Goal: Contribute content: Add original content to the website for others to see

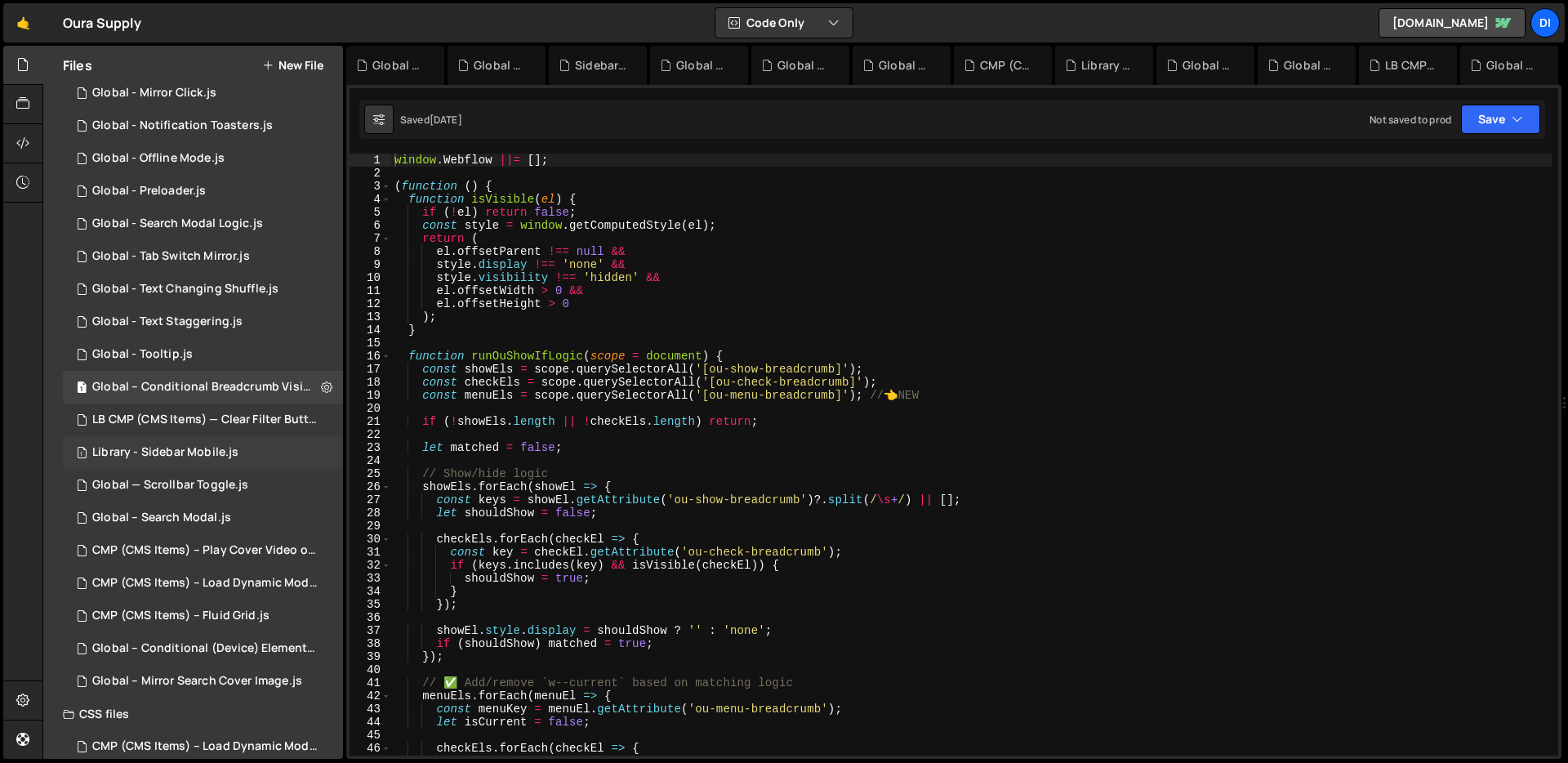
scroll to position [236, 0]
click at [165, 449] on div "Library - Sidebar Mobile.js" at bounding box center [165, 453] width 146 height 14
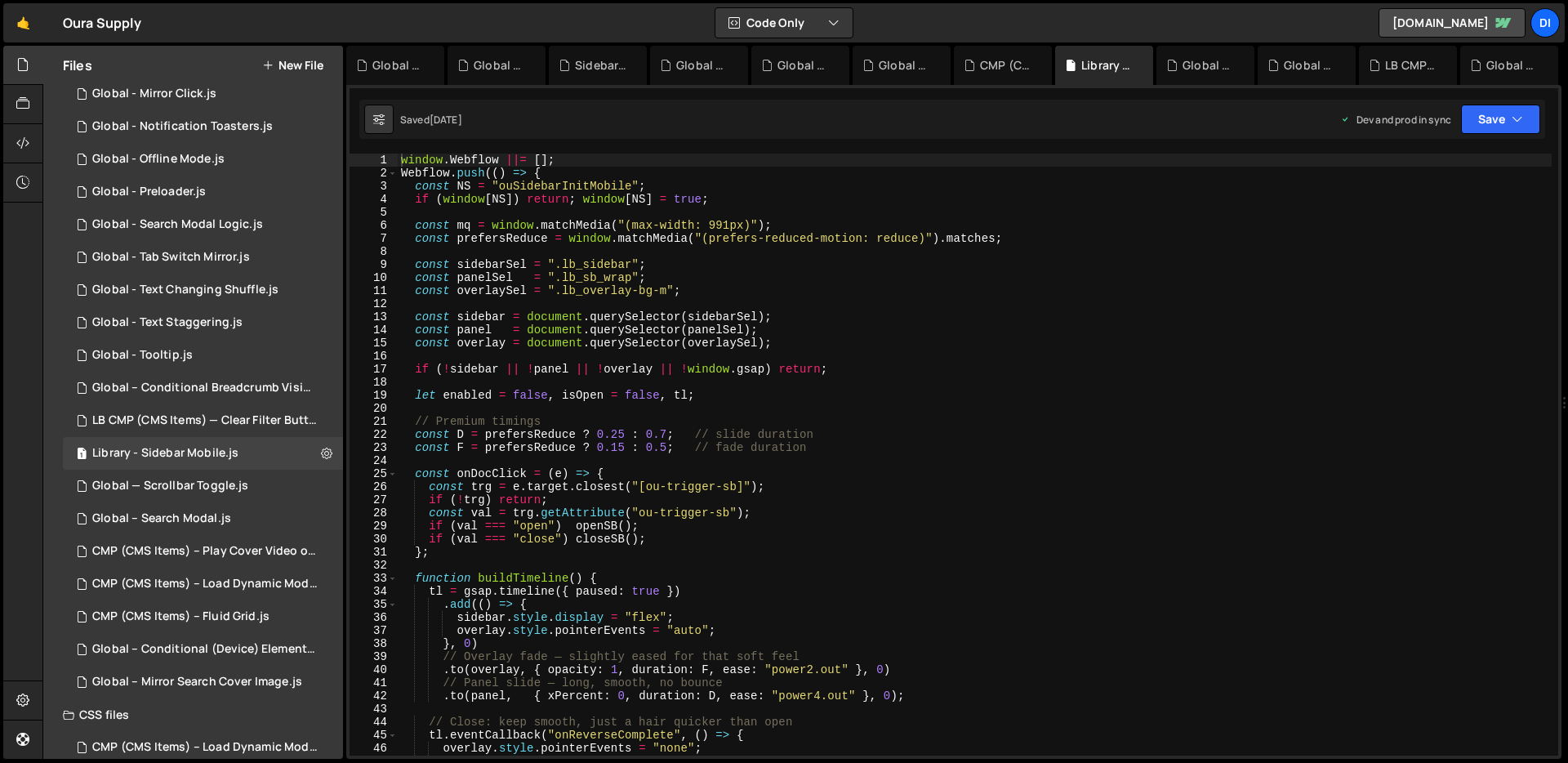
click at [804, 379] on div "window . Webflow ||= [ ] ; Webflow . push (( ) => { const NS = "ouSidebarInitMo…" at bounding box center [975, 467] width 1154 height 628
click at [609, 251] on div "window . Webflow ||= [ ] ; Webflow . push (( ) => { const NS = "ouSidebarInitMo…" at bounding box center [975, 467] width 1154 height 628
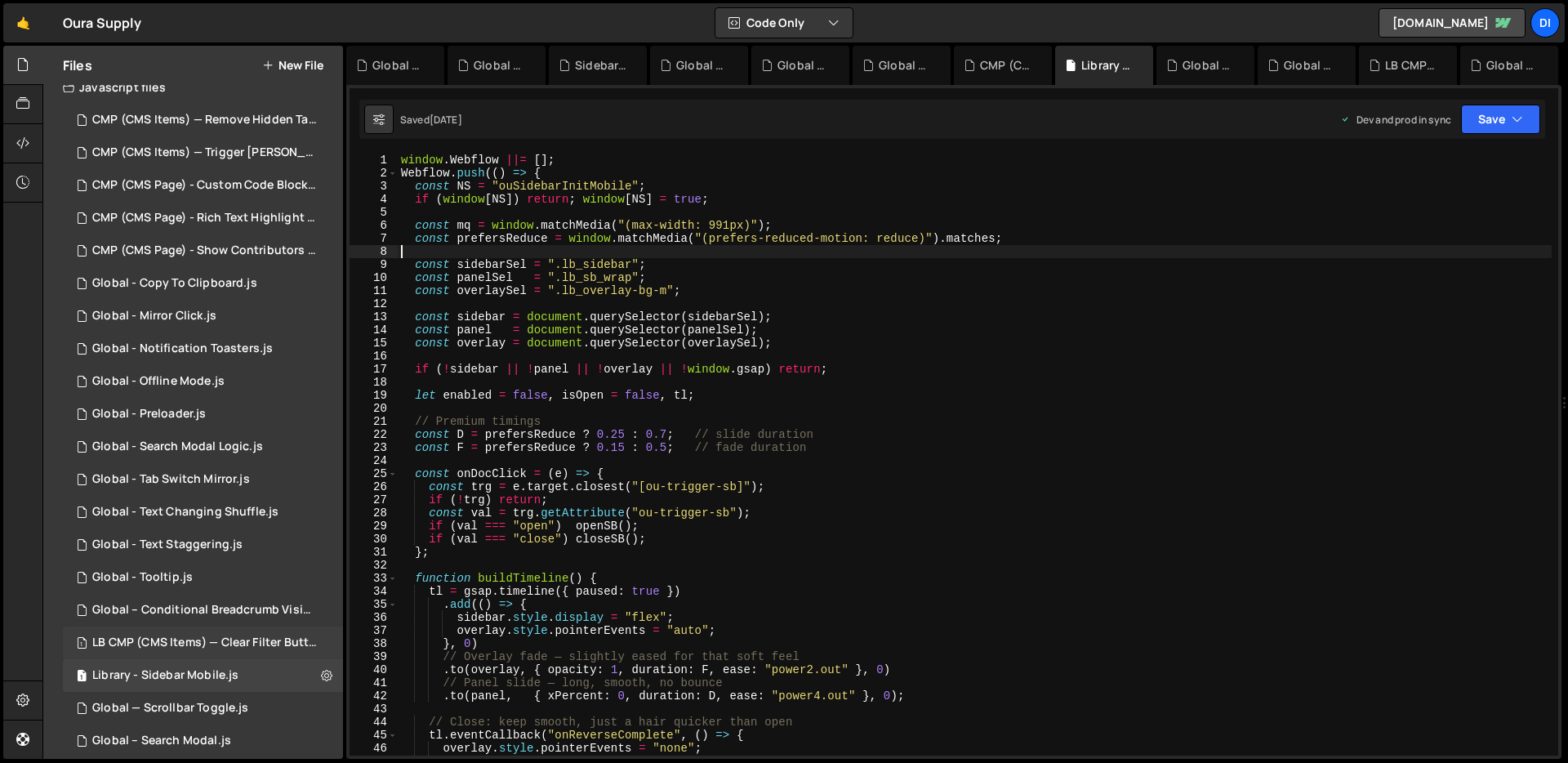
scroll to position [0, 0]
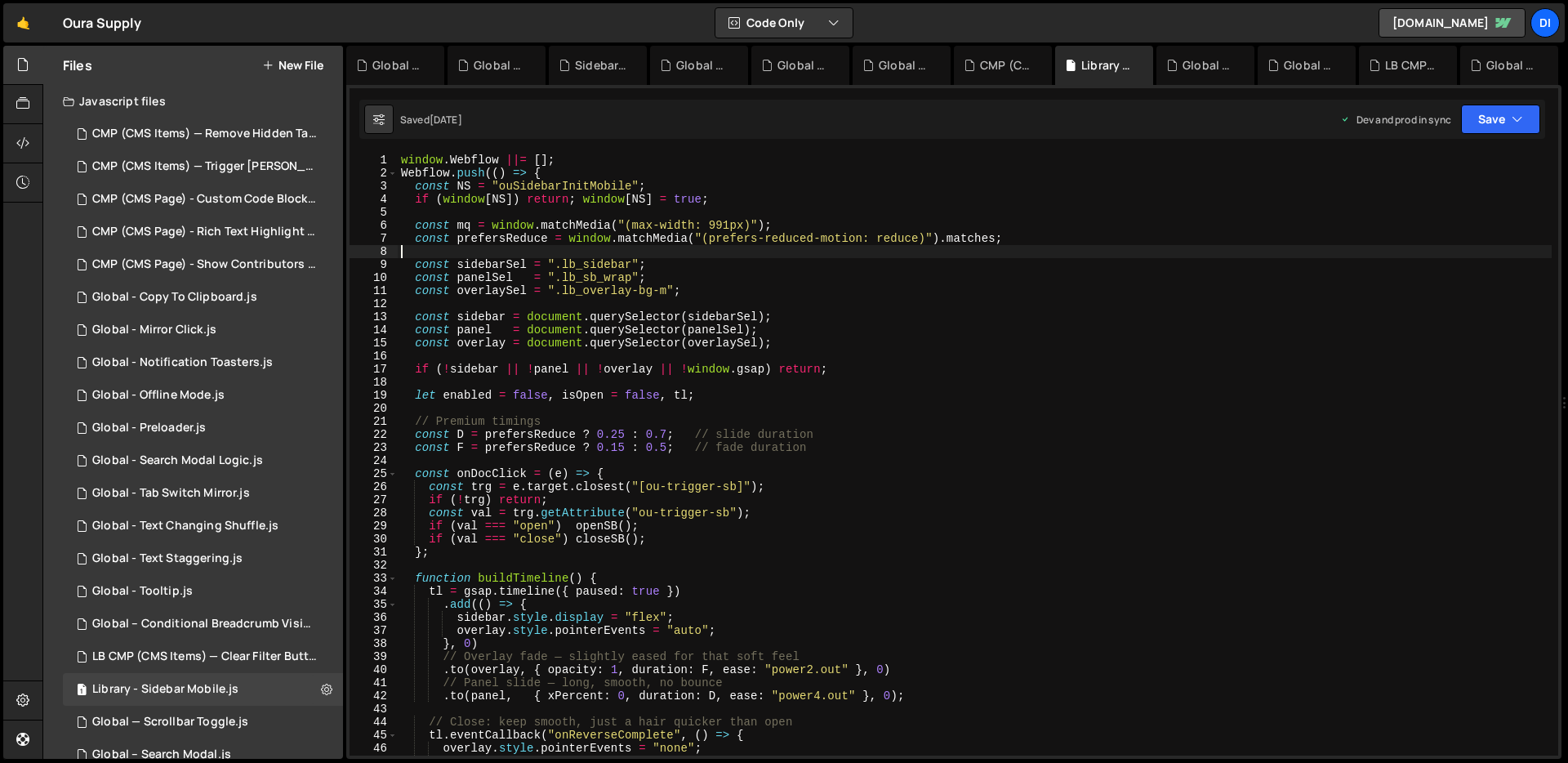
click at [305, 73] on div "Files New File" at bounding box center [193, 66] width 300 height 40
click at [307, 60] on button "New File" at bounding box center [293, 65] width 61 height 13
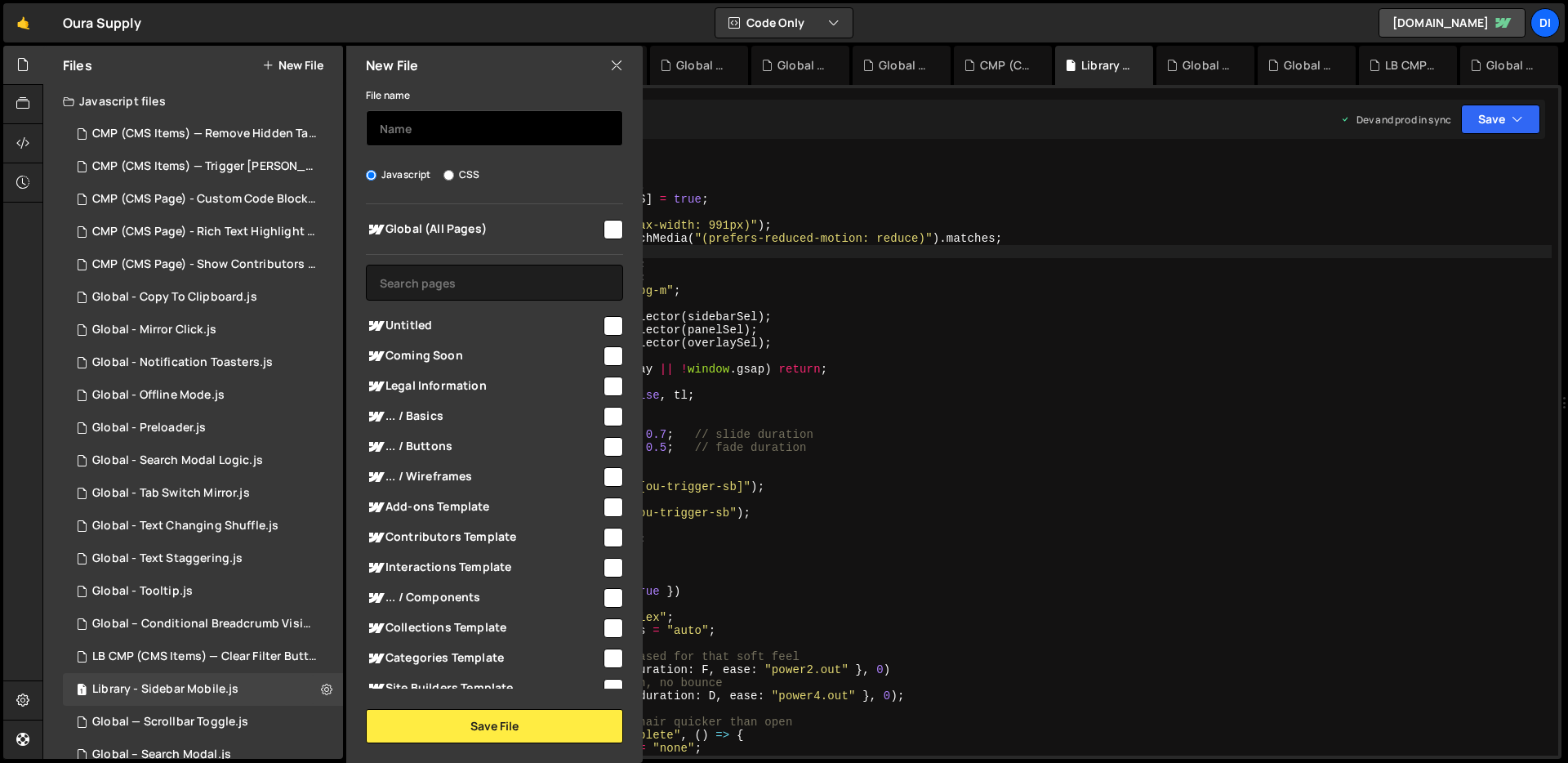
click at [408, 129] on input "text" at bounding box center [494, 129] width 257 height 36
type input "Library - Sidebar"
click at [604, 226] on input "checkbox" at bounding box center [614, 229] width 20 height 20
checkbox input "true"
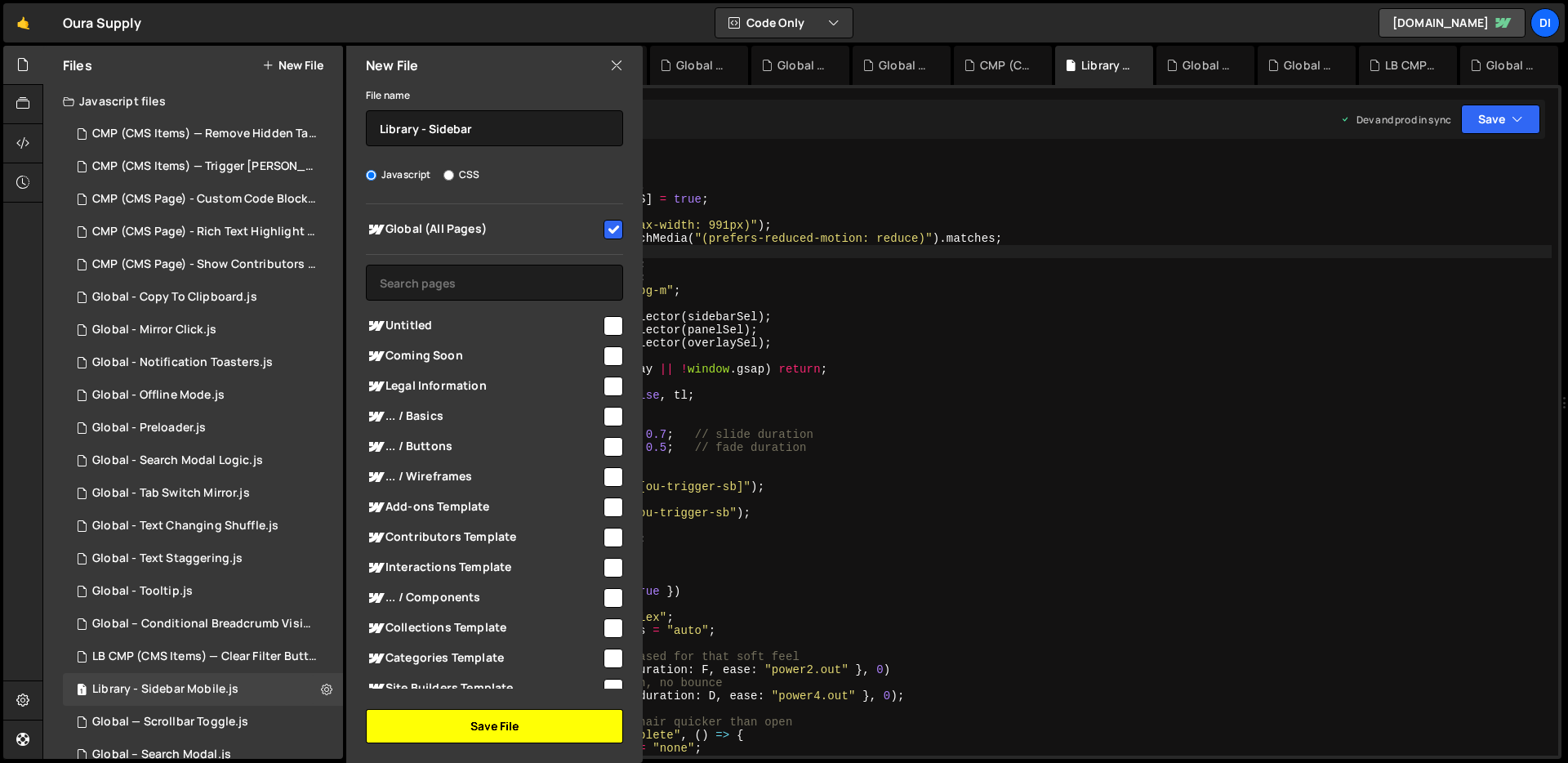
click at [502, 728] on button "Save File" at bounding box center [494, 726] width 257 height 34
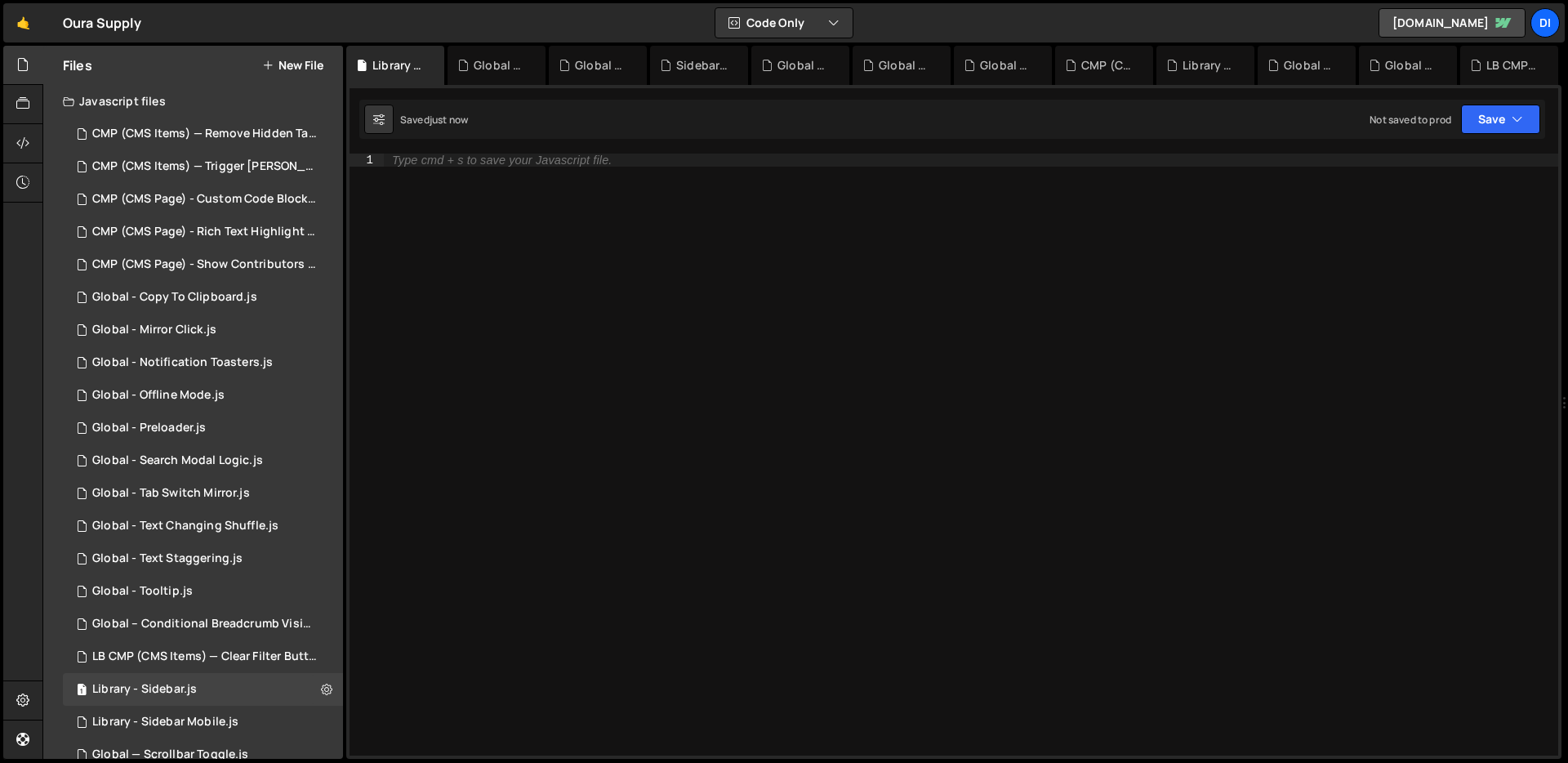
click at [534, 306] on div "Type cmd + s to save your Javascript file." at bounding box center [970, 467] width 1174 height 628
paste textarea "const TARGETS = Array.from(document.querySelectorAll('[scroll-border]'));"
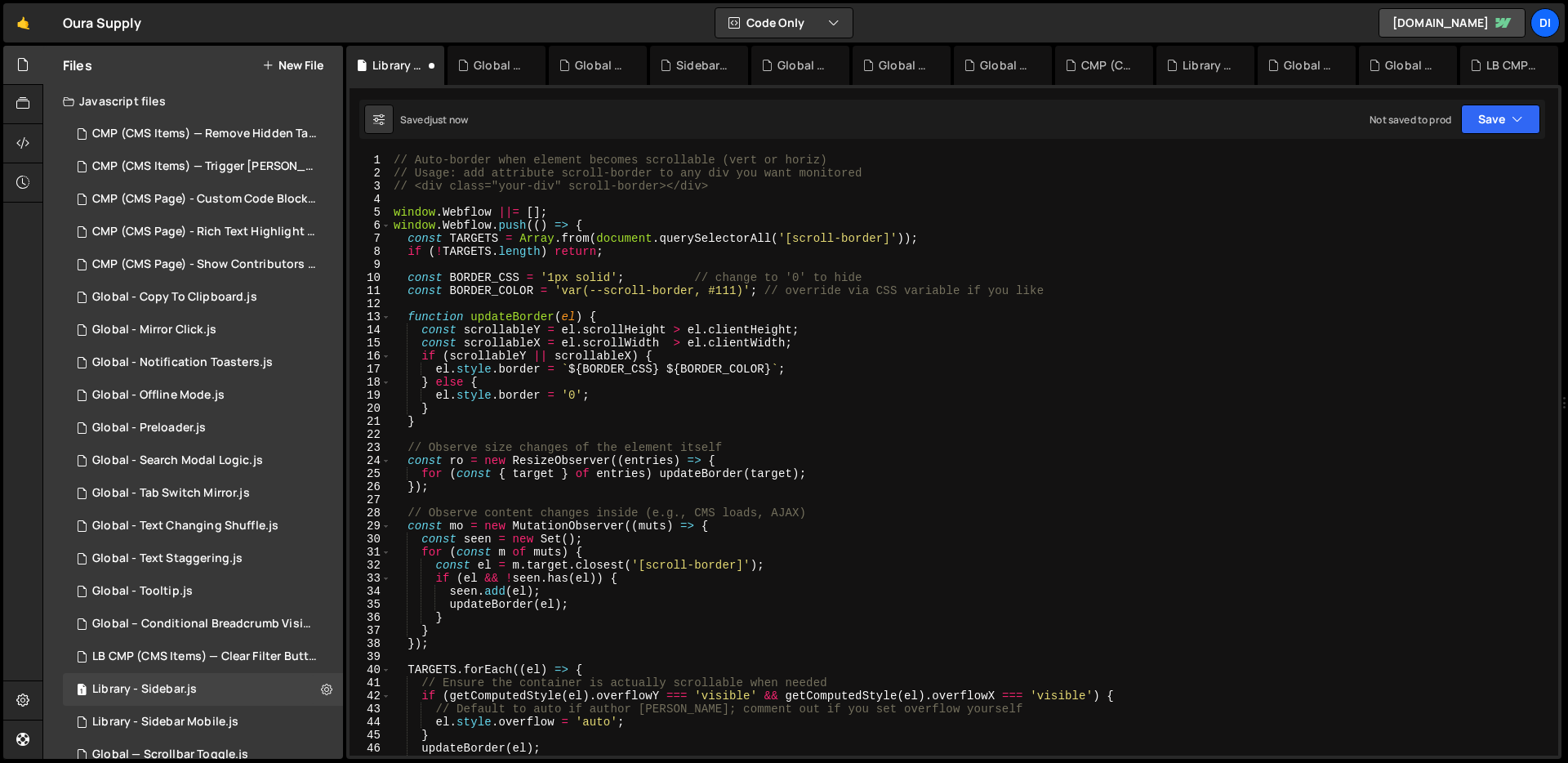
click at [914, 237] on div "// Auto-border when element becomes scrollable (vert or horiz) // Usage: add at…" at bounding box center [970, 467] width 1161 height 628
type textarea "const TARGETS = Array.from(document.querySelectorAll('[scroll-border]'));"
click at [1524, 127] on button "Save" at bounding box center [1501, 119] width 79 height 30
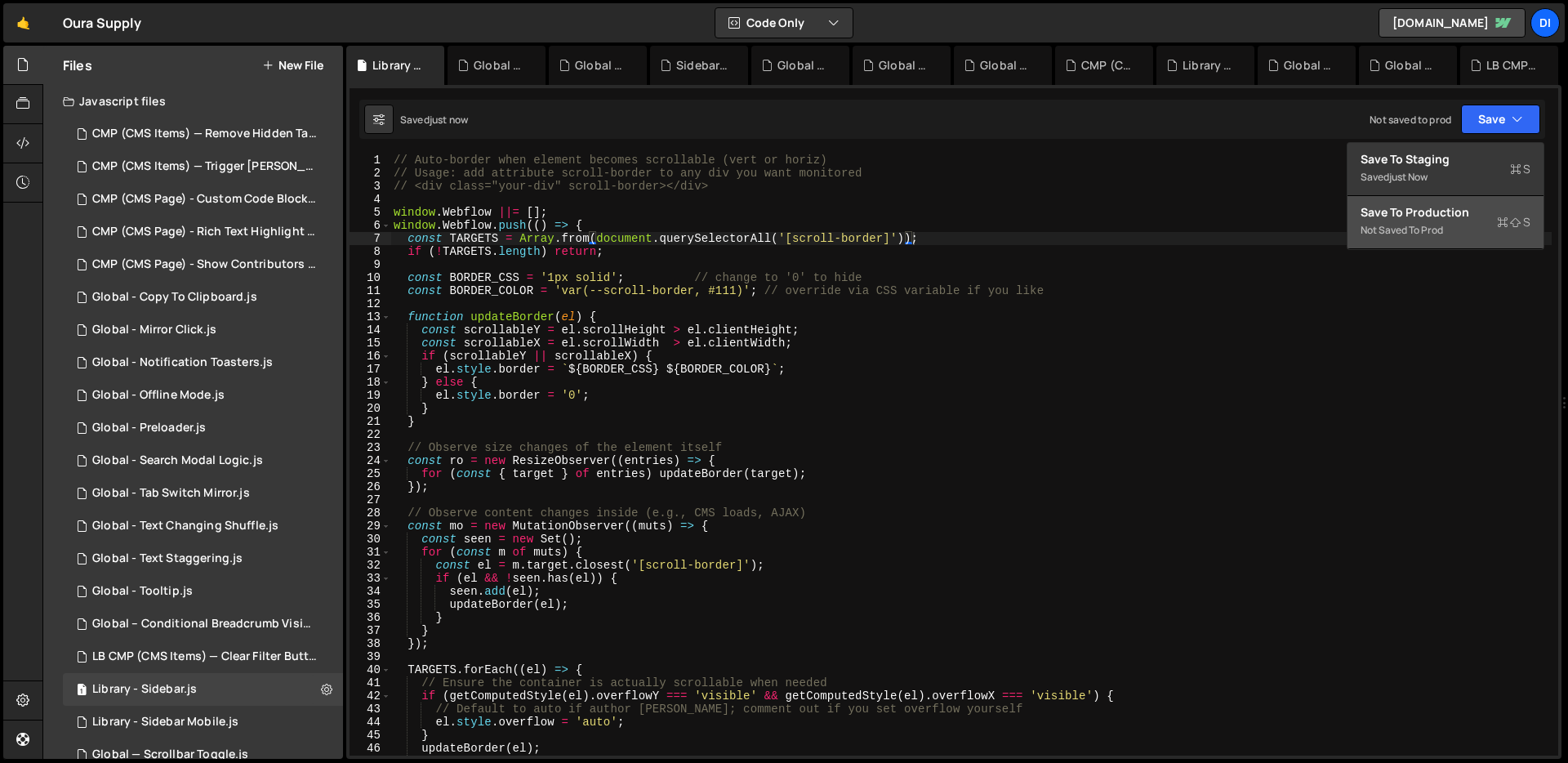
click at [1466, 225] on div "Not saved to prod" at bounding box center [1445, 230] width 170 height 20
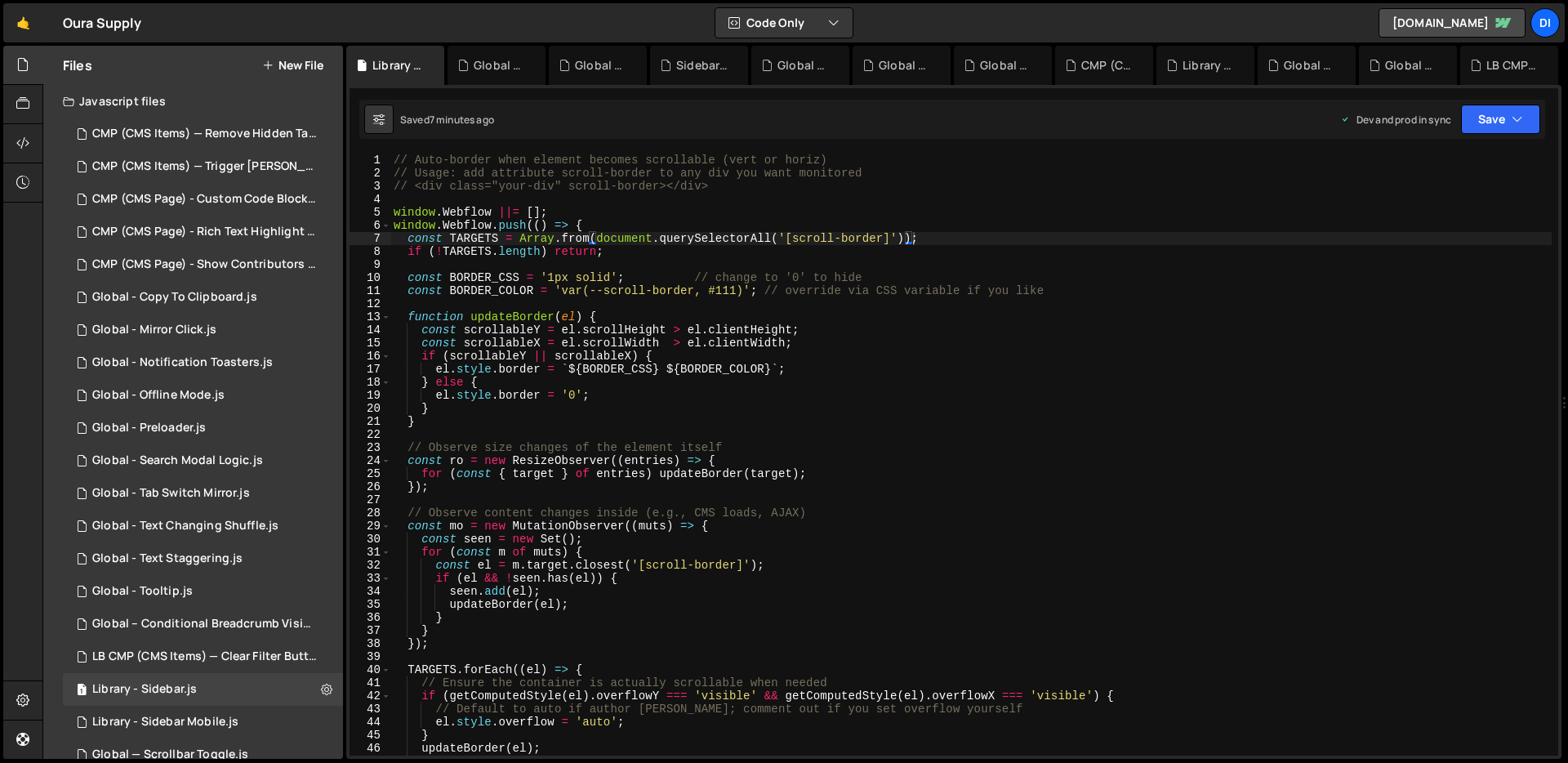
click at [614, 298] on div "// Auto-border when element becomes scrollable (vert or horiz) // Usage: add at…" at bounding box center [970, 467] width 1161 height 628
click at [660, 300] on div "// Auto-border when element becomes scrollable (vert or horiz) // Usage: add at…" at bounding box center [970, 467] width 1161 height 628
type textarea "});"
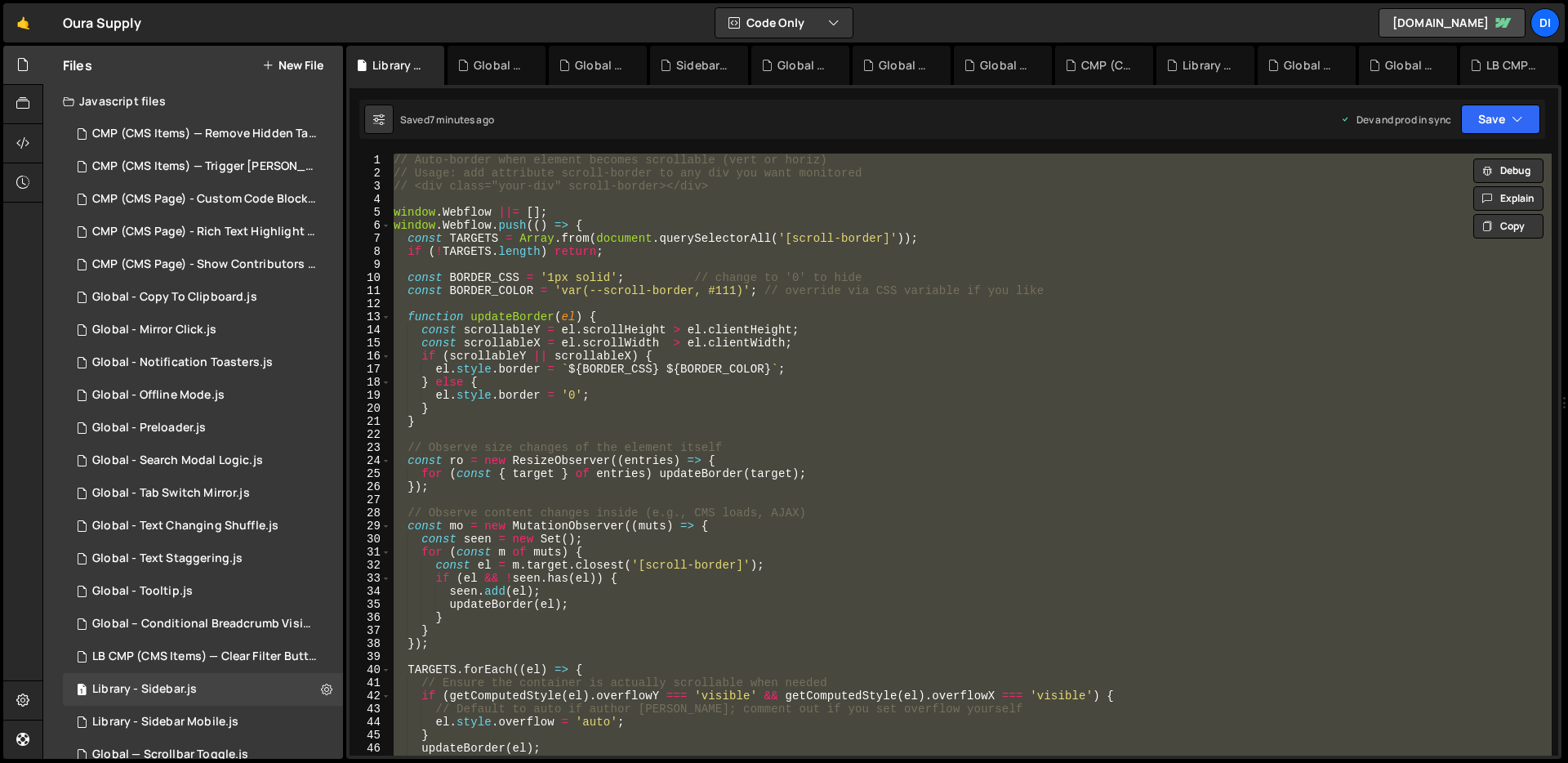
paste textarea
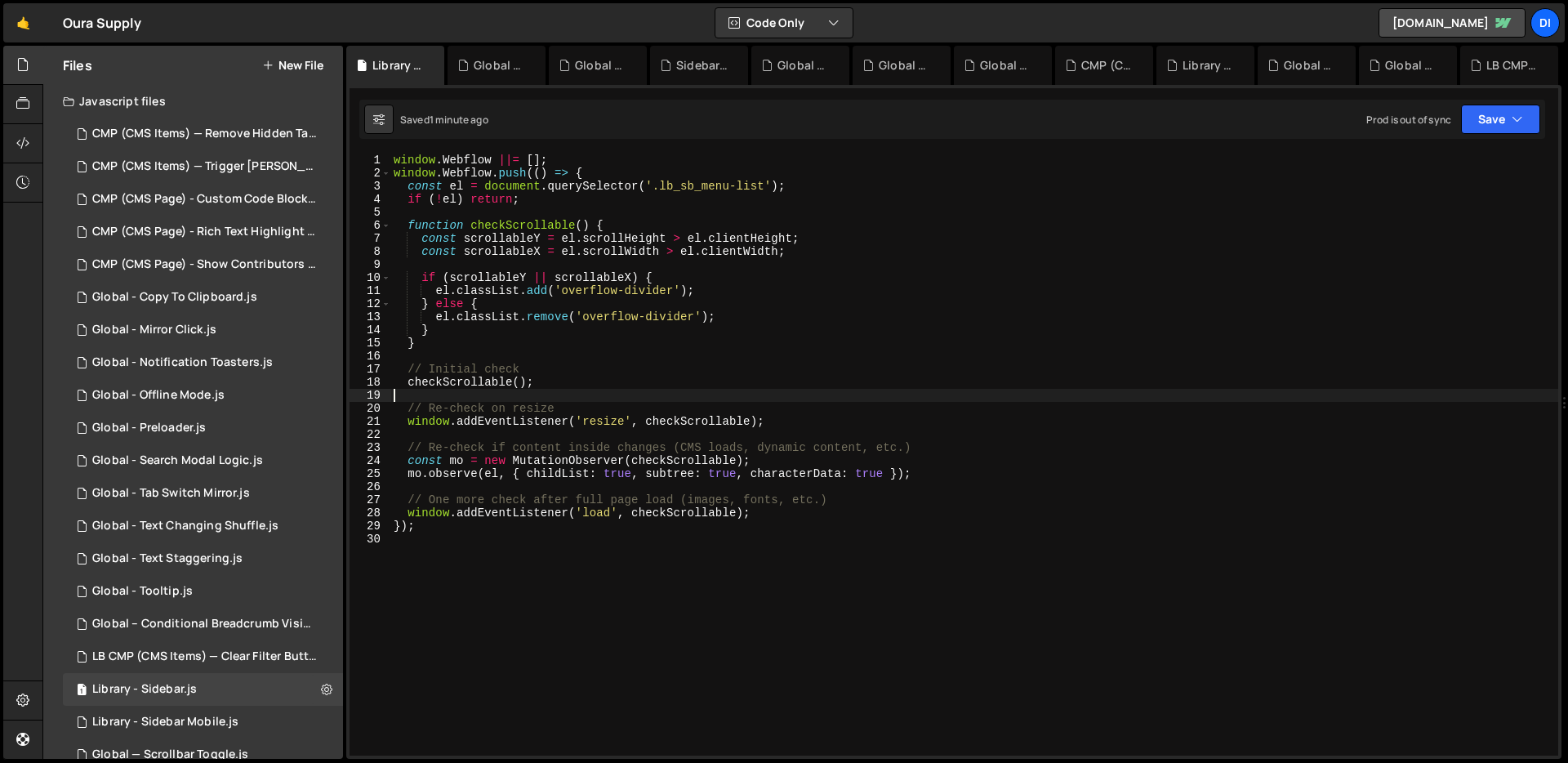
click at [561, 398] on div "window . Webflow ||= [ ] ; window . Webflow . push (( ) => { const el = documen…" at bounding box center [974, 467] width 1168 height 628
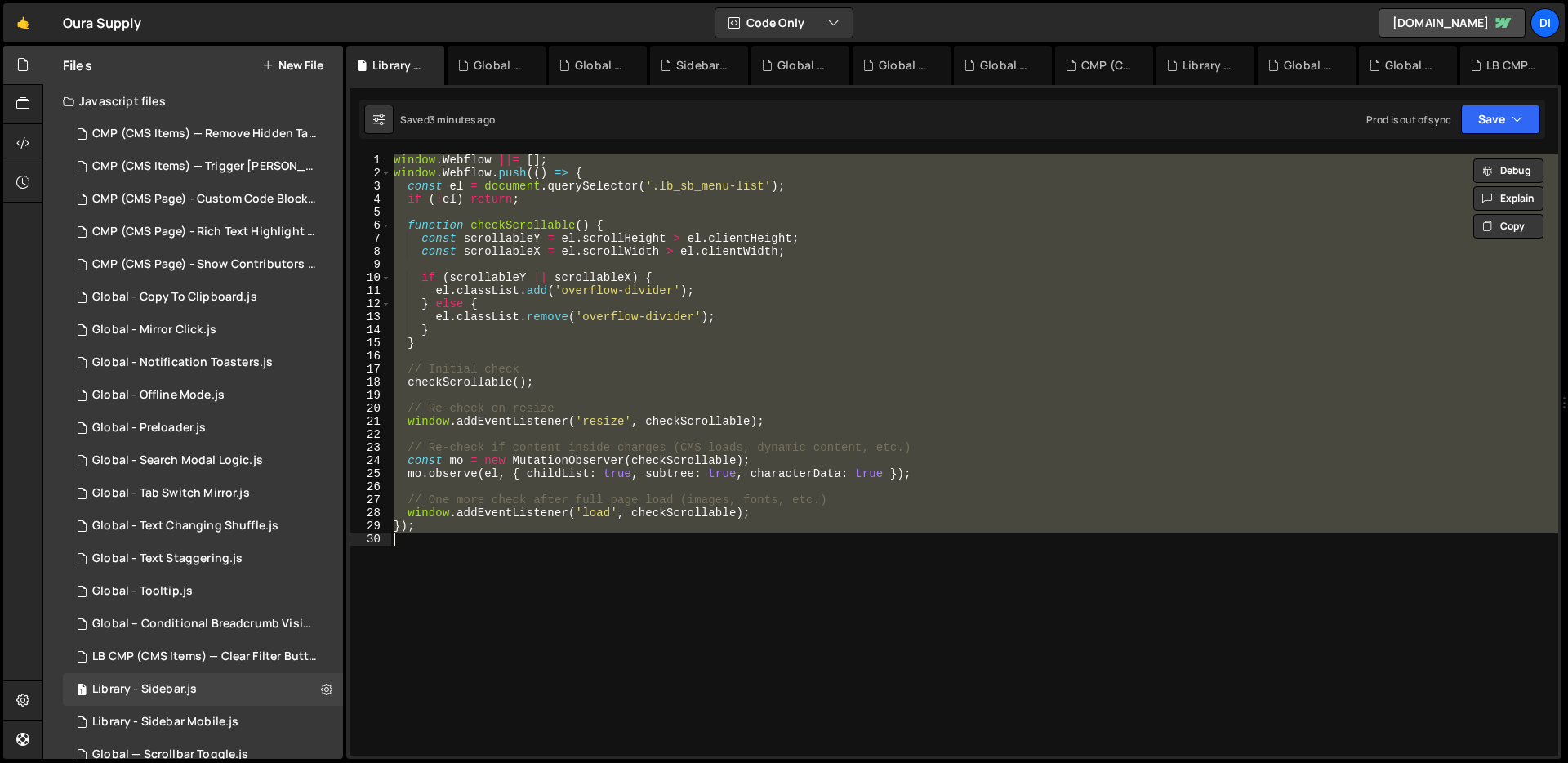
click at [631, 282] on div "window . Webflow ||= [ ] ; window . Webflow . push (( ) => { const el = documen…" at bounding box center [974, 455] width 1168 height 602
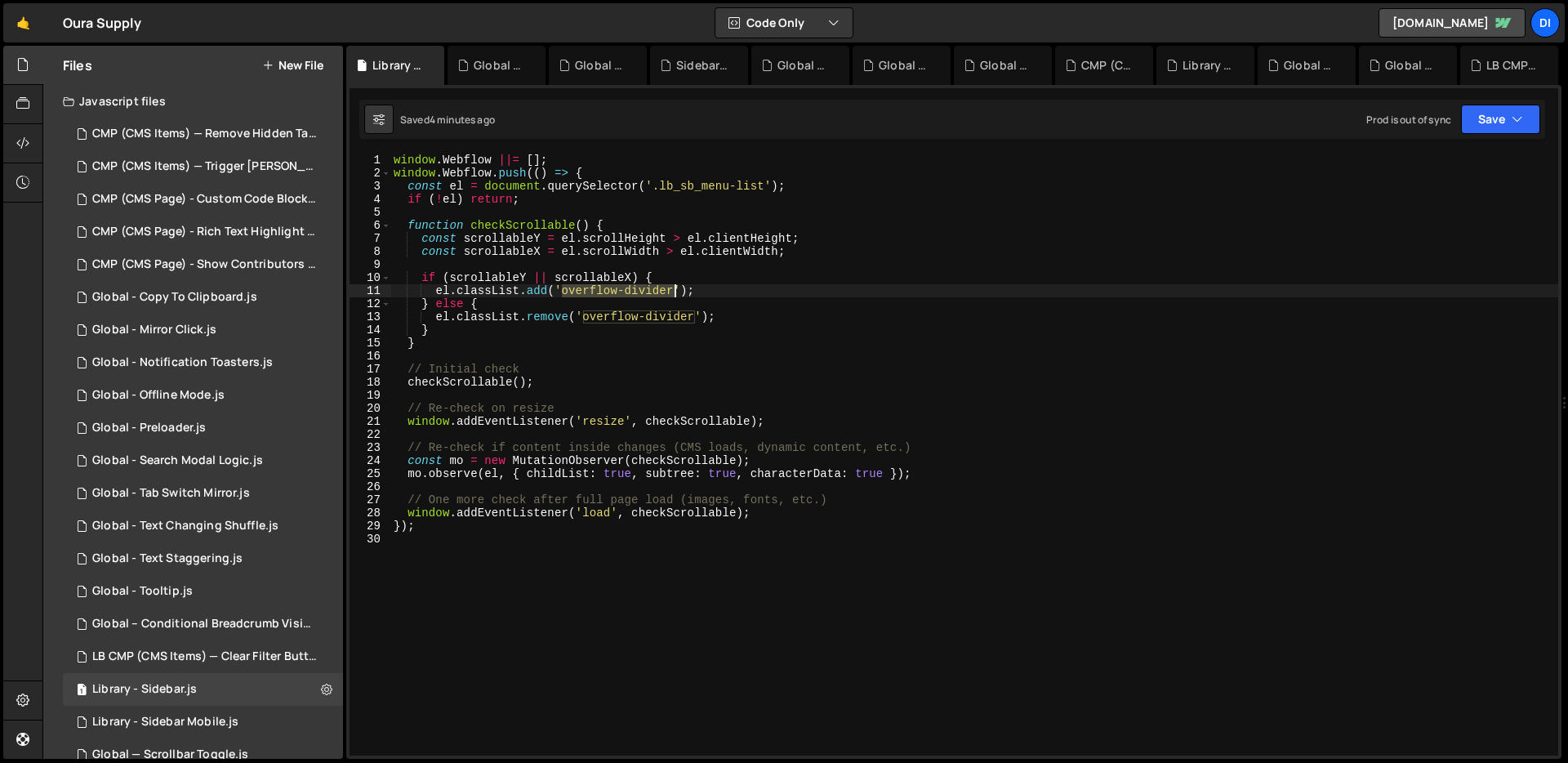
drag, startPoint x: 563, startPoint y: 291, endPoint x: 676, endPoint y: 285, distance: 113.2
click at [676, 285] on div "window . Webflow ||= [ ] ; window . Webflow . push (( ) => { const el = documen…" at bounding box center [974, 467] width 1168 height 628
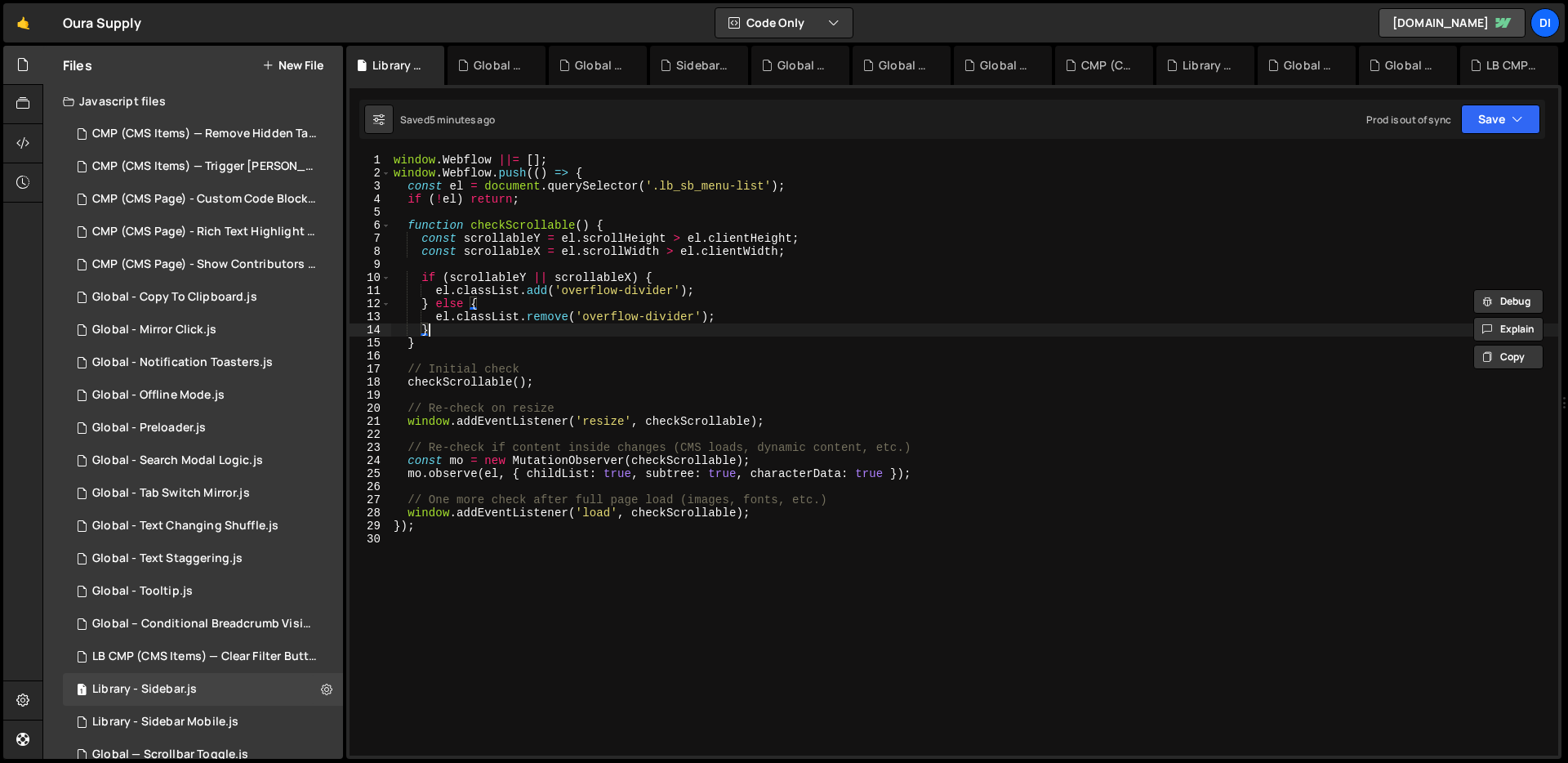
click at [729, 330] on div "window . Webflow ||= [ ] ; window . Webflow . push (( ) => { const el = documen…" at bounding box center [974, 467] width 1168 height 628
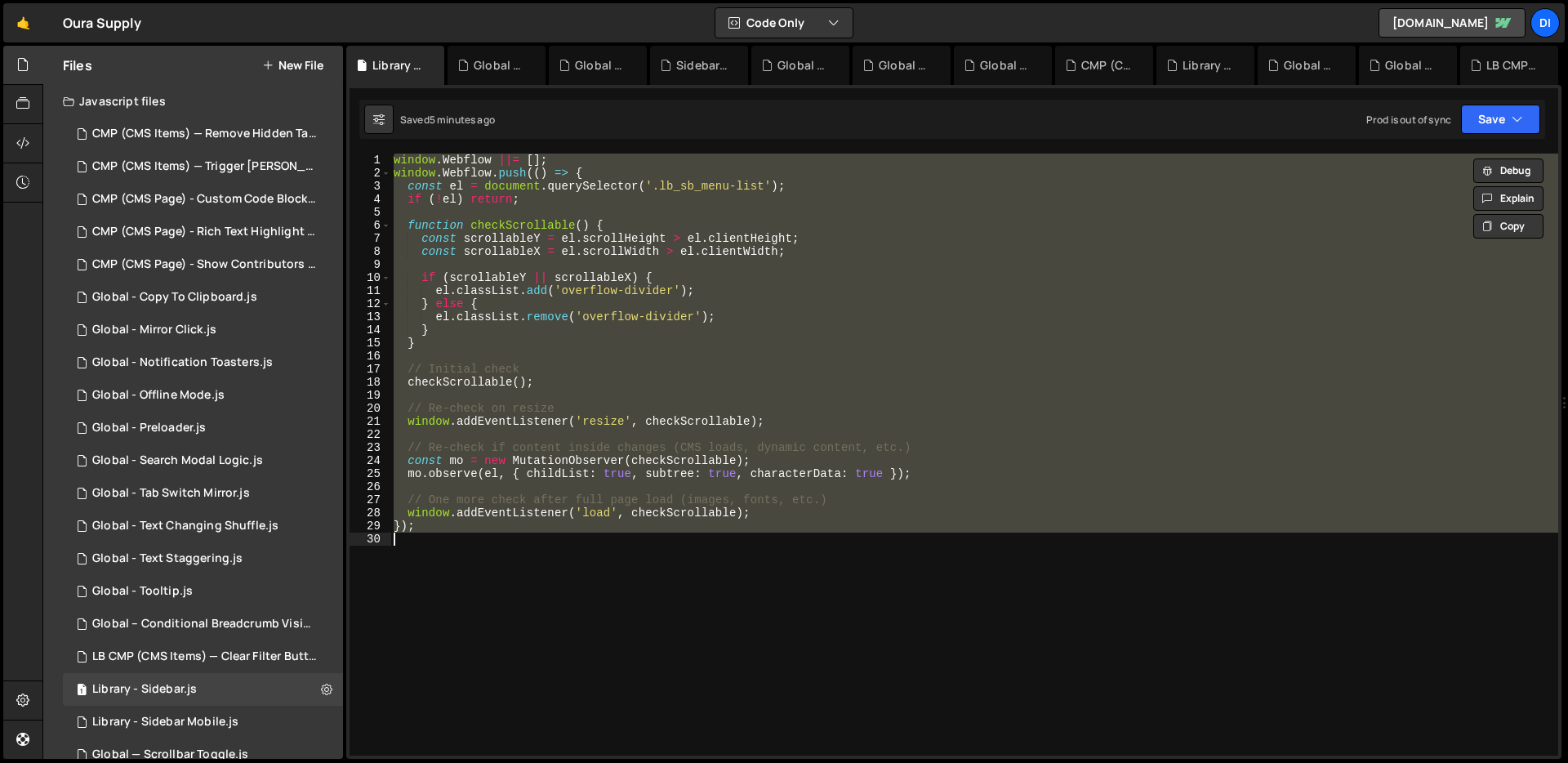
click at [640, 241] on div "window . Webflow ||= [ ] ; window . Webflow . push (( ) => { const el = documen…" at bounding box center [974, 455] width 1168 height 602
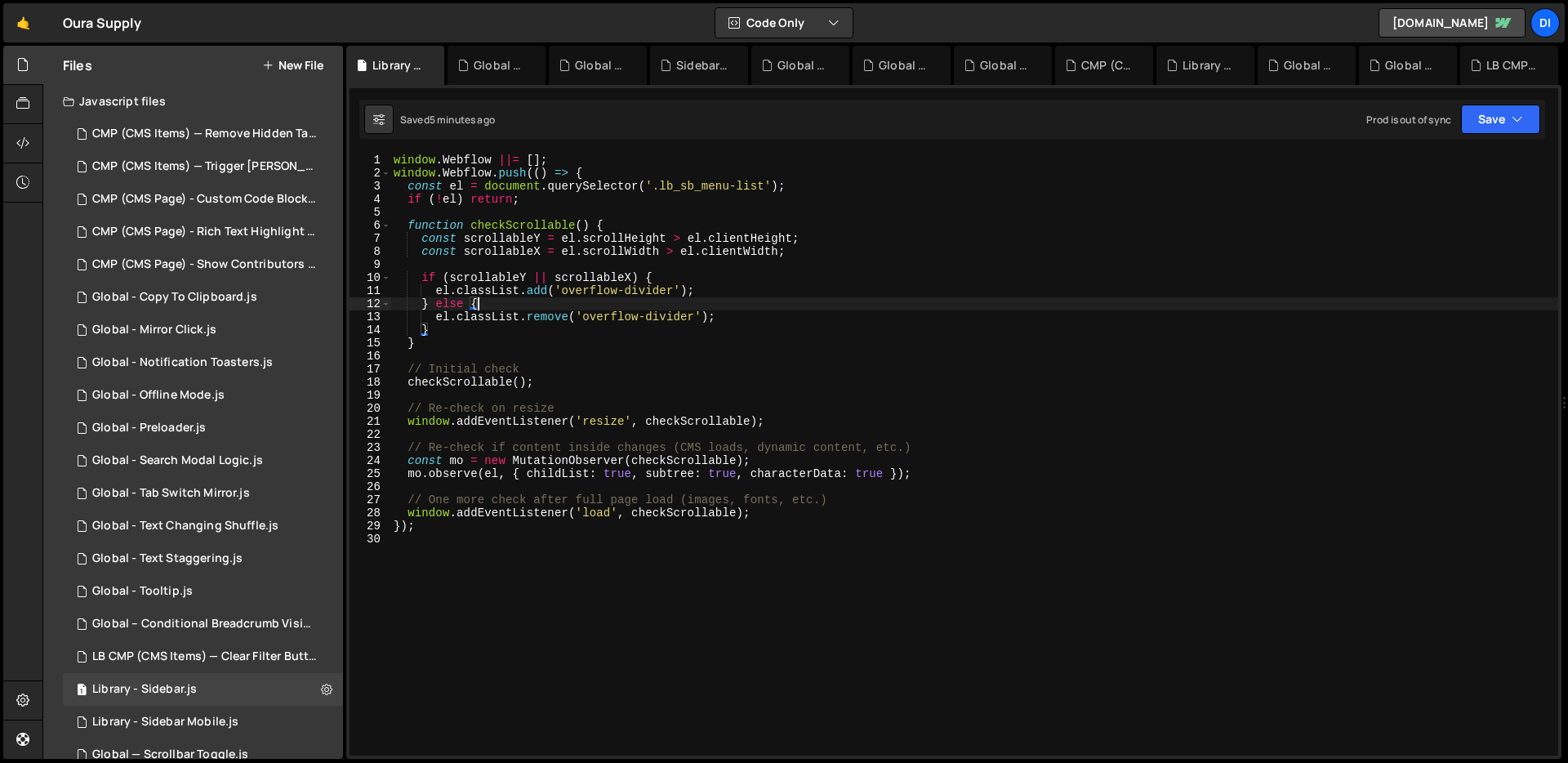
click at [662, 297] on div "window . Webflow ||= [ ] ; window . Webflow . push (( ) => { const el = documen…" at bounding box center [974, 467] width 1168 height 628
type textarea "});"
click at [742, 378] on div "window . Webflow ||= [ ] ; window . Webflow . push (( ) => { const el = documen…" at bounding box center [974, 467] width 1167 height 628
click at [719, 333] on div "window . Webflow ||= [ ] ; window . Webflow . push (( ) => { const el = documen…" at bounding box center [974, 467] width 1167 height 628
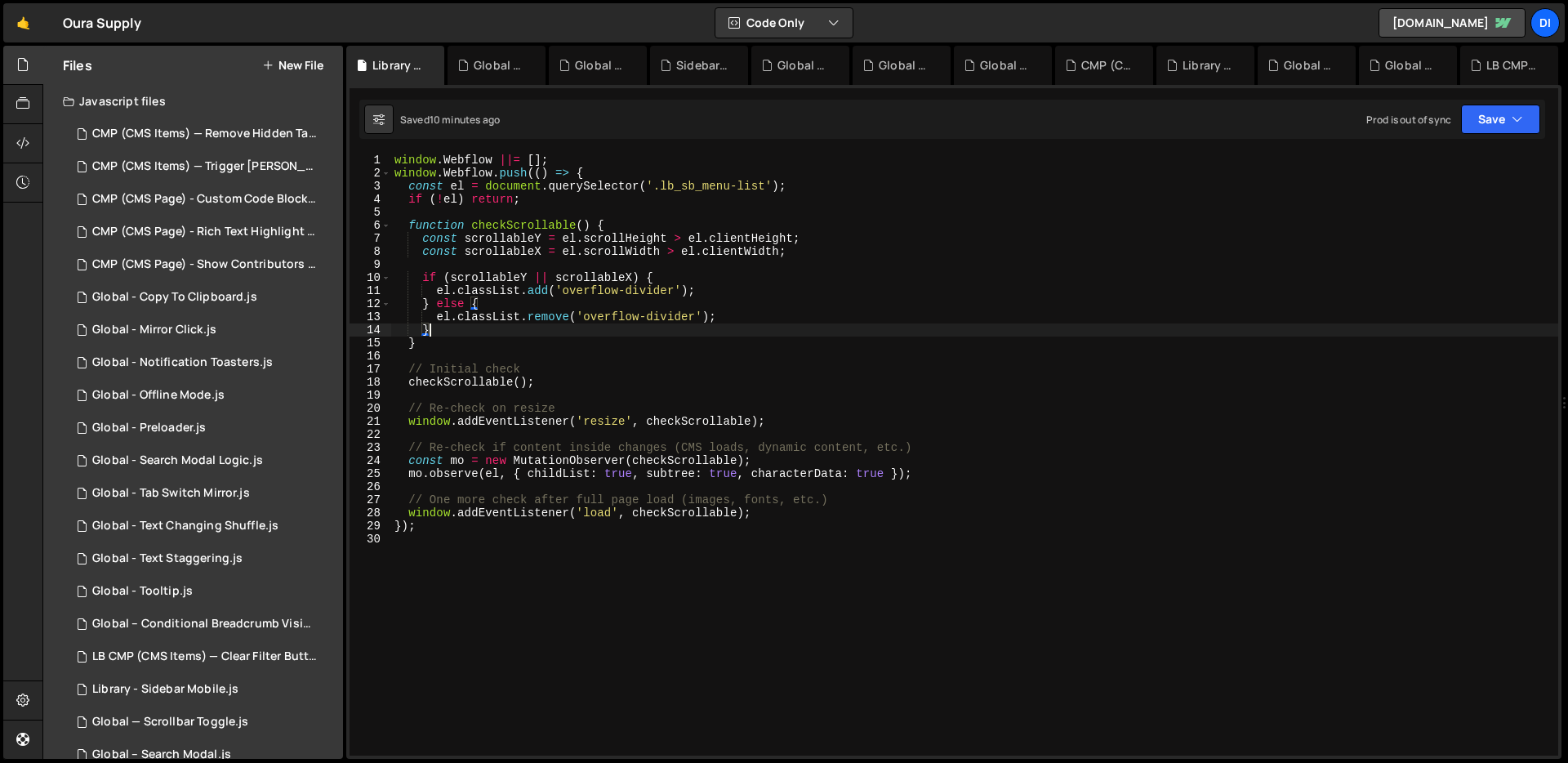
type textarea "});"
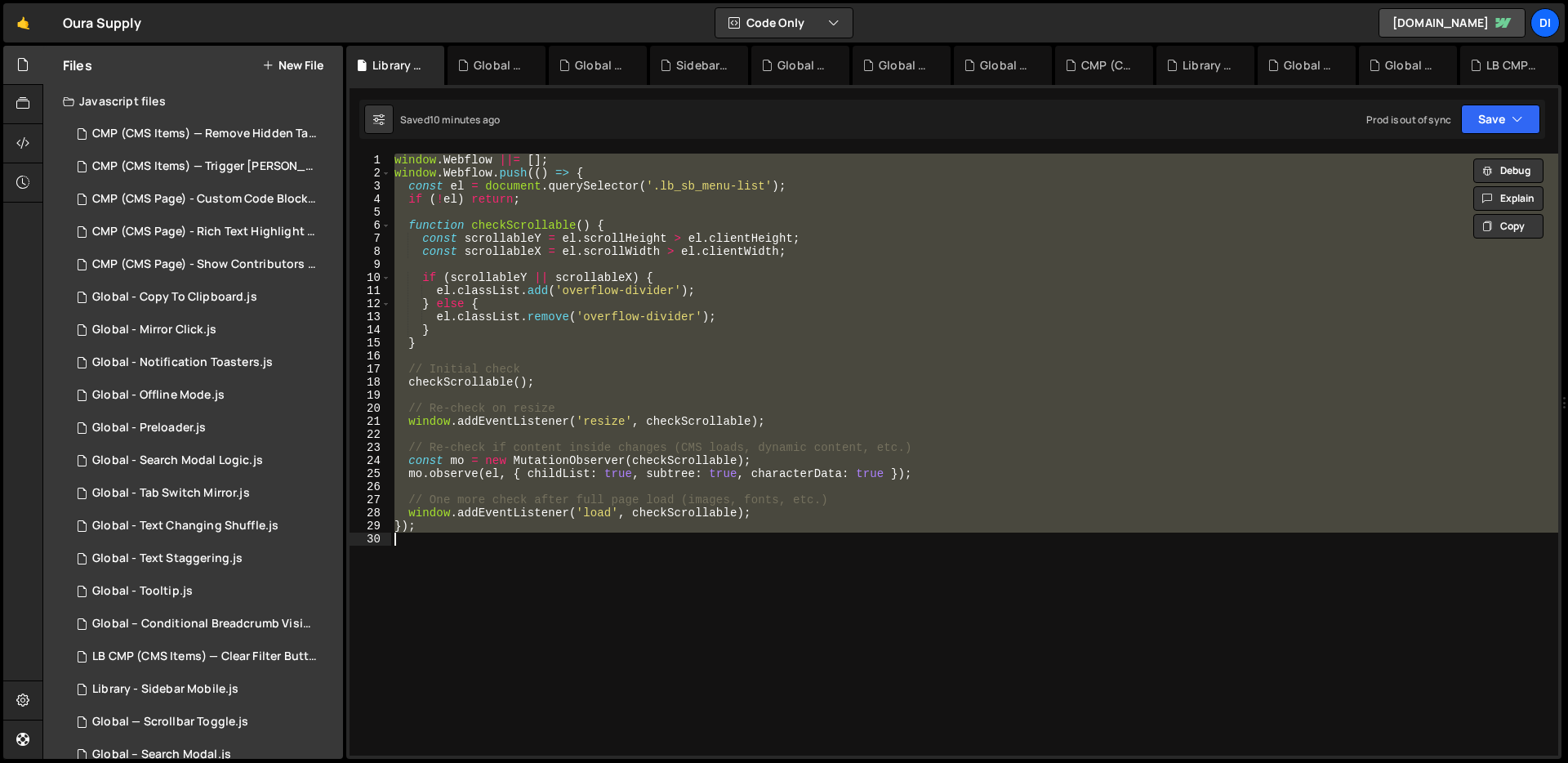
paste textarea
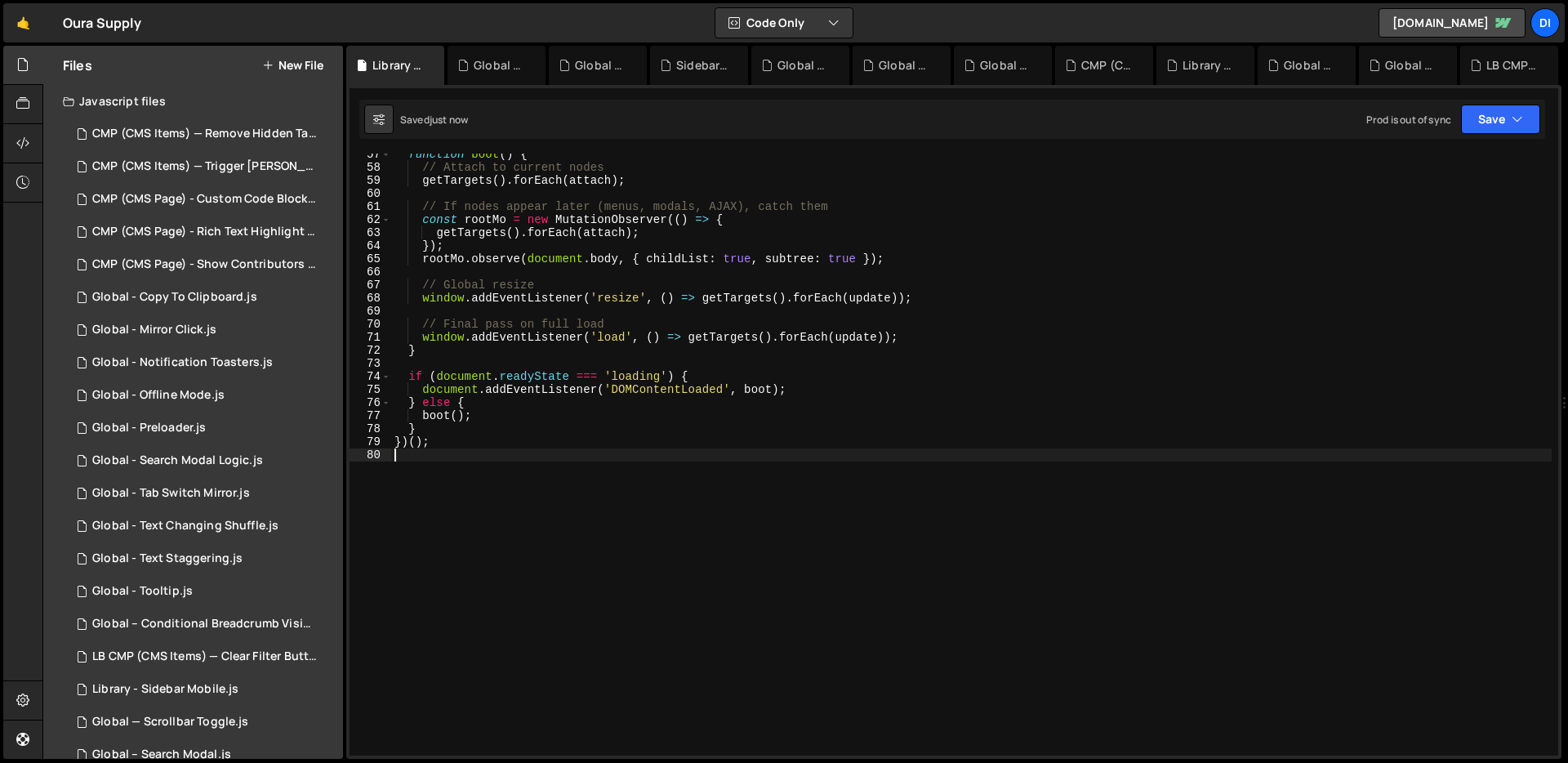
type textarea "});"
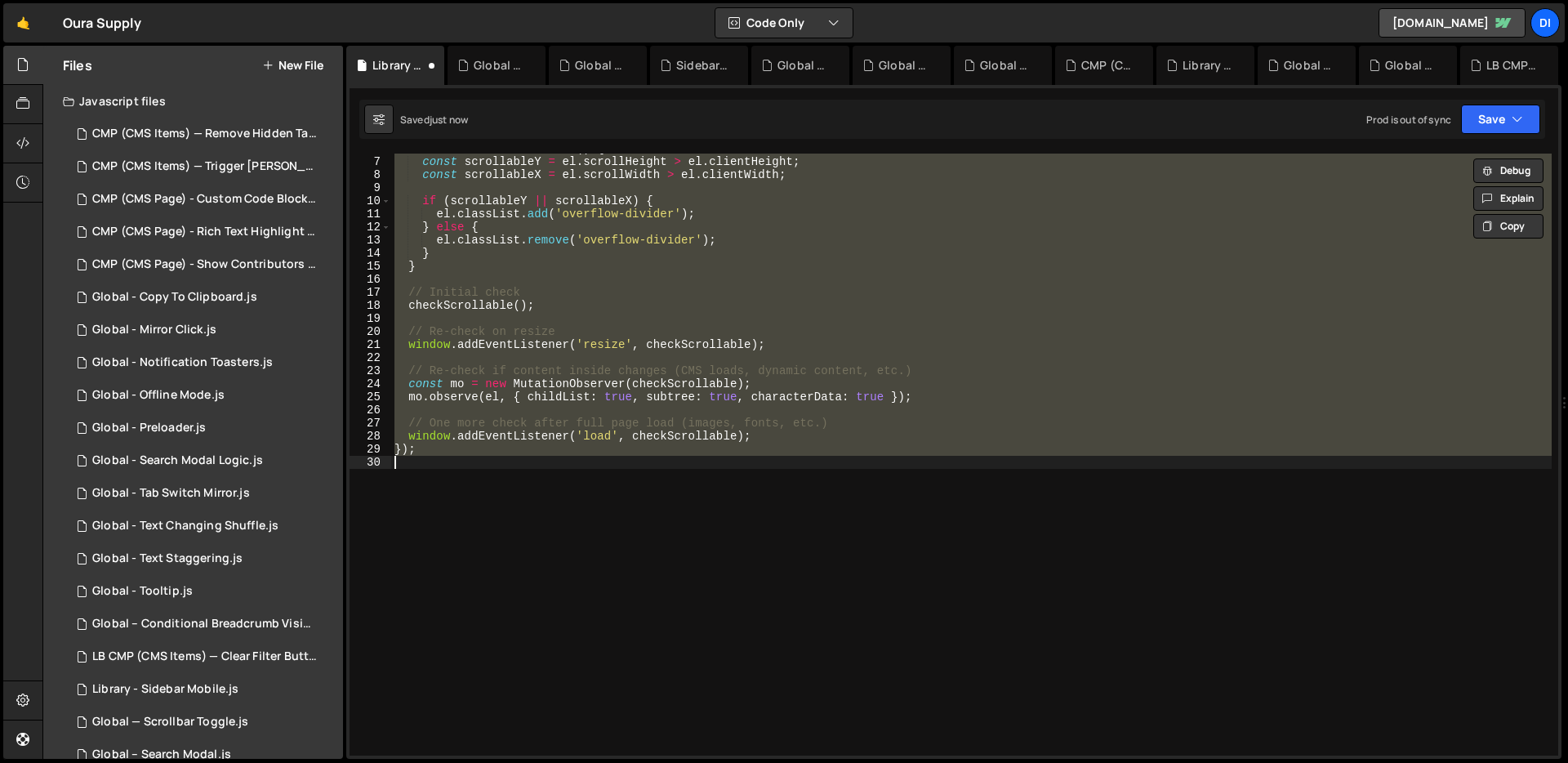
scroll to position [0, 0]
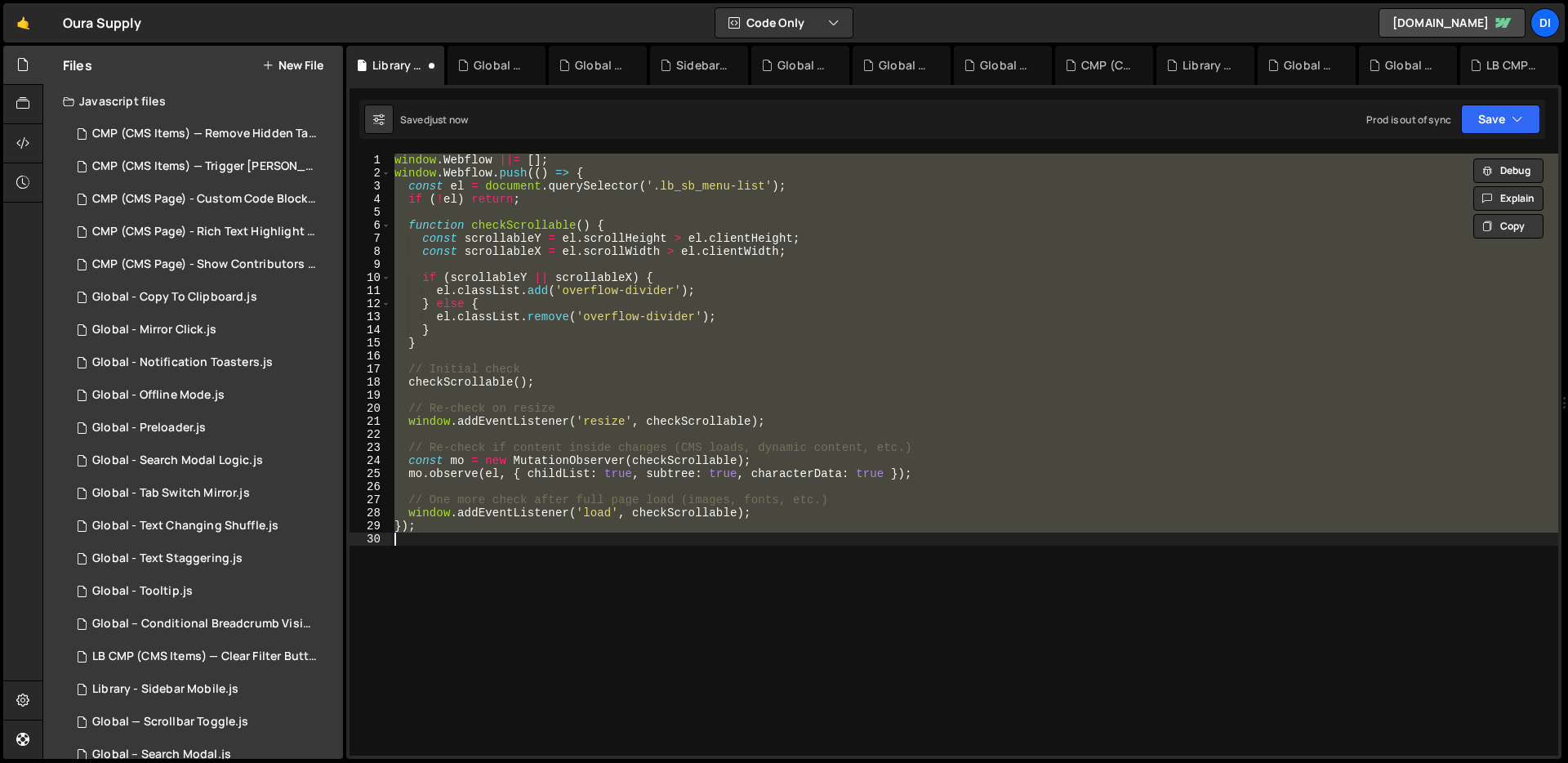
paste textarea
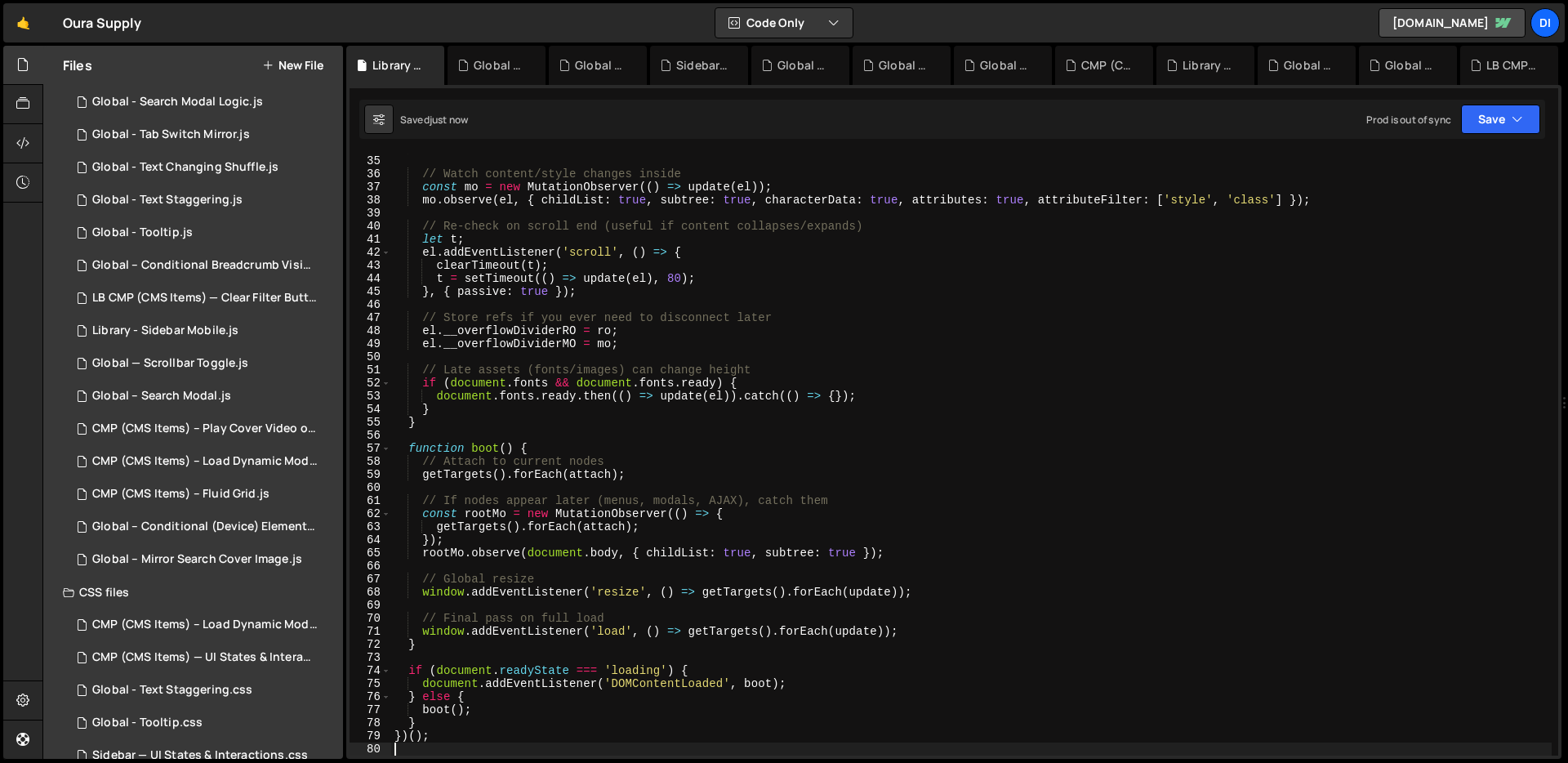
scroll to position [493, 0]
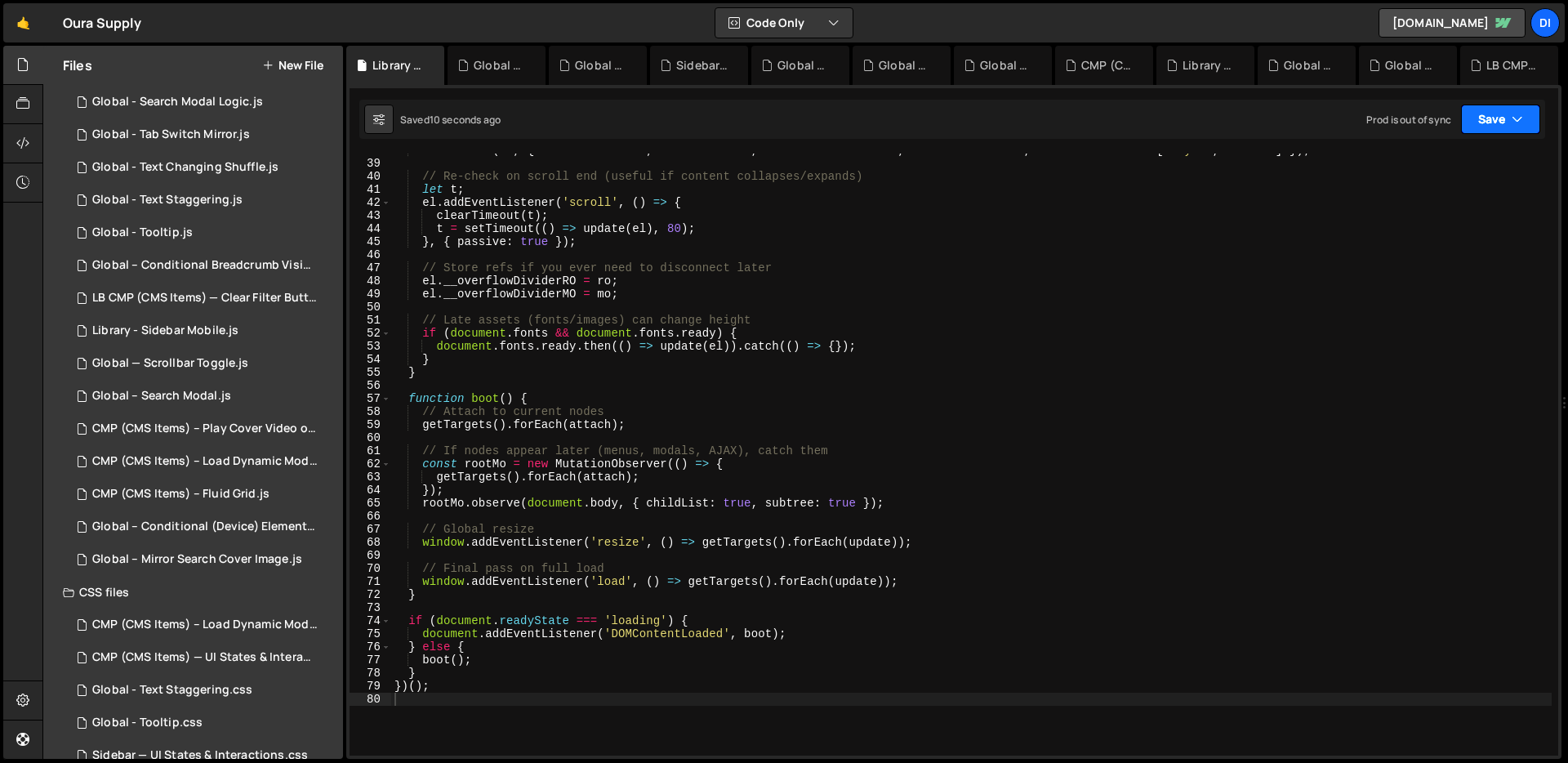
click at [1508, 124] on button "Save" at bounding box center [1501, 119] width 79 height 30
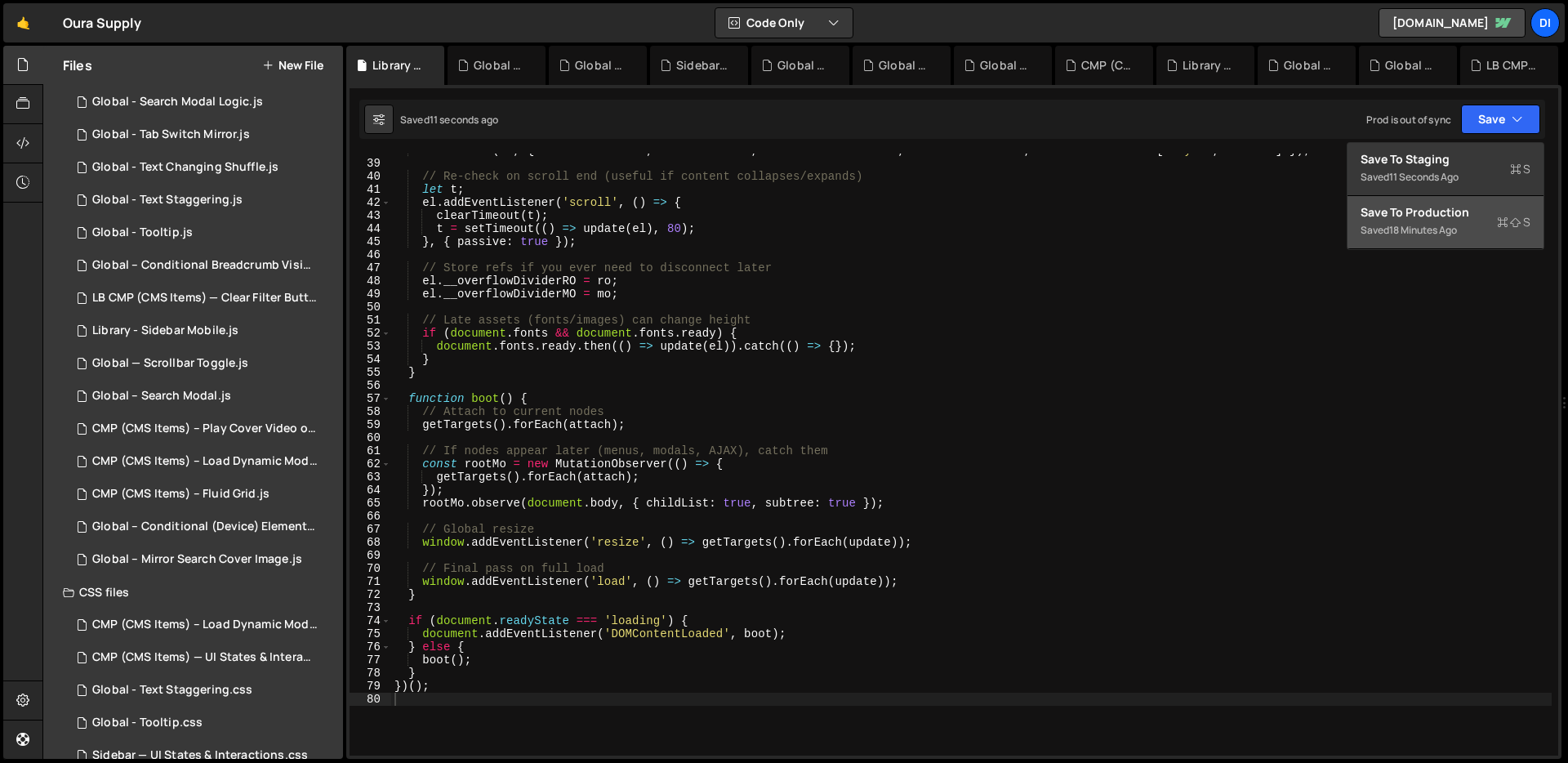
click at [1470, 229] on div "Saved 18 minutes ago" at bounding box center [1445, 230] width 170 height 20
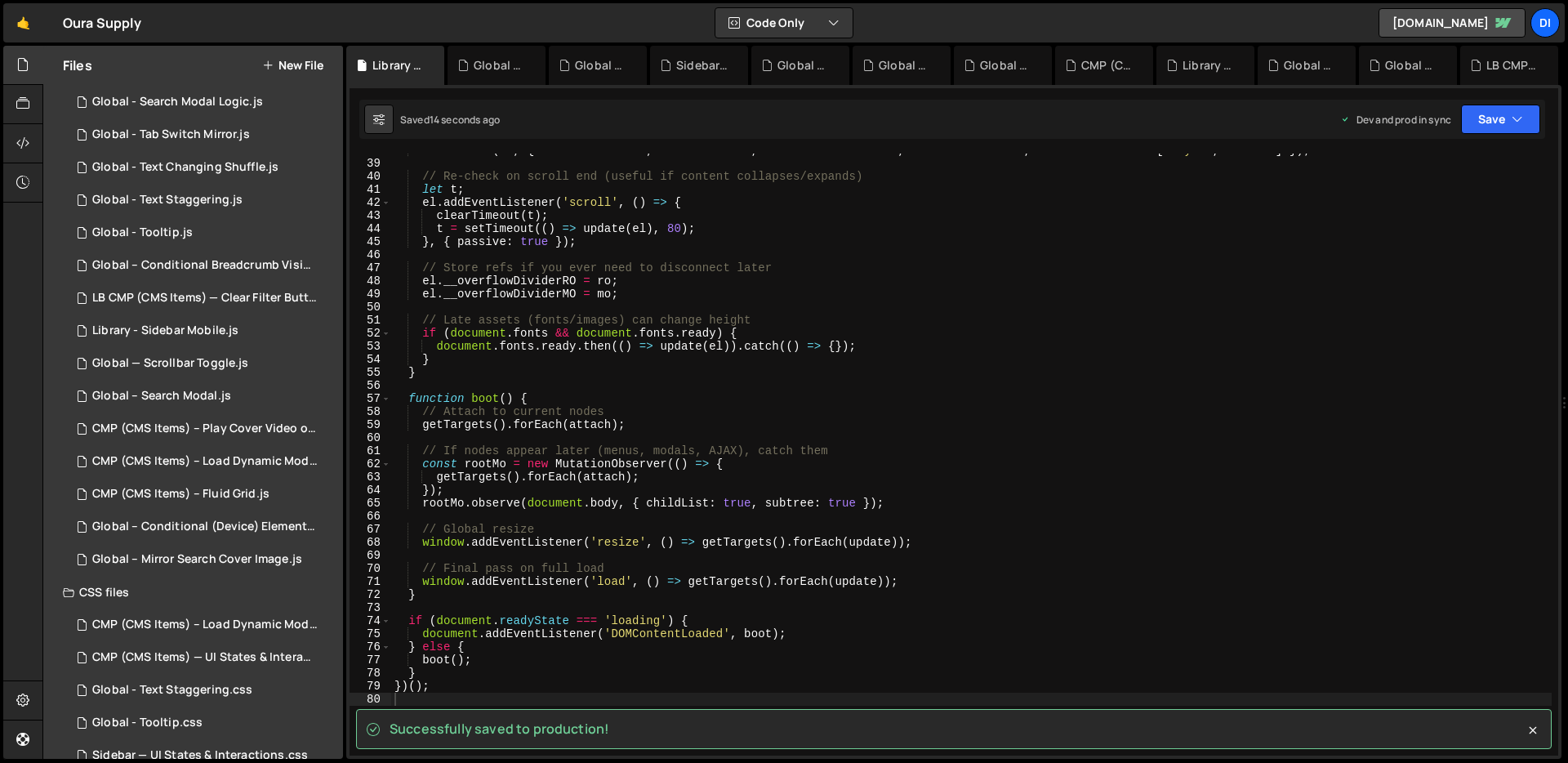
type textarea "el.__overflowDividerMO = mo;"
click at [660, 300] on div "mo . observe ( el , { childList : true , subtree : true , characterData : true …" at bounding box center [970, 457] width 1160 height 628
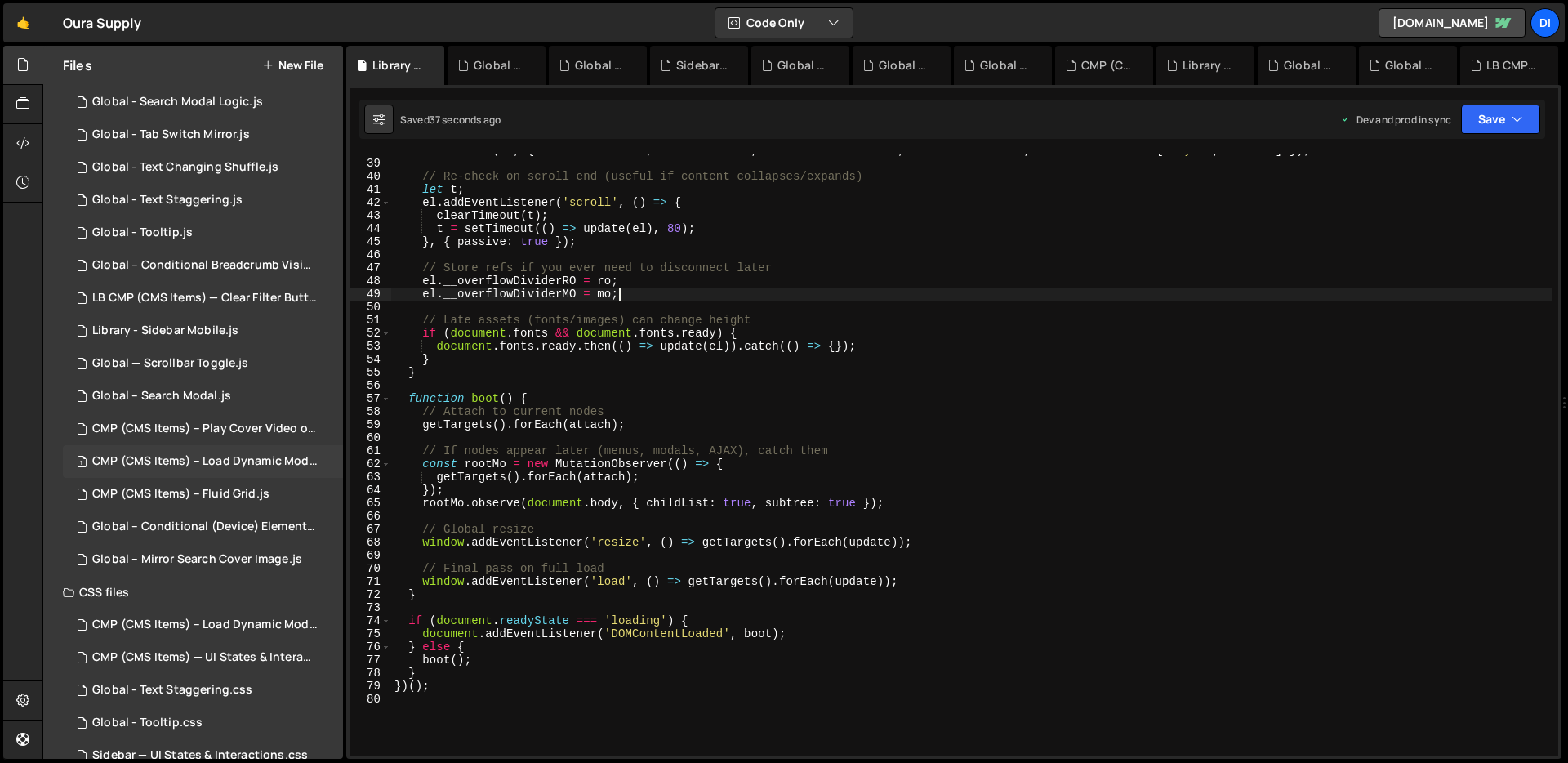
scroll to position [388, 0]
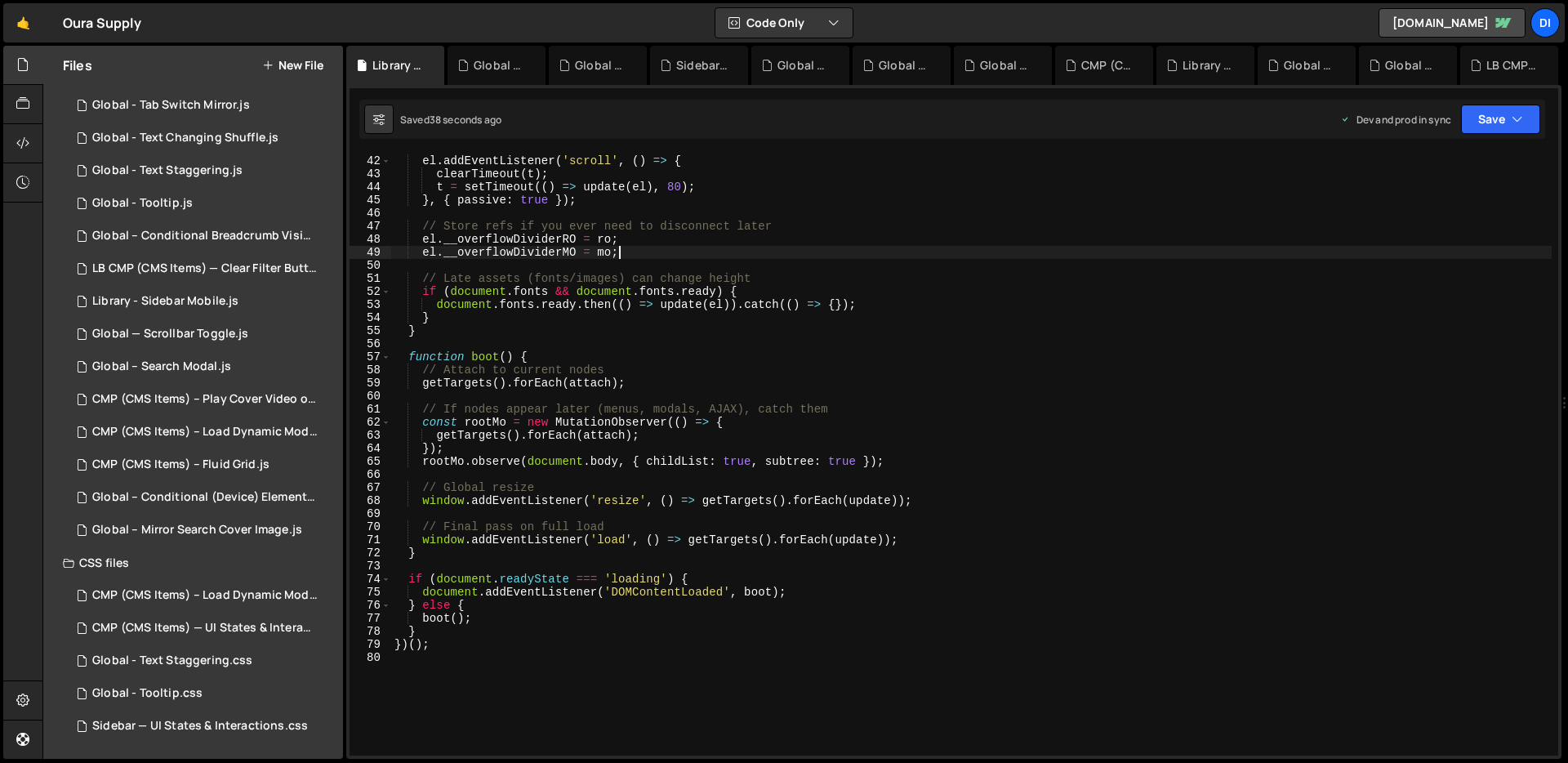
click at [829, 350] on div "let t ; el . addEventListener ( 'scroll' , ( ) => { clearTimeout ( t ) ; t = se…" at bounding box center [970, 455] width 1160 height 628
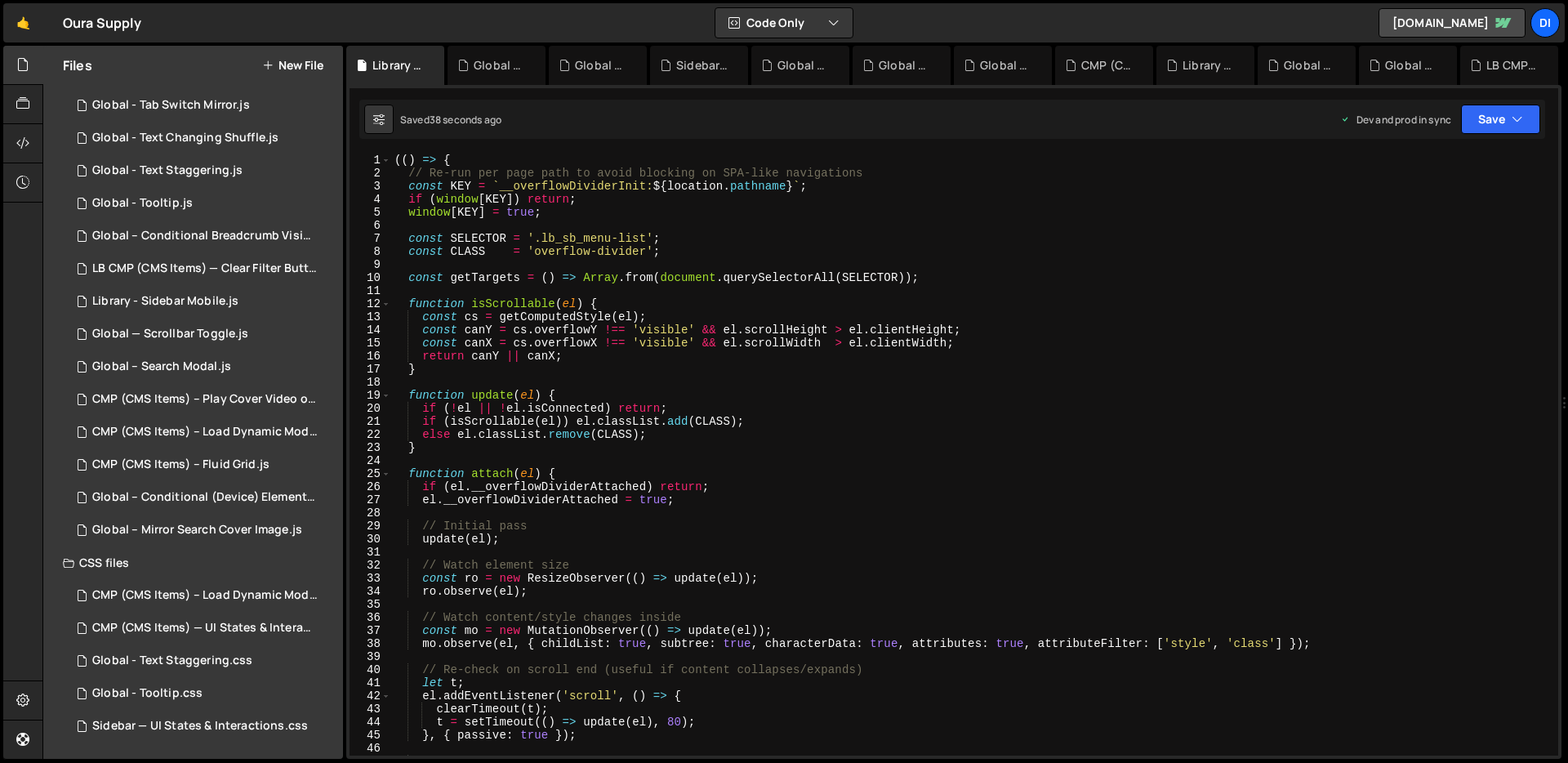
scroll to position [0, 0]
type textarea "});"
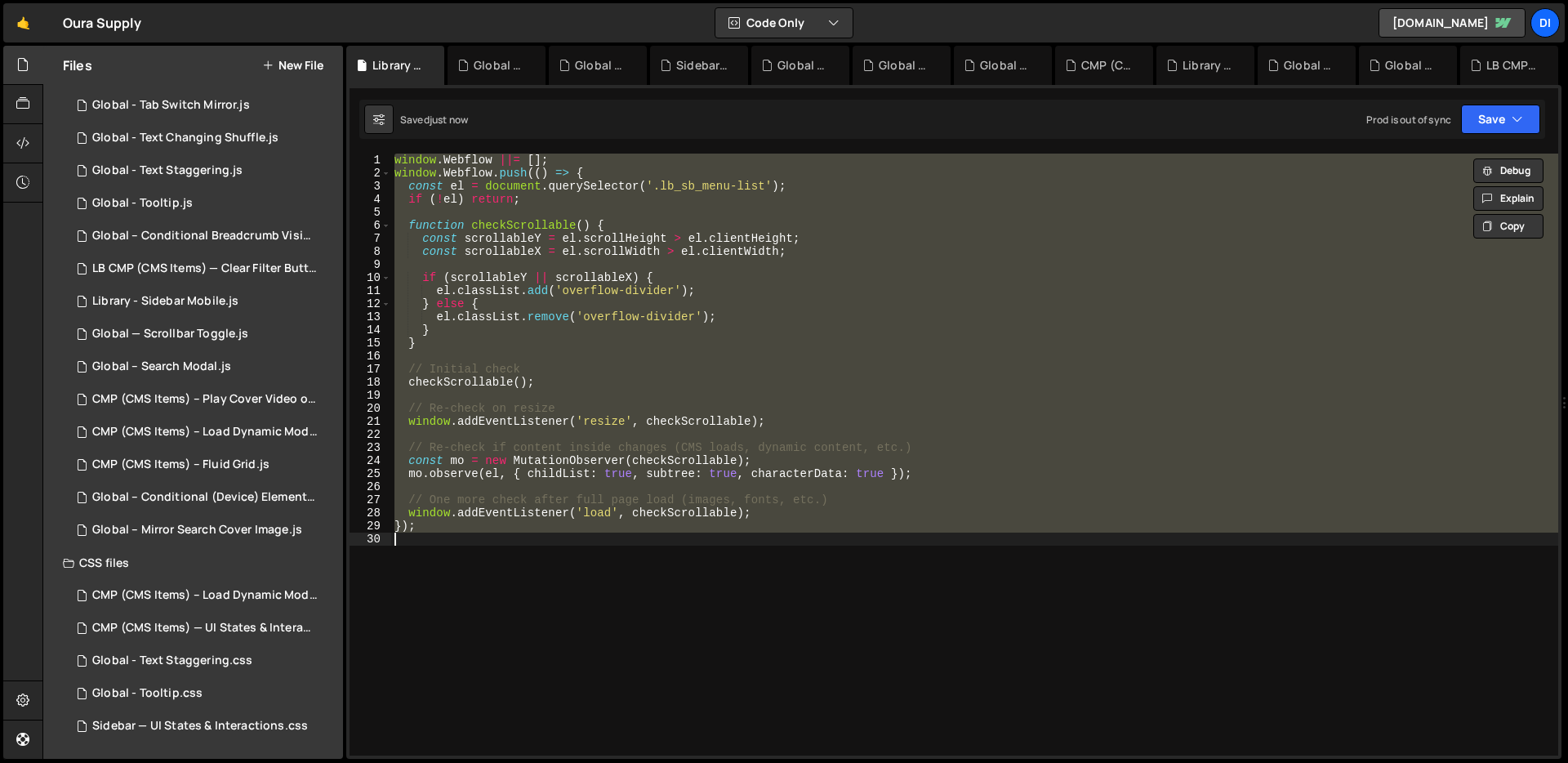
click at [829, 350] on div "window . Webflow ||= [ ] ; window . Webflow . push (( ) => { const el = documen…" at bounding box center [974, 455] width 1167 height 602
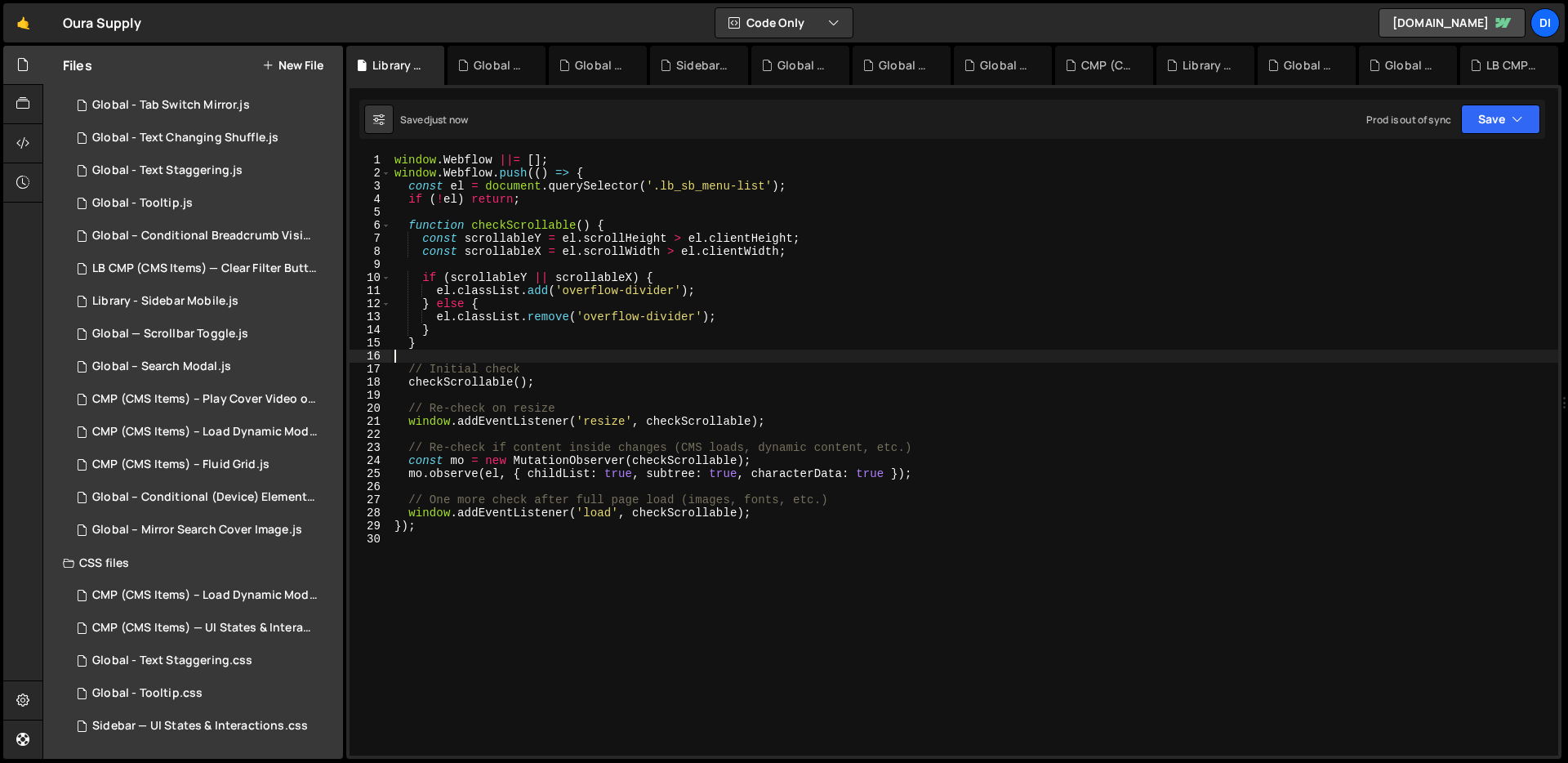
click at [829, 350] on div "window . Webflow ||= [ ] ; window . Webflow . push (( ) => { const el = documen…" at bounding box center [974, 467] width 1167 height 628
type textarea "});"
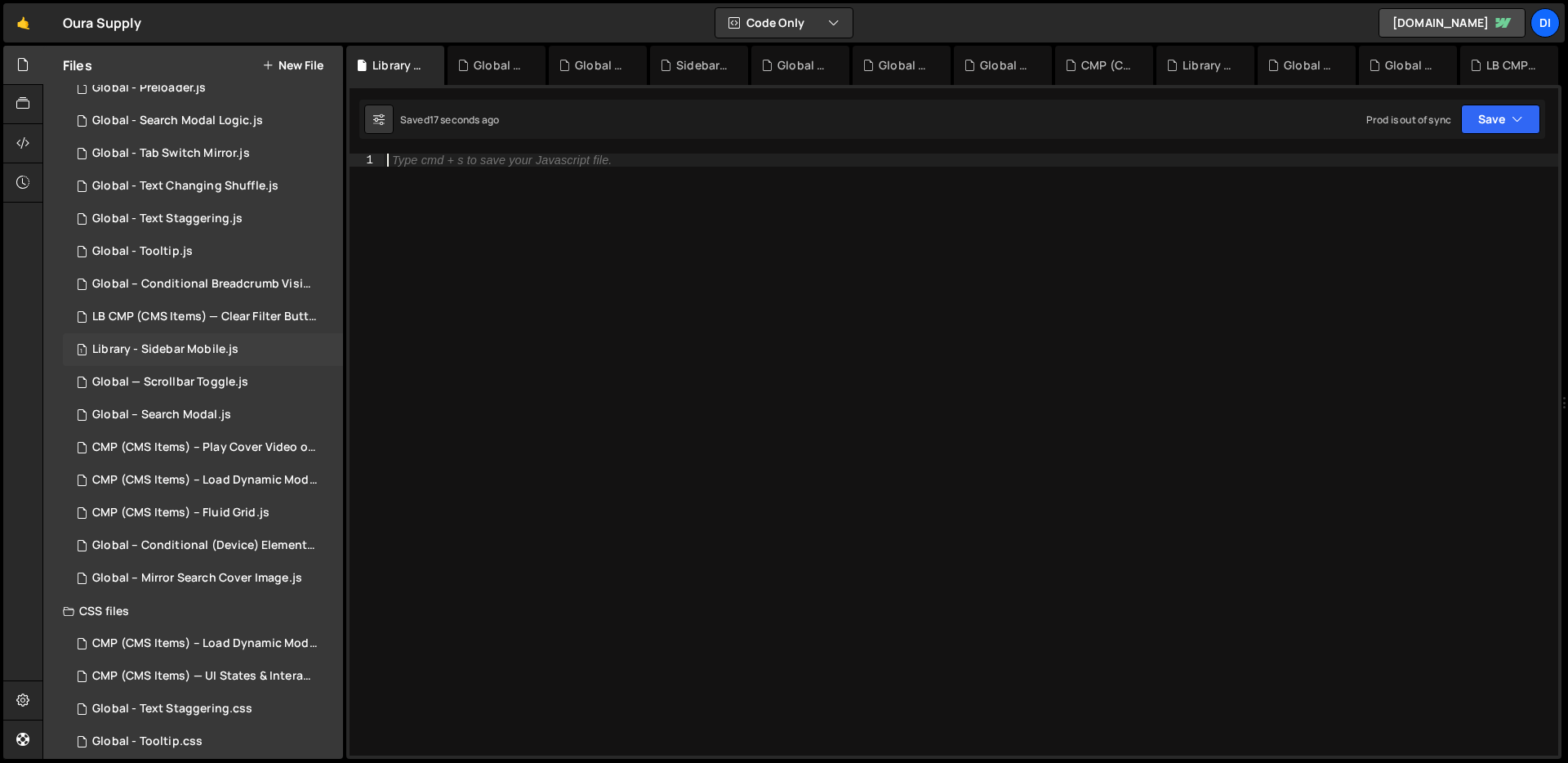
scroll to position [388, 0]
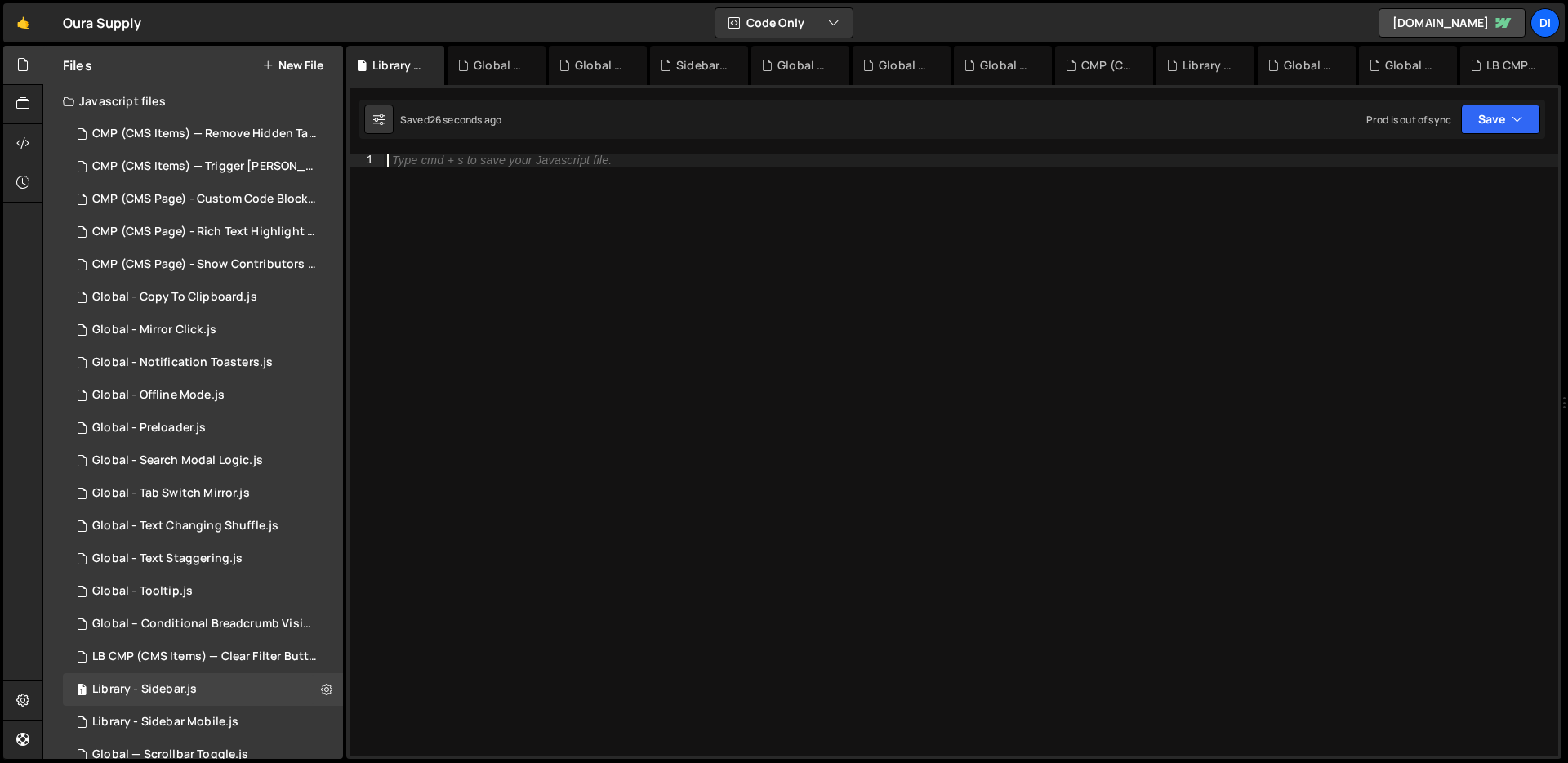
click at [465, 285] on div "Type cmd + s to save your Javascript file." at bounding box center [970, 467] width 1174 height 628
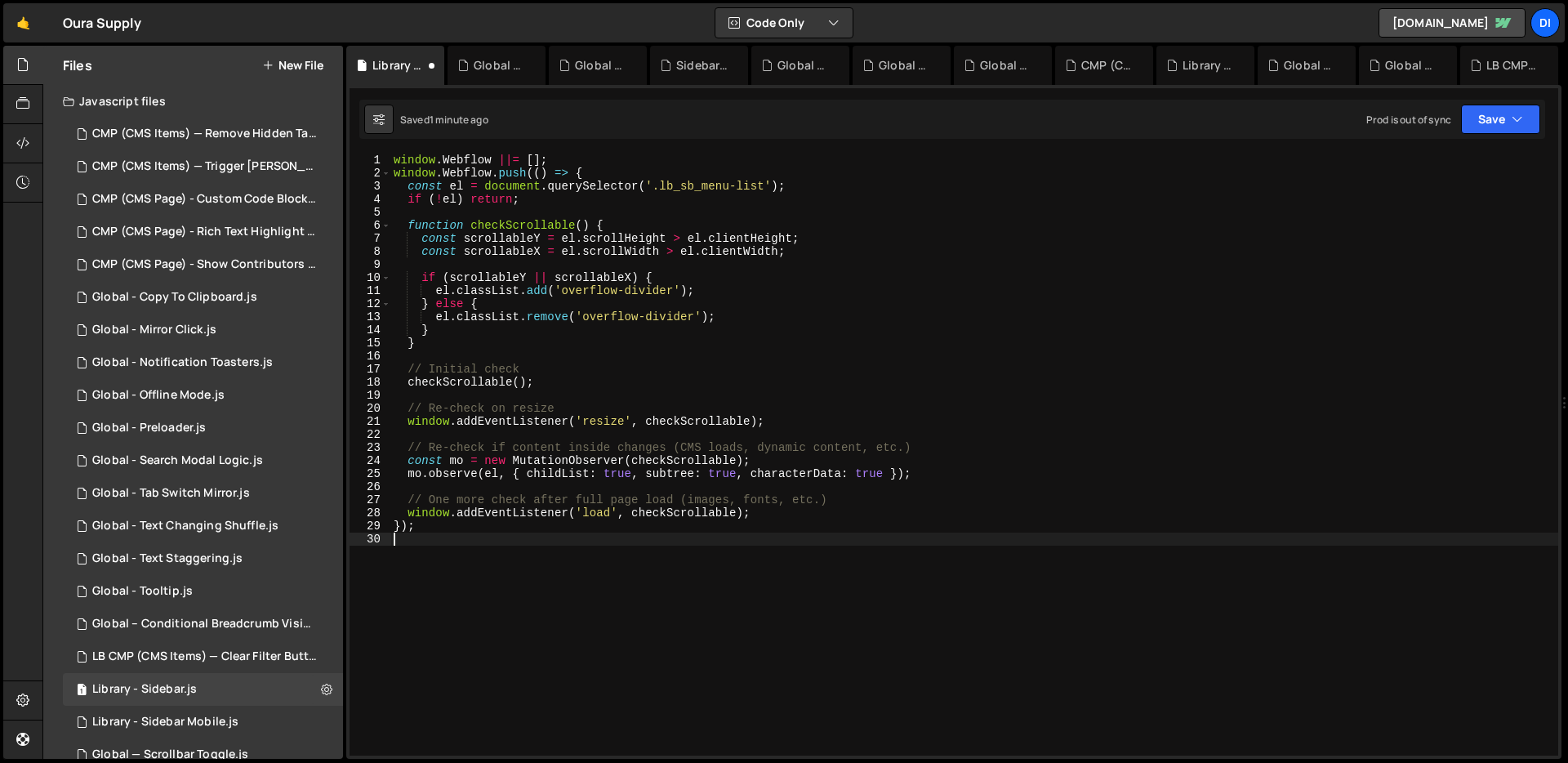
click at [771, 363] on div "window . Webflow ||= [ ] ; window . Webflow . push (( ) => { const el = documen…" at bounding box center [974, 467] width 1168 height 628
type textarea "});"
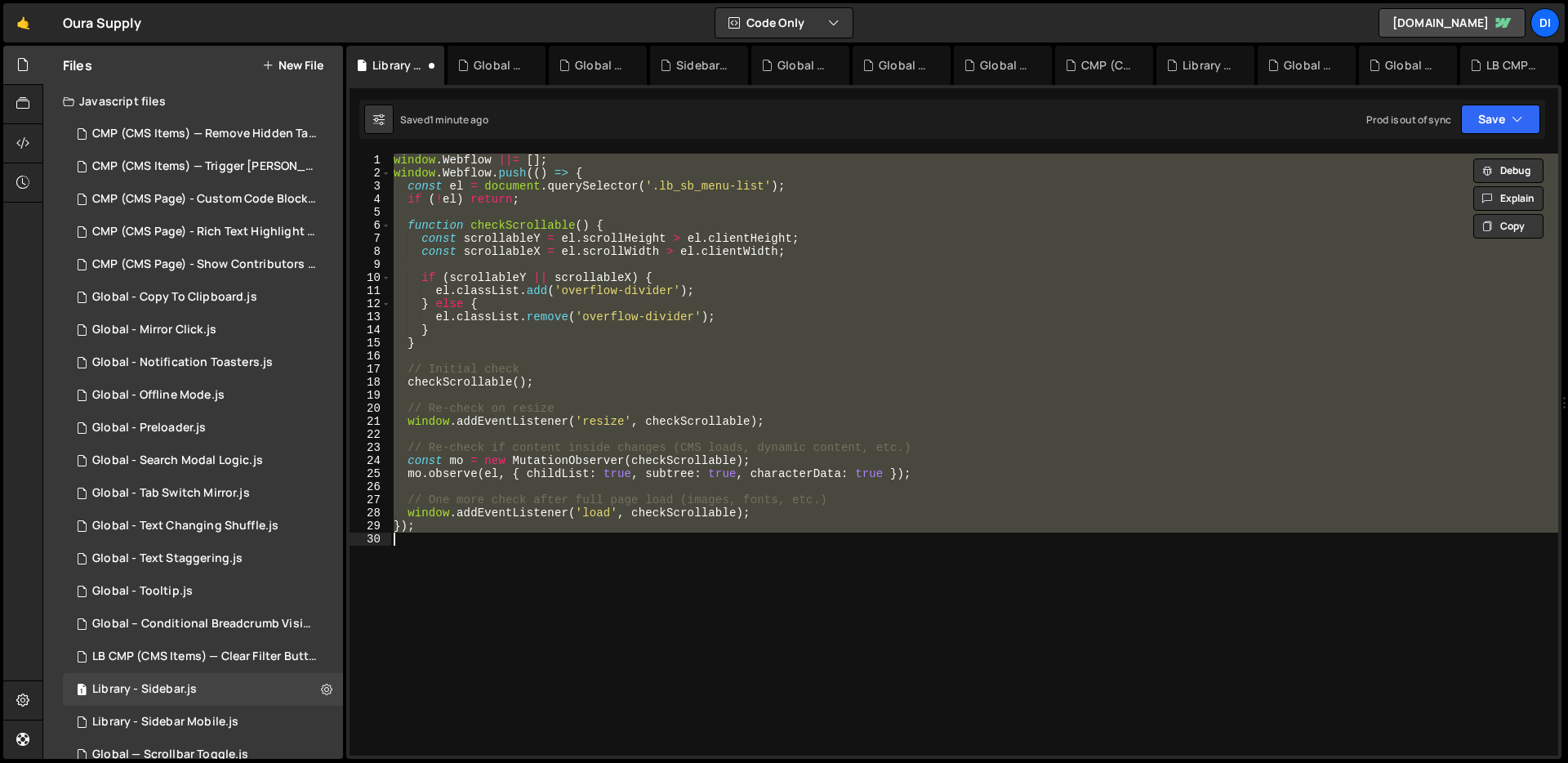
paste textarea
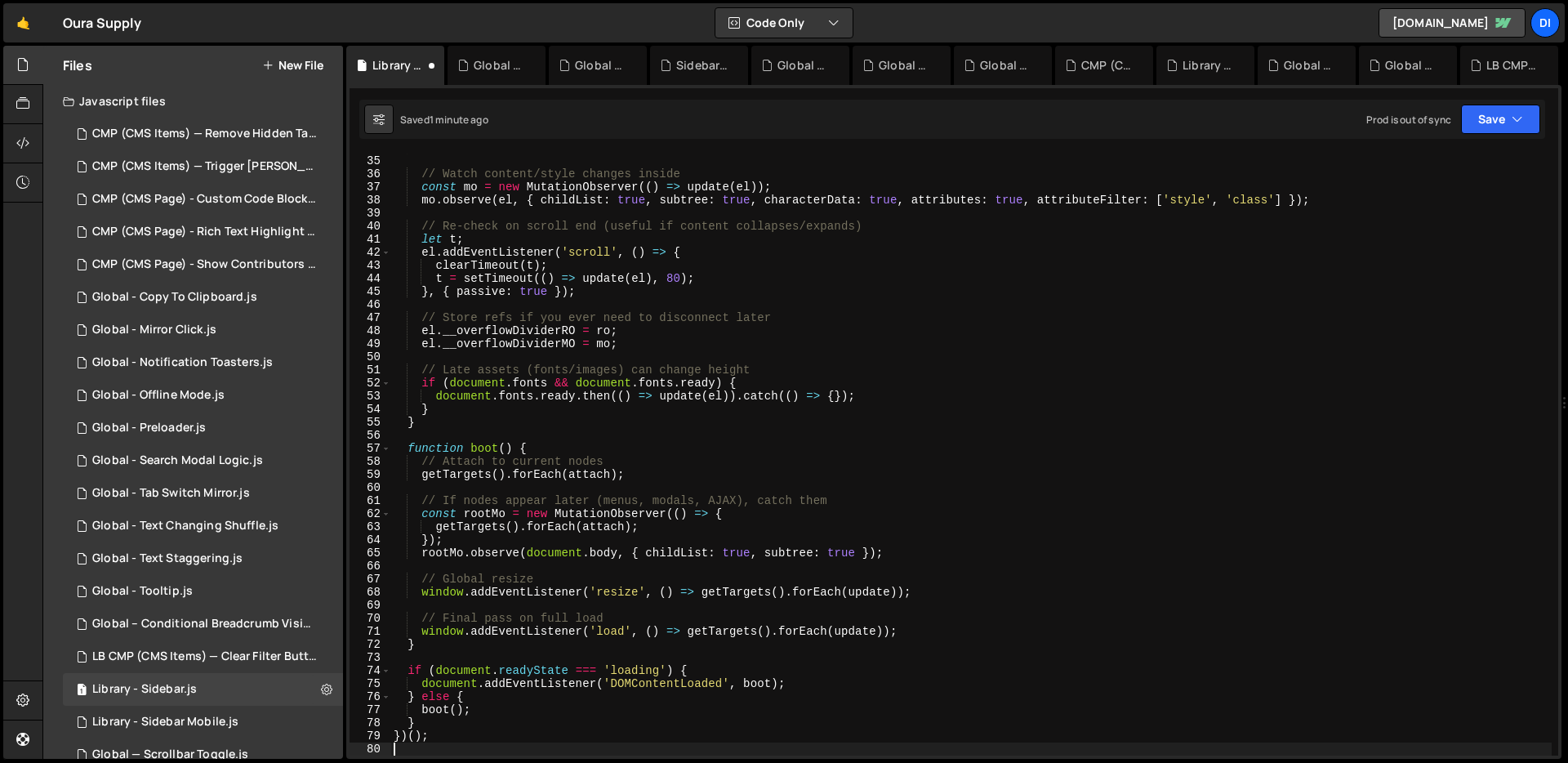
scroll to position [443, 0]
click at [1516, 111] on icon "button" at bounding box center [1517, 120] width 12 height 16
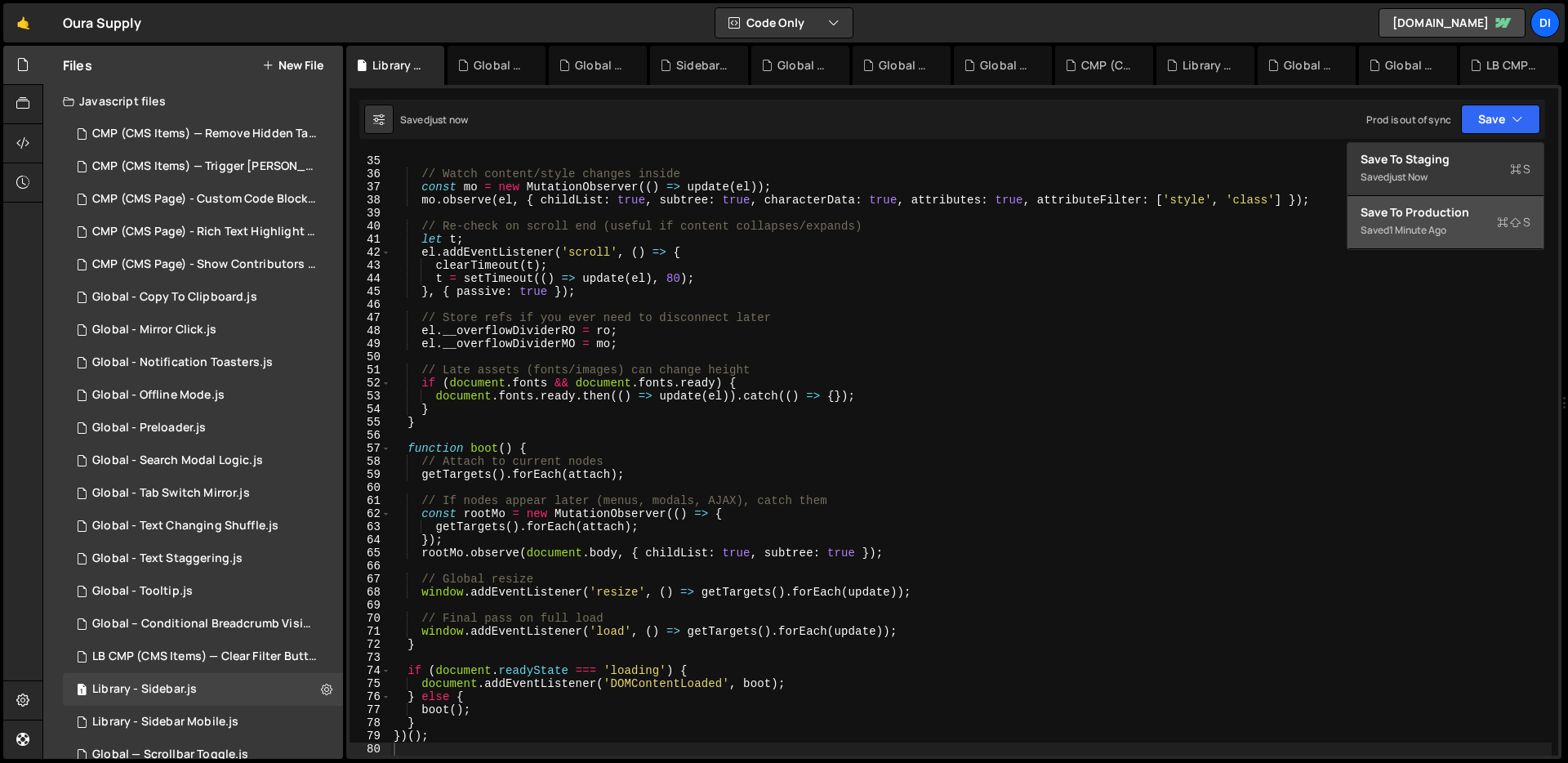
click at [1477, 234] on div "Saved 1 minute ago" at bounding box center [1445, 230] width 170 height 20
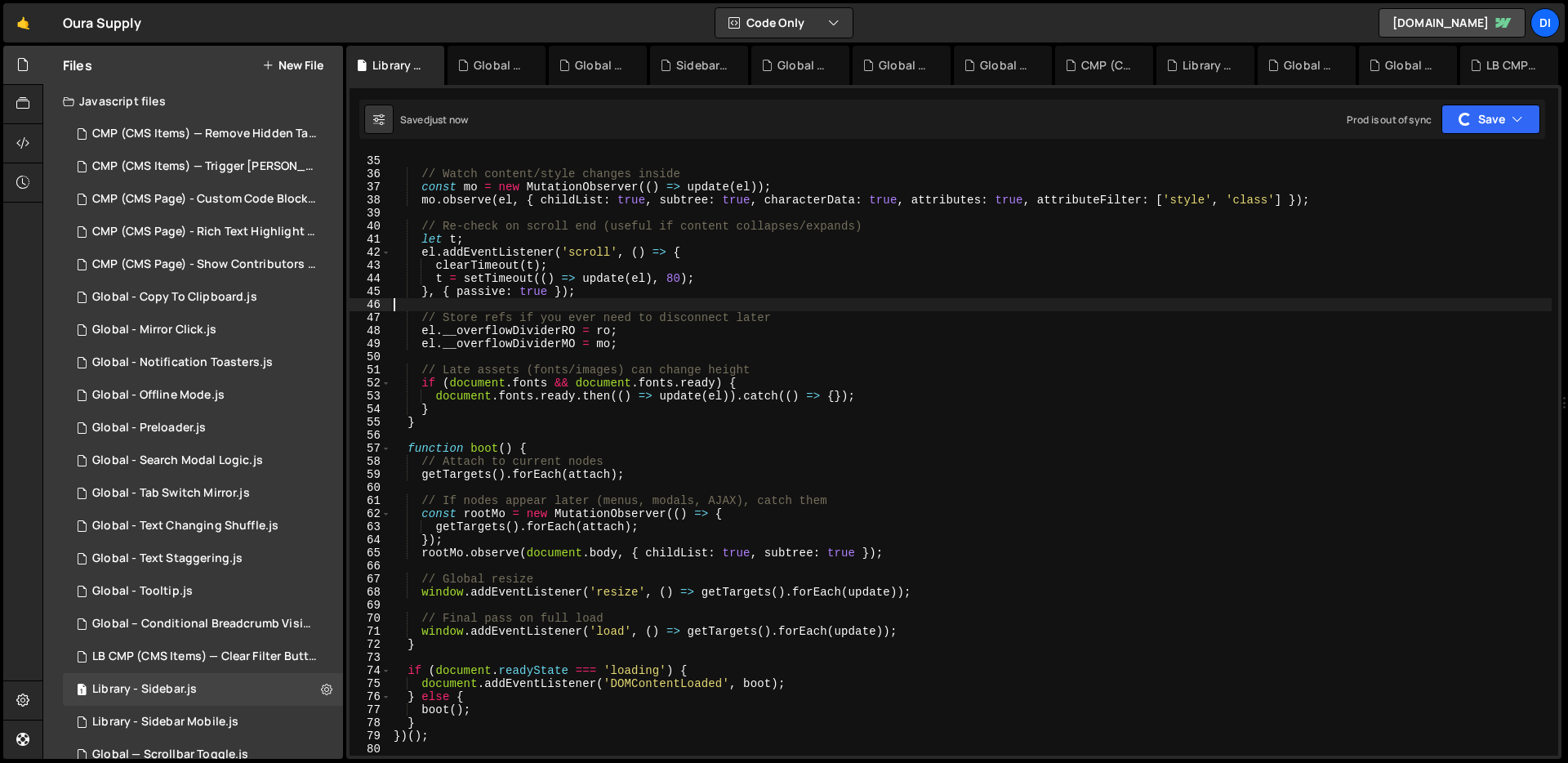
click at [828, 302] on div "ro . observe ( el ) ; // Watch content/style changes inside const mo = new Muta…" at bounding box center [970, 455] width 1161 height 628
click at [828, 434] on div "ro . observe ( el ) ; // Watch content/style changes inside const mo = new Muta…" at bounding box center [970, 455] width 1161 height 628
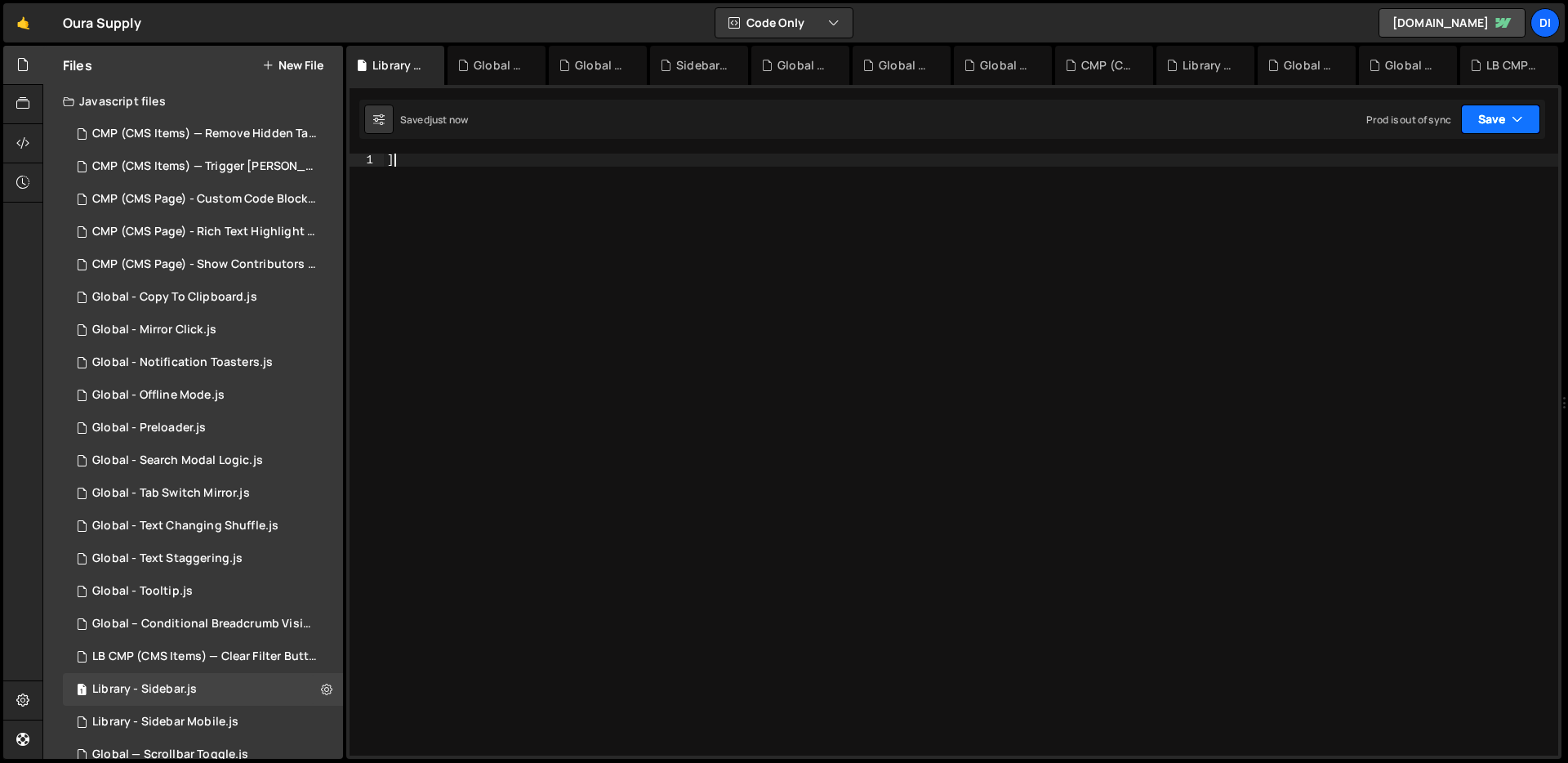
type textarea "]"
click at [1505, 125] on button "Save" at bounding box center [1501, 119] width 79 height 30
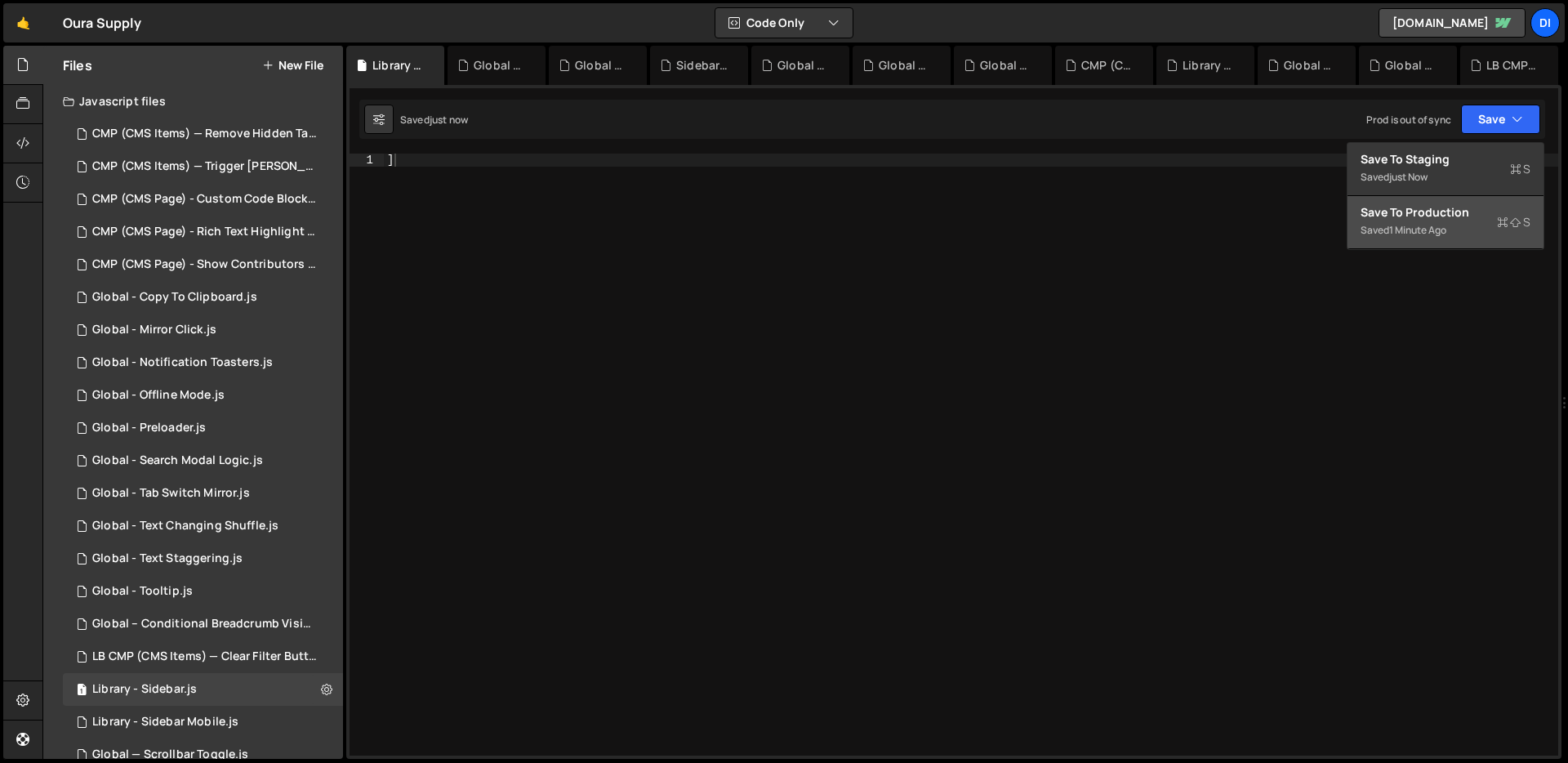
click at [1474, 214] on div "Save to Production S" at bounding box center [1445, 212] width 170 height 16
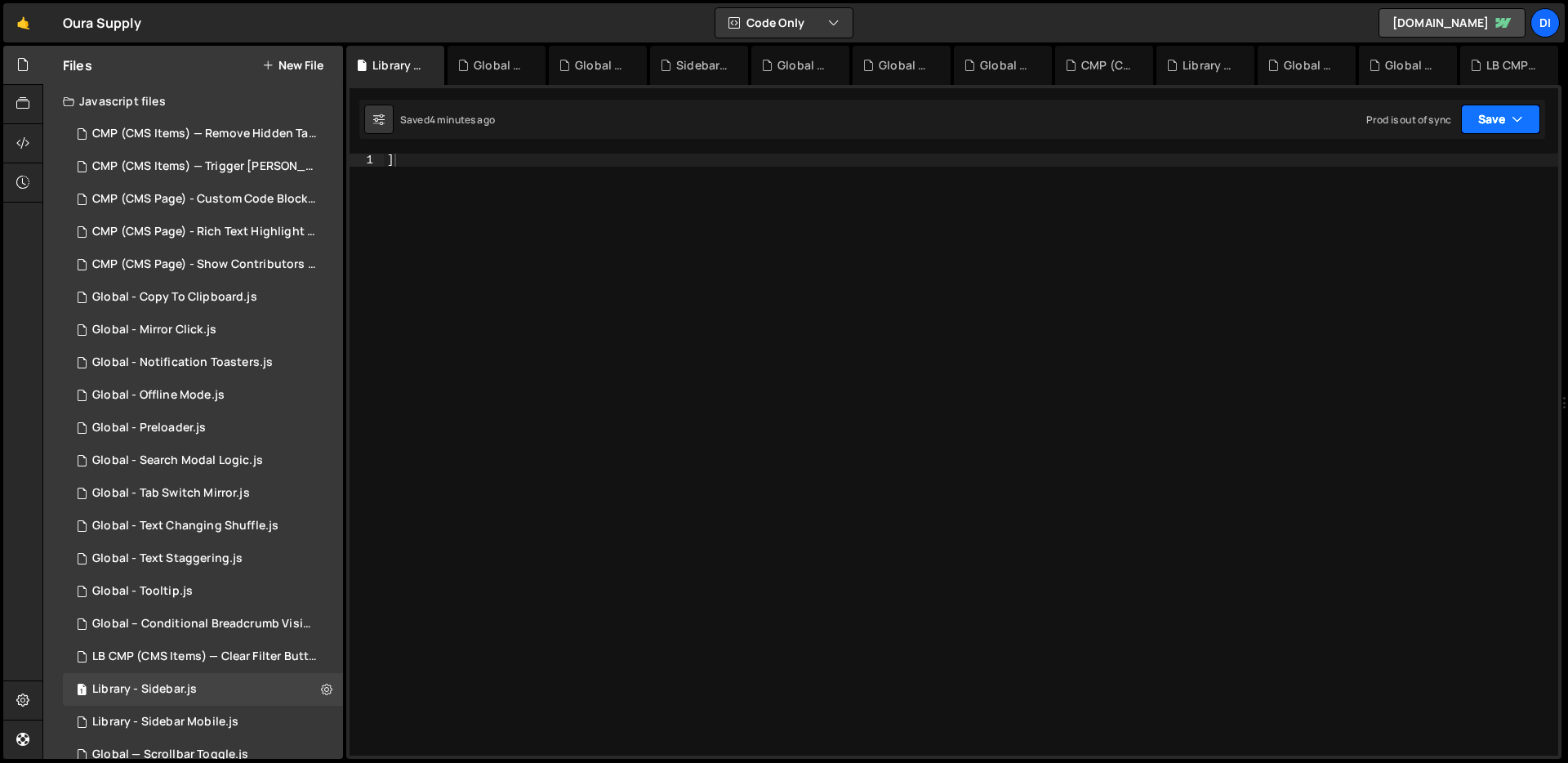
drag, startPoint x: 1532, startPoint y: 112, endPoint x: 1509, endPoint y: 141, distance: 37.0
click at [1532, 112] on button "Save" at bounding box center [1501, 119] width 79 height 30
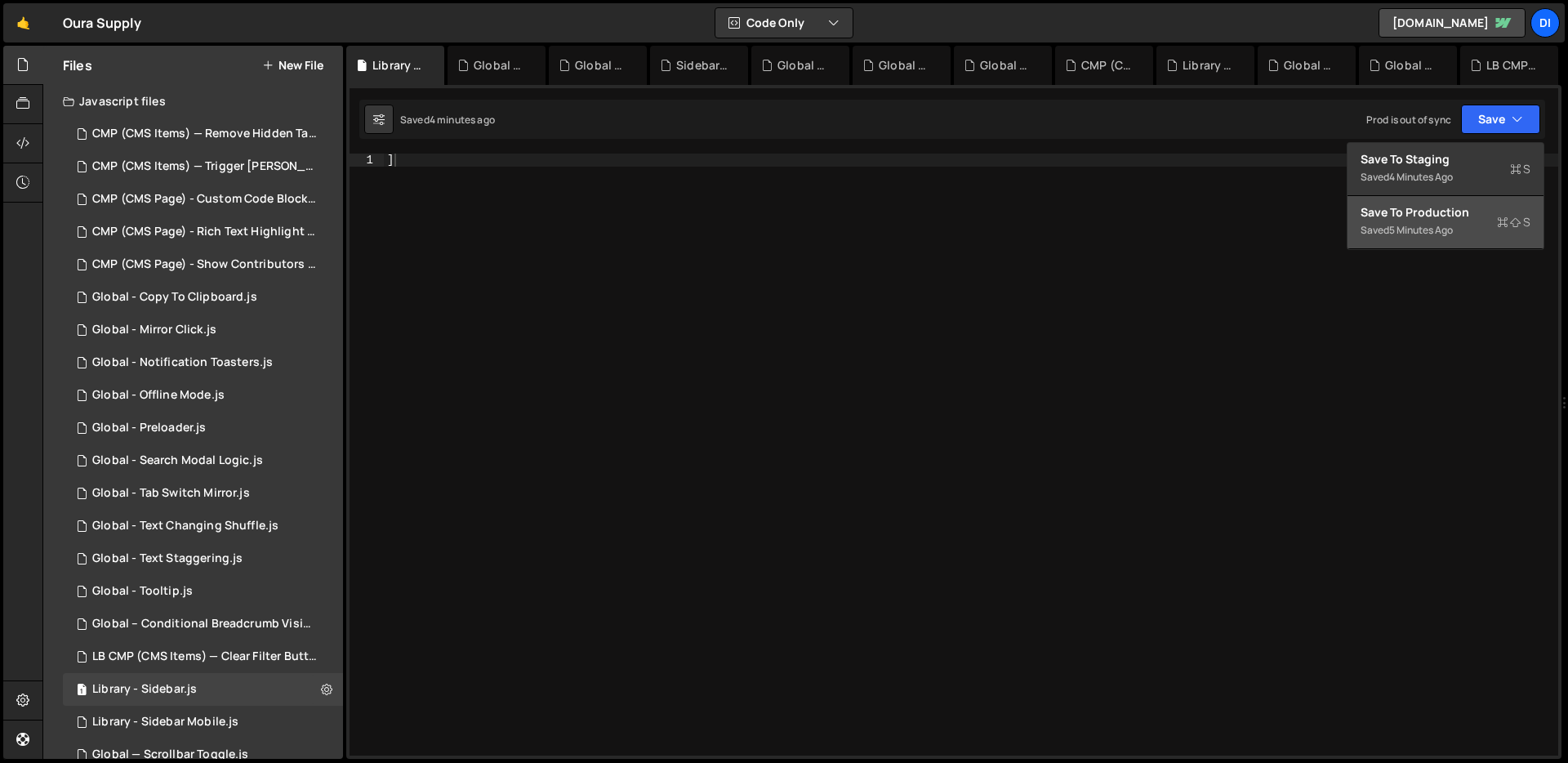
click at [1440, 224] on div "5 minutes ago" at bounding box center [1421, 229] width 64 height 13
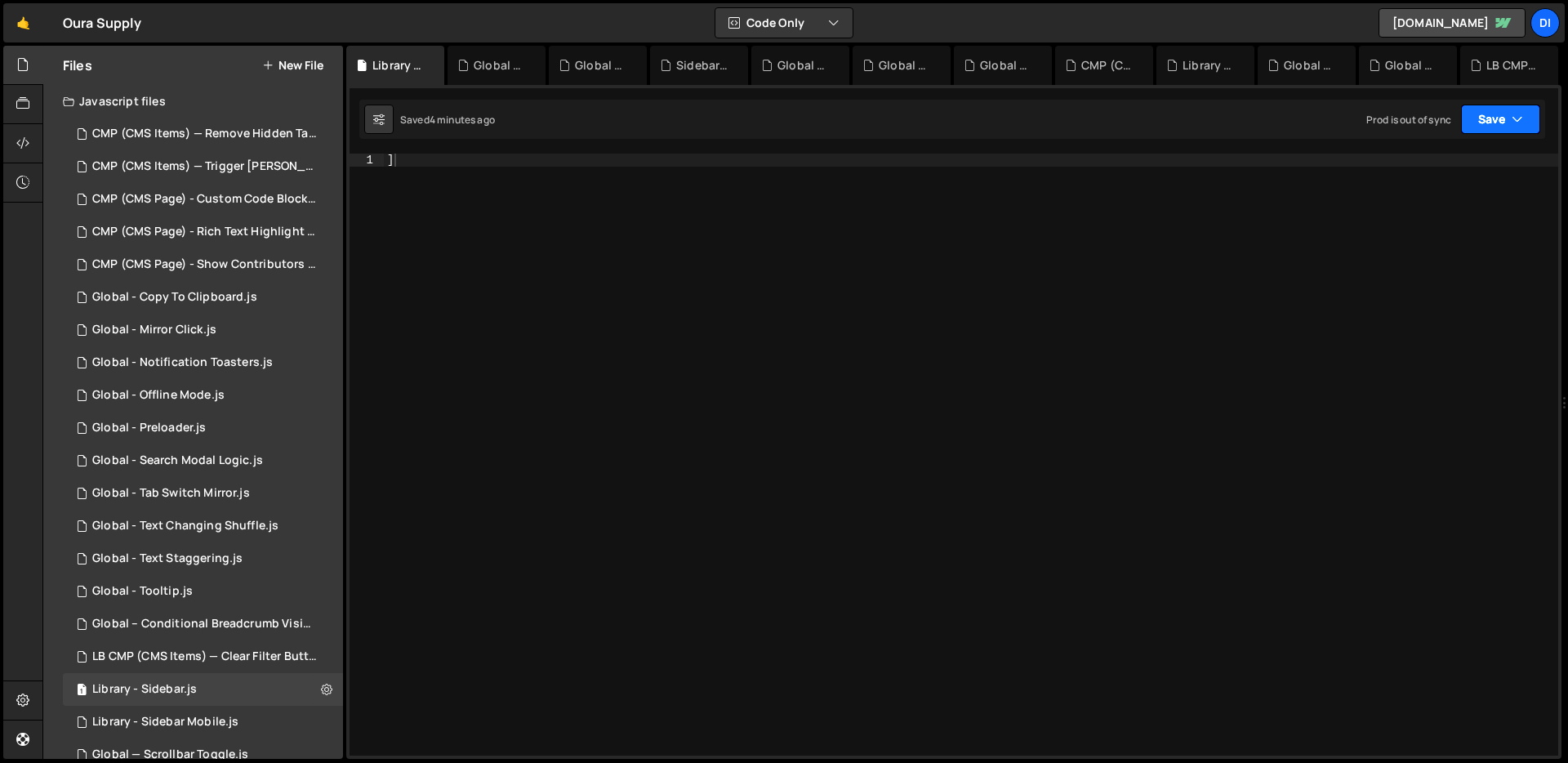
click at [1509, 121] on button "Save" at bounding box center [1501, 119] width 79 height 30
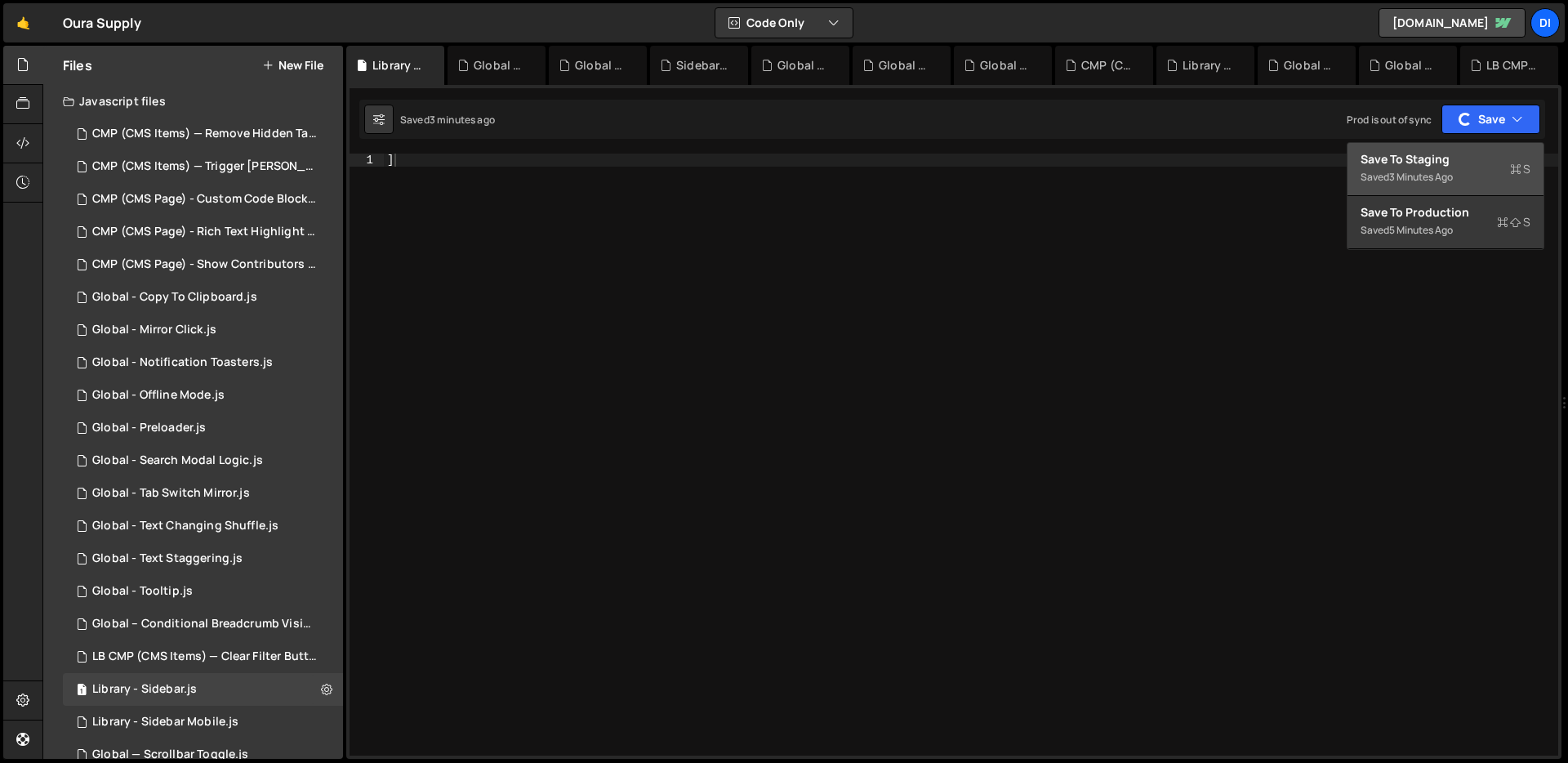
click at [1479, 156] on div "Save to Staging S" at bounding box center [1445, 159] width 170 height 16
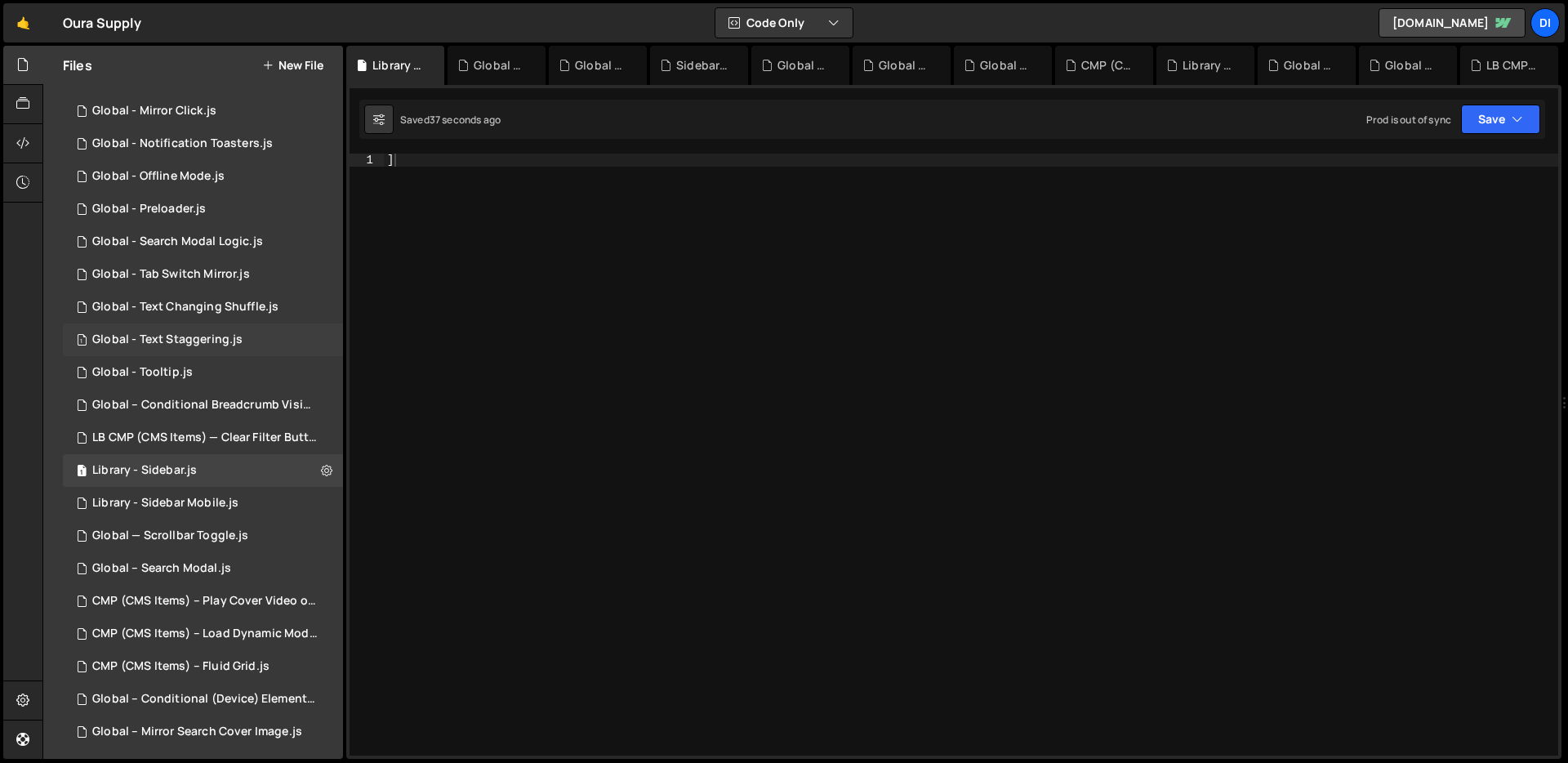
scroll to position [233, 0]
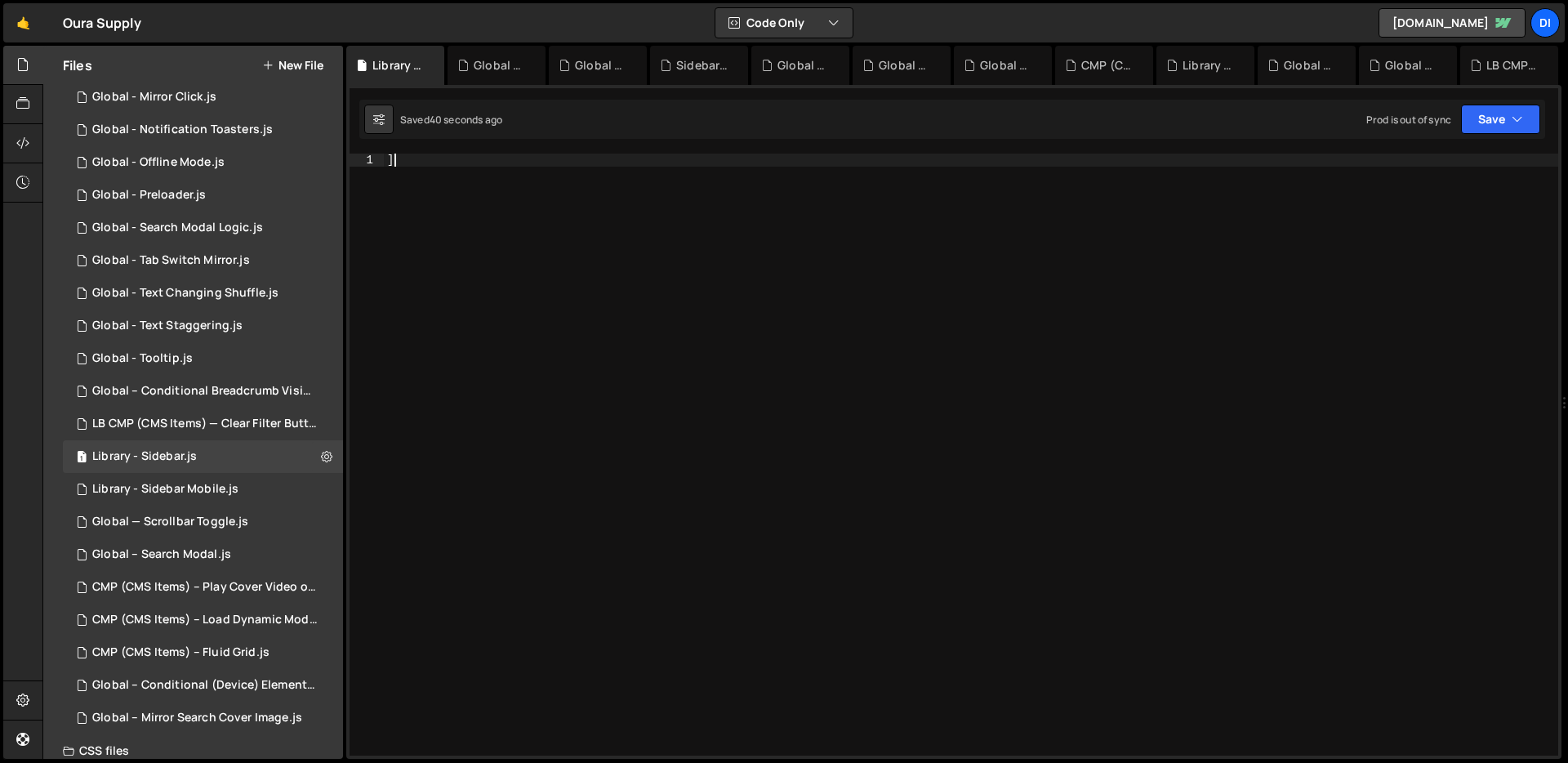
click at [477, 372] on div "]" at bounding box center [970, 467] width 1174 height 628
click at [1497, 106] on button "Save" at bounding box center [1501, 119] width 79 height 30
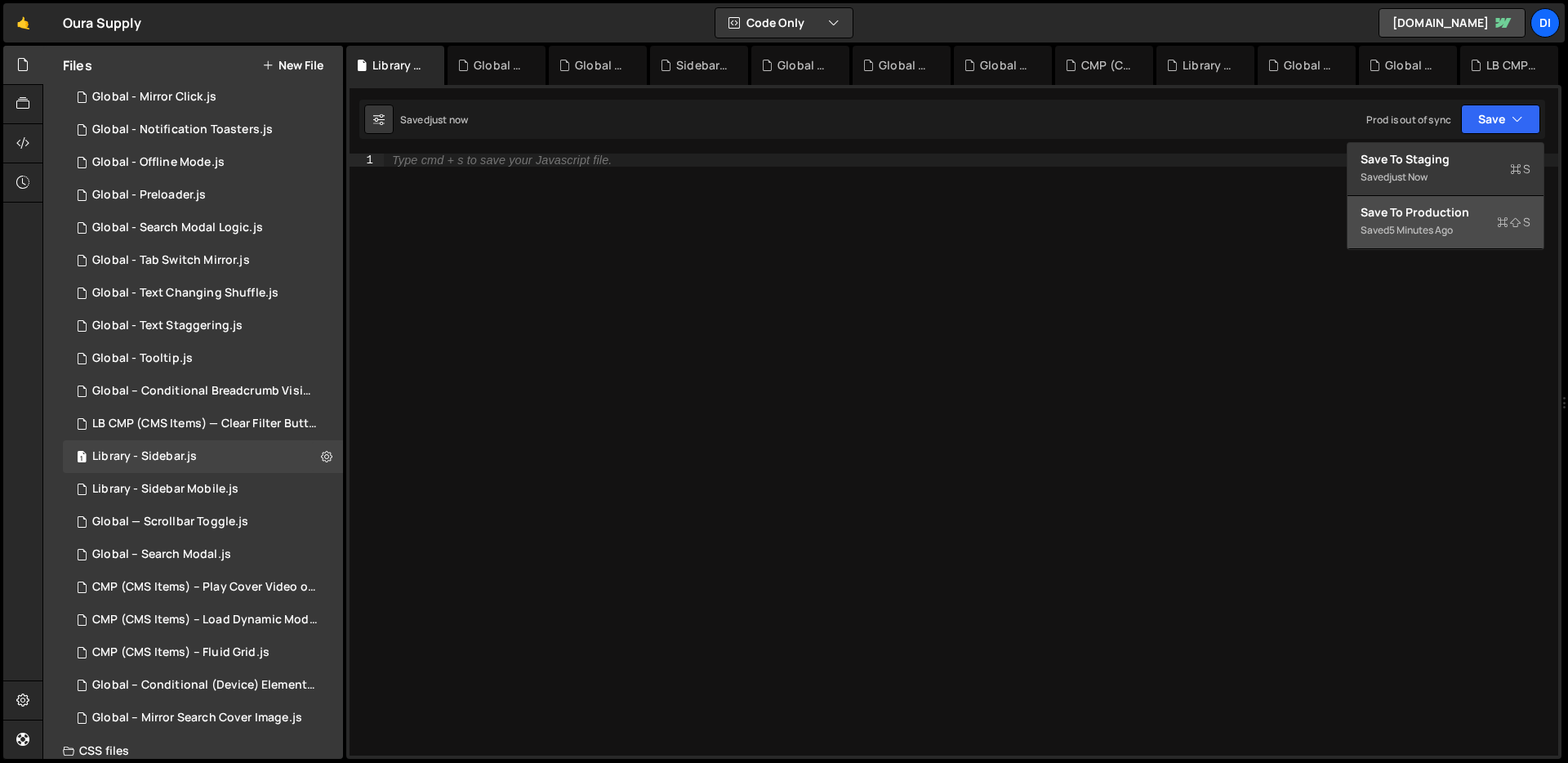
click at [1472, 208] on div "Save to Production S" at bounding box center [1445, 212] width 170 height 16
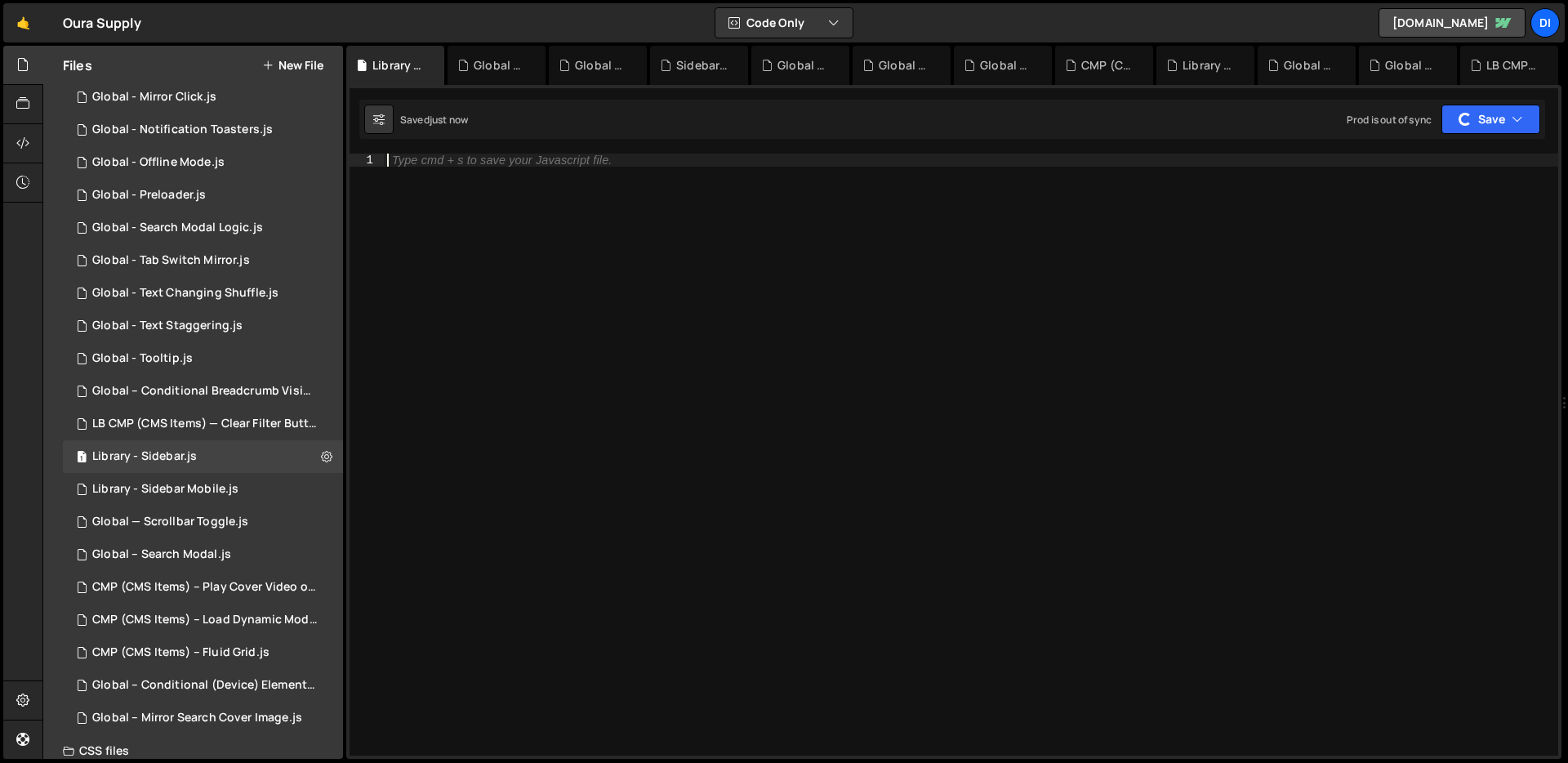
click at [961, 288] on div "Type cmd + s to save your Javascript file." at bounding box center [970, 467] width 1174 height 628
click at [761, 275] on div "Type cmd + s to save your Javascript file." at bounding box center [970, 467] width 1174 height 628
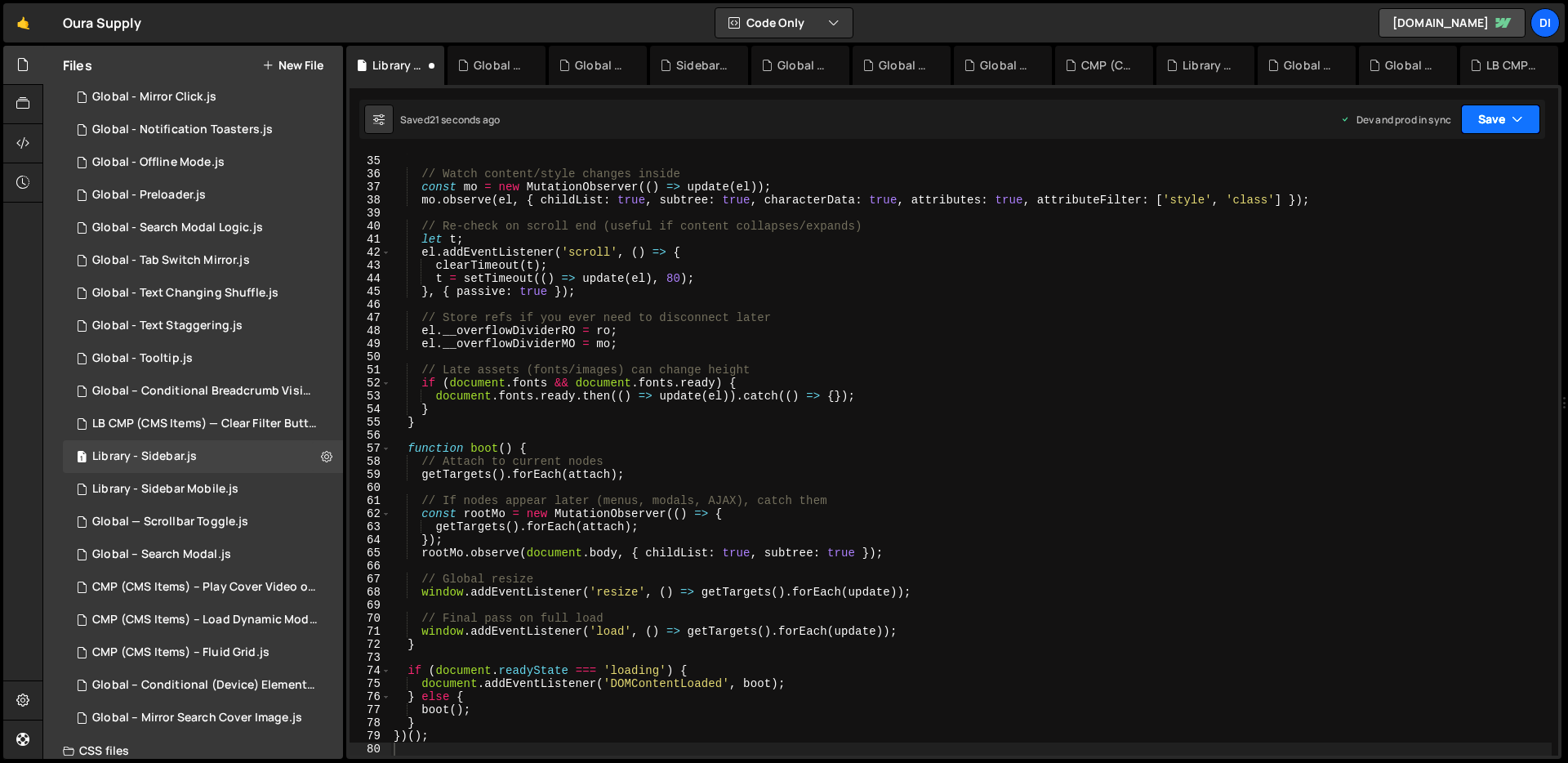
click at [1501, 121] on button "Save" at bounding box center [1501, 119] width 79 height 30
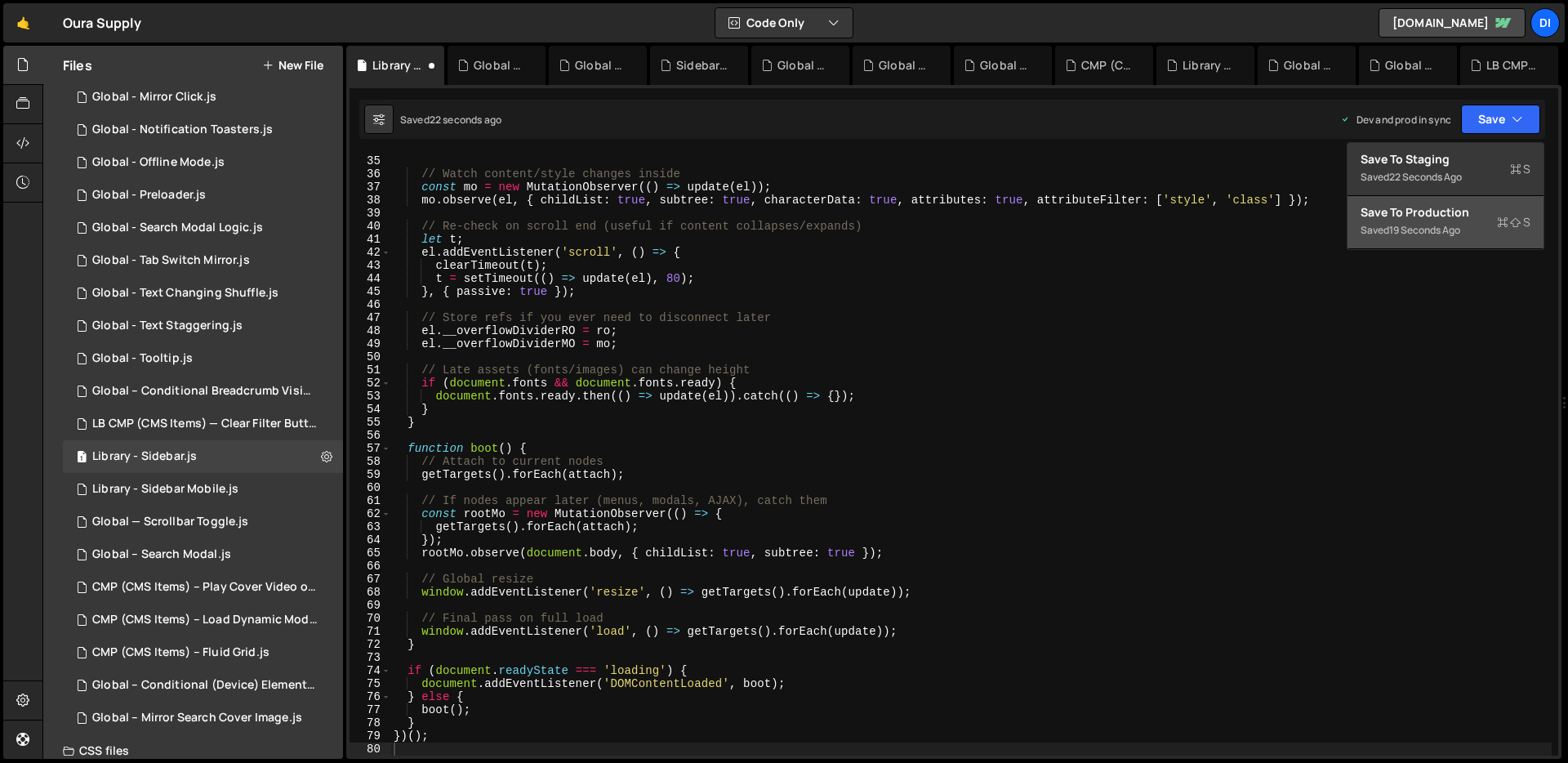
click at [1431, 228] on div "19 seconds ago" at bounding box center [1424, 229] width 71 height 13
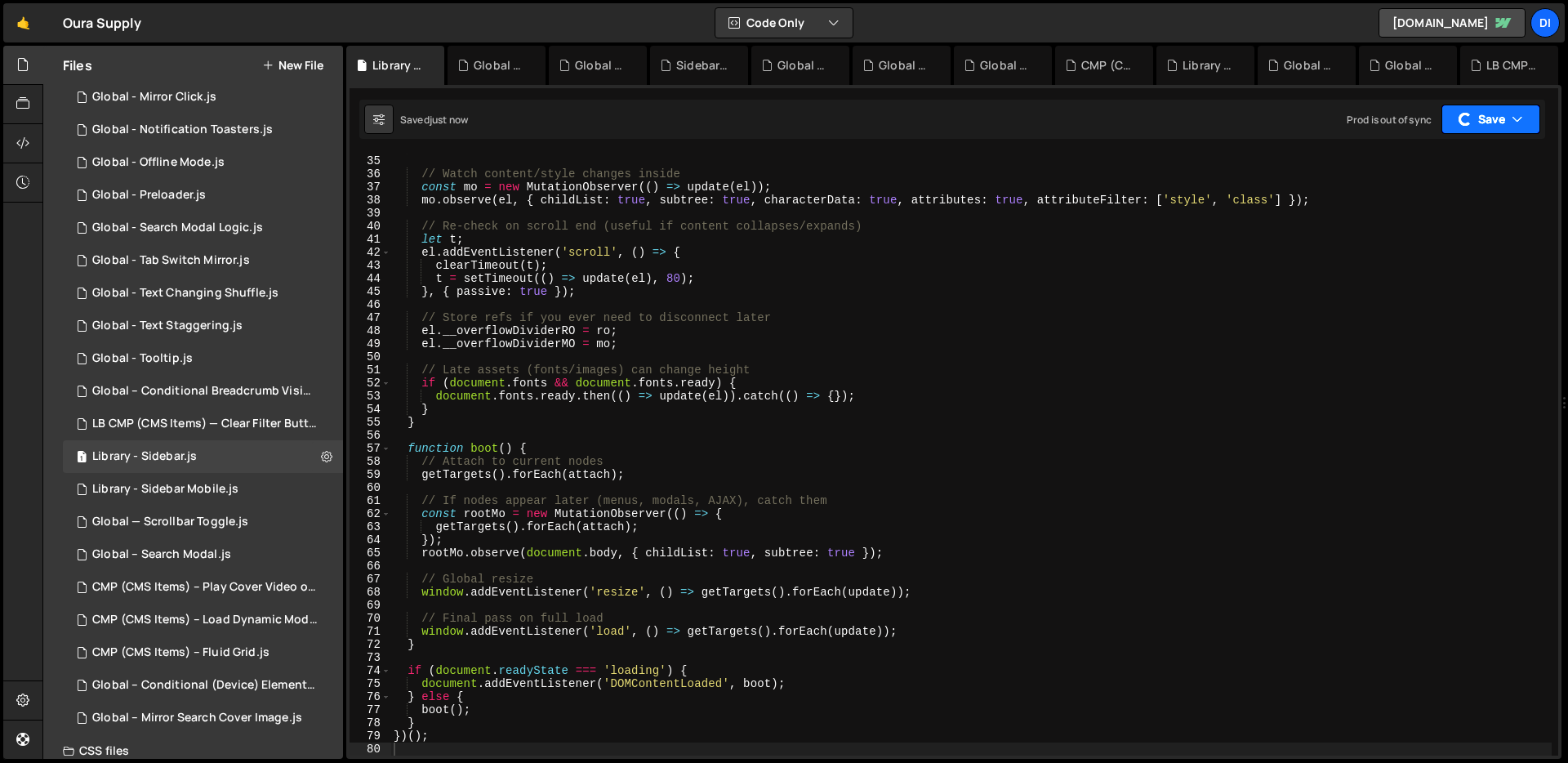
click at [1512, 129] on button "Save" at bounding box center [1491, 119] width 99 height 30
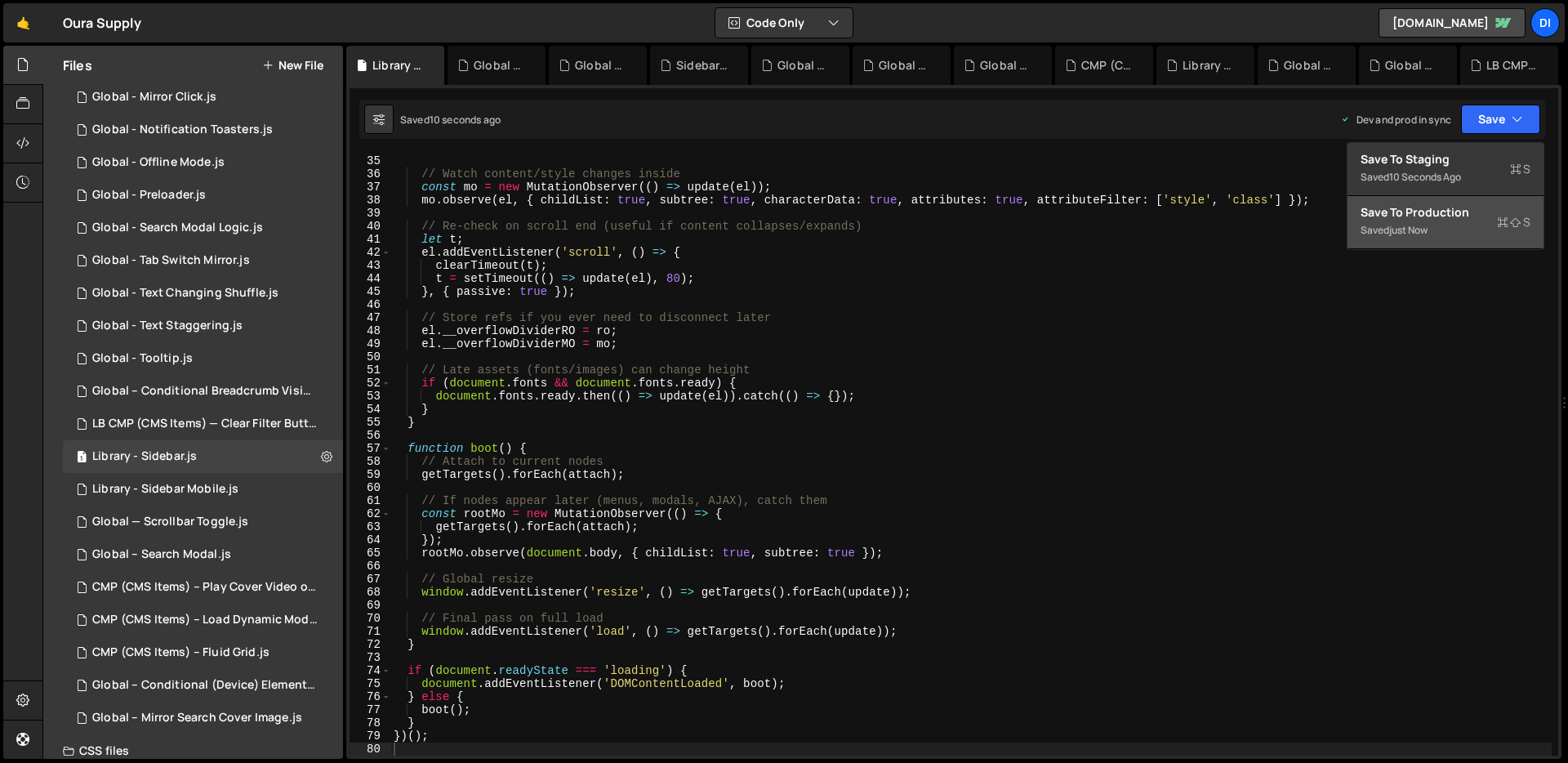
type textarea "if (document.fonts && document.fonts.ready) {"
drag, startPoint x: 675, startPoint y: 388, endPoint x: 595, endPoint y: 235, distance: 172.7
click at [675, 387] on div "ro . observe ( el ) ; // Watch content/style changes inside const mo = new Muta…" at bounding box center [970, 455] width 1161 height 628
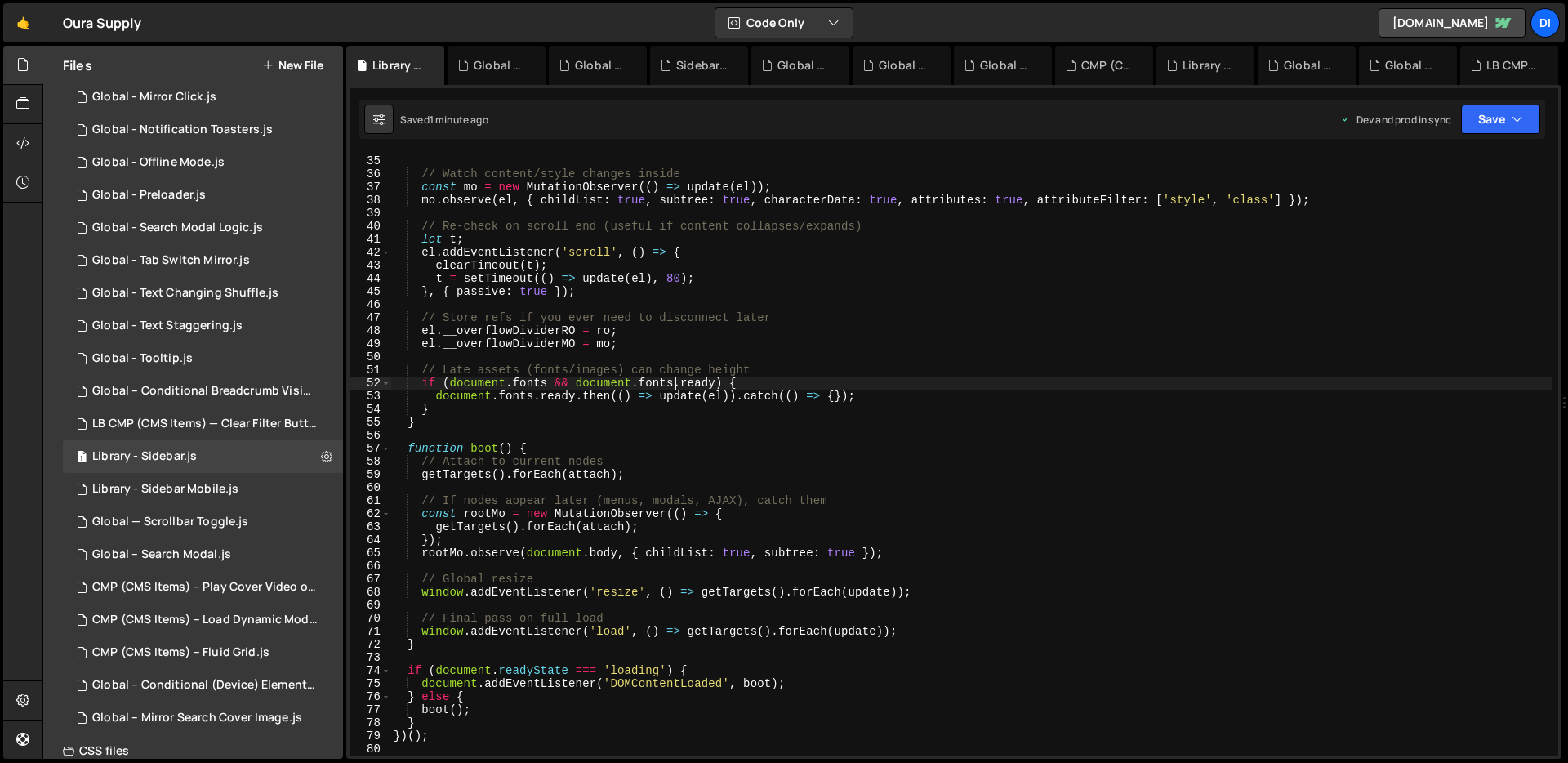
click at [703, 363] on div "ro . observe ( el ) ; // Watch content/style changes inside const mo = new Muta…" at bounding box center [970, 455] width 1161 height 628
type textarea "})();"
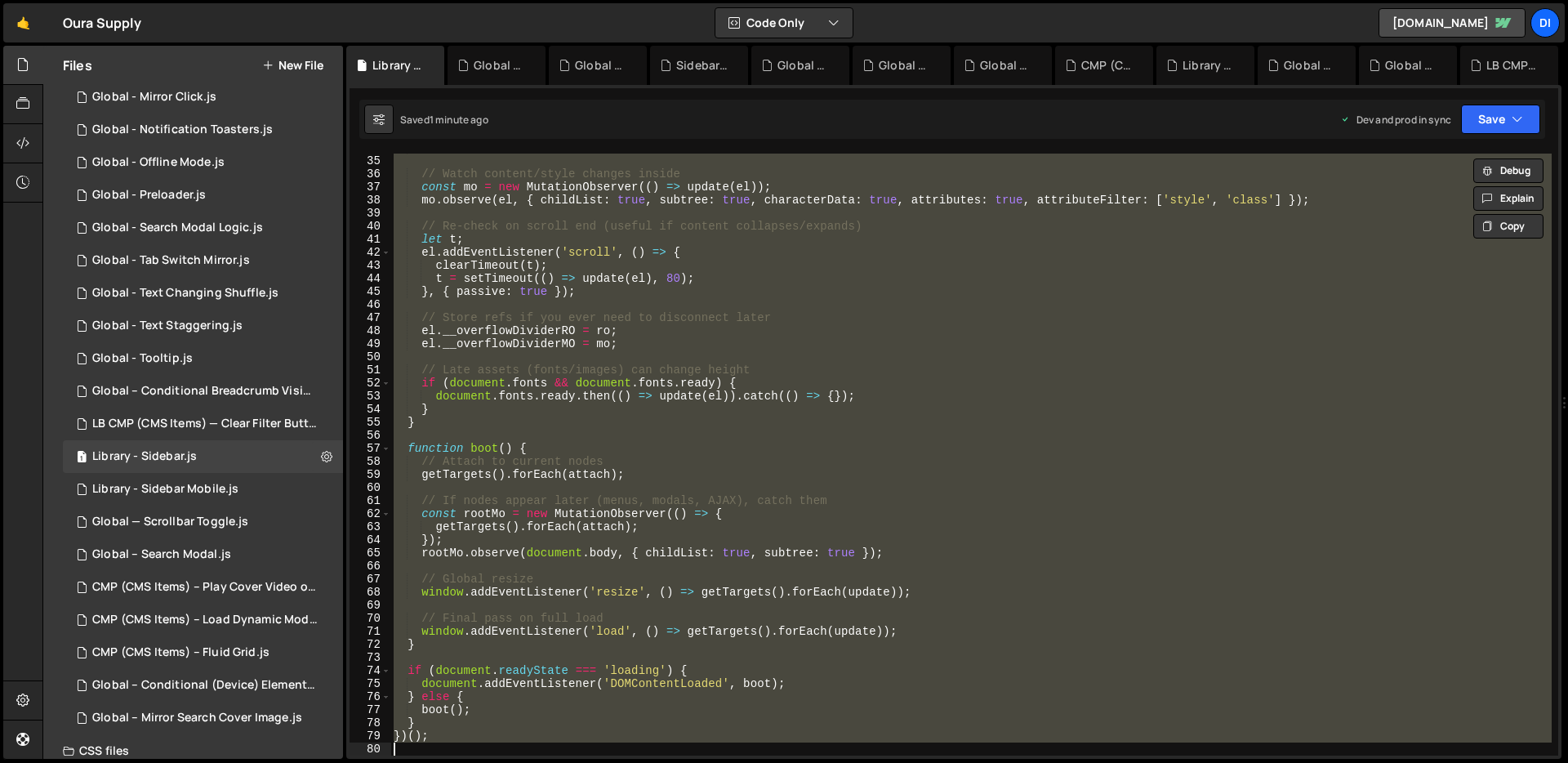
paste textarea
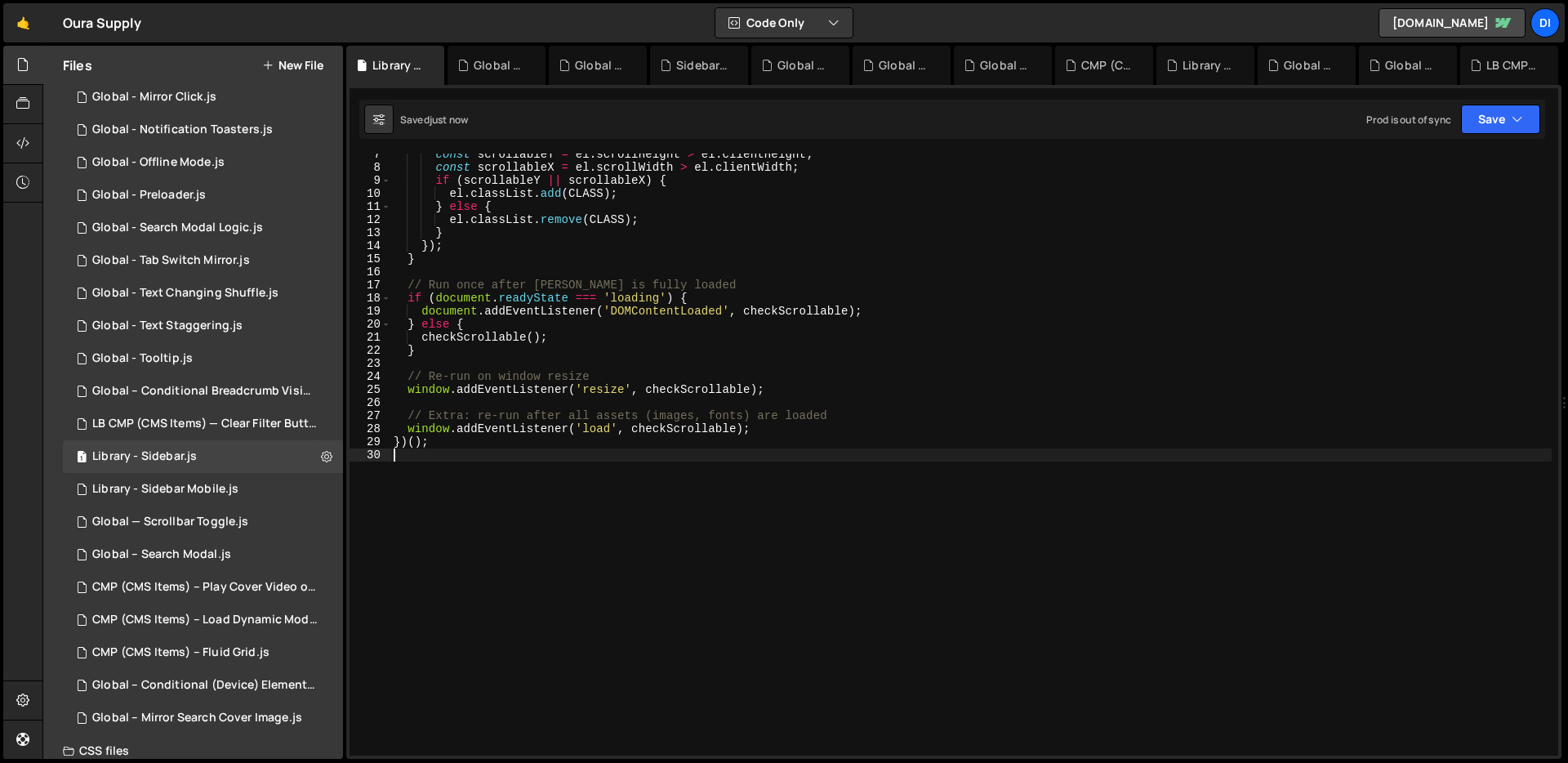
scroll to position [0, 0]
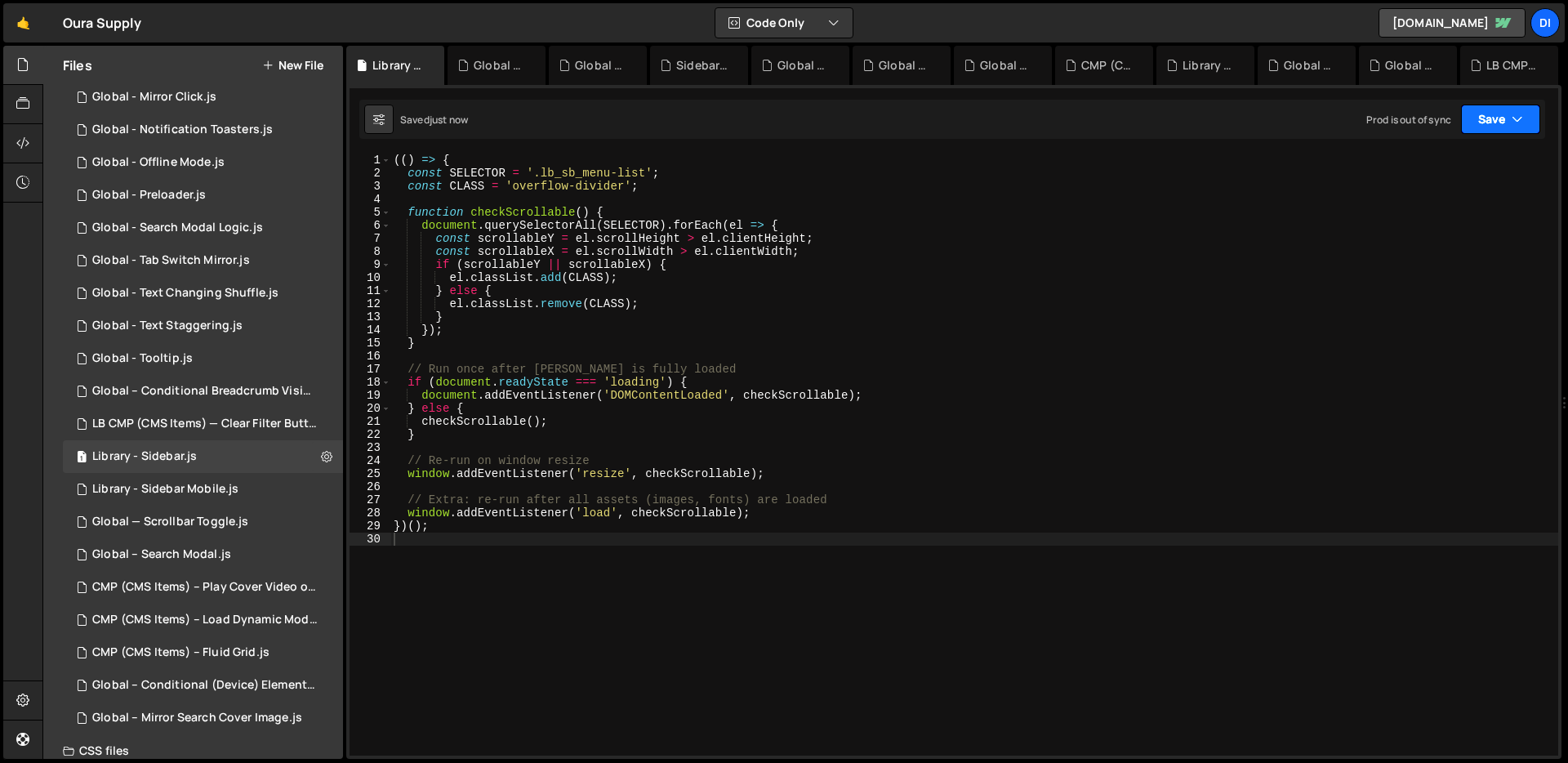
click at [1518, 115] on icon "button" at bounding box center [1517, 120] width 12 height 16
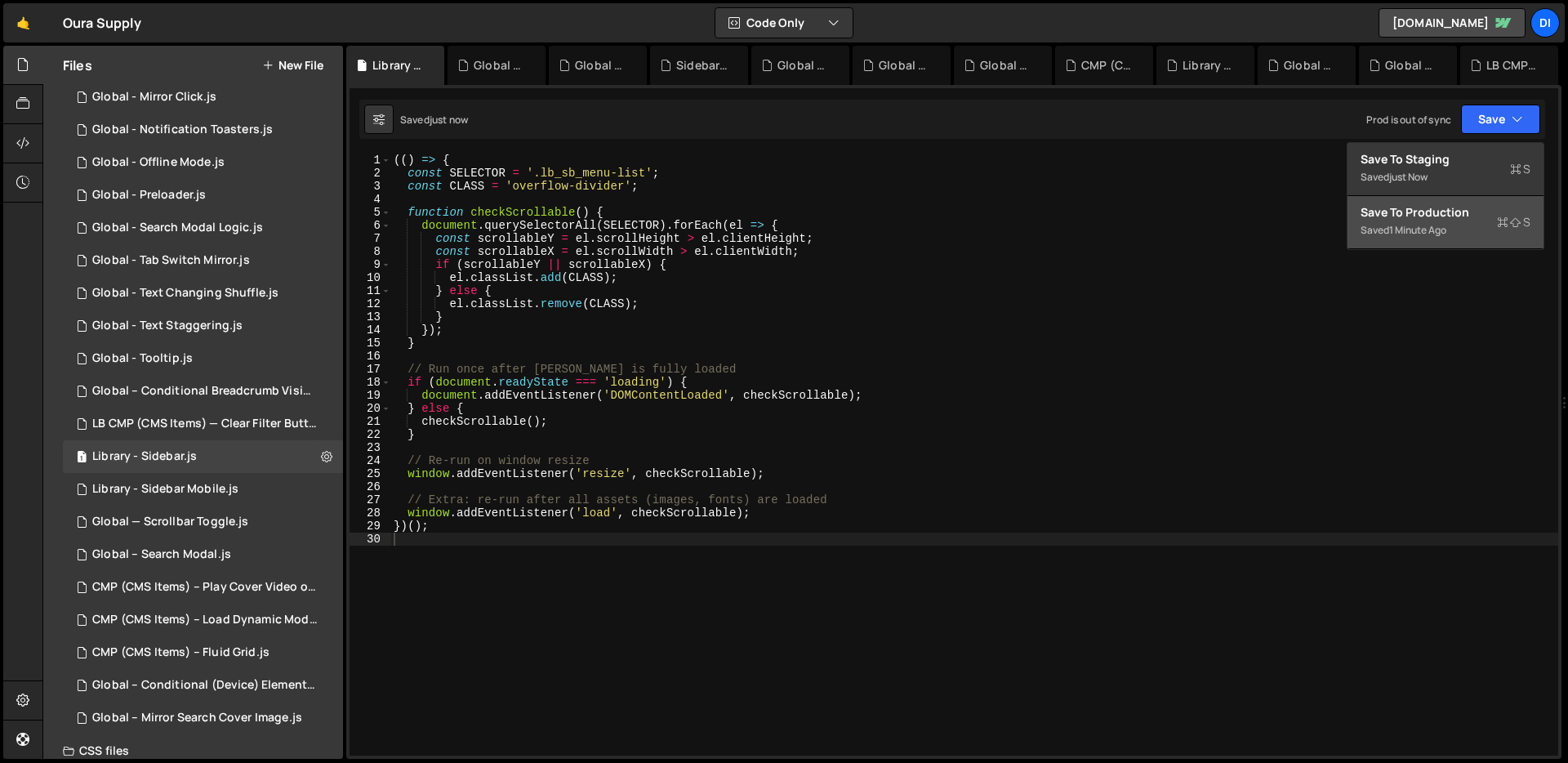
click at [1446, 230] on div "1 minute ago" at bounding box center [1418, 229] width 58 height 13
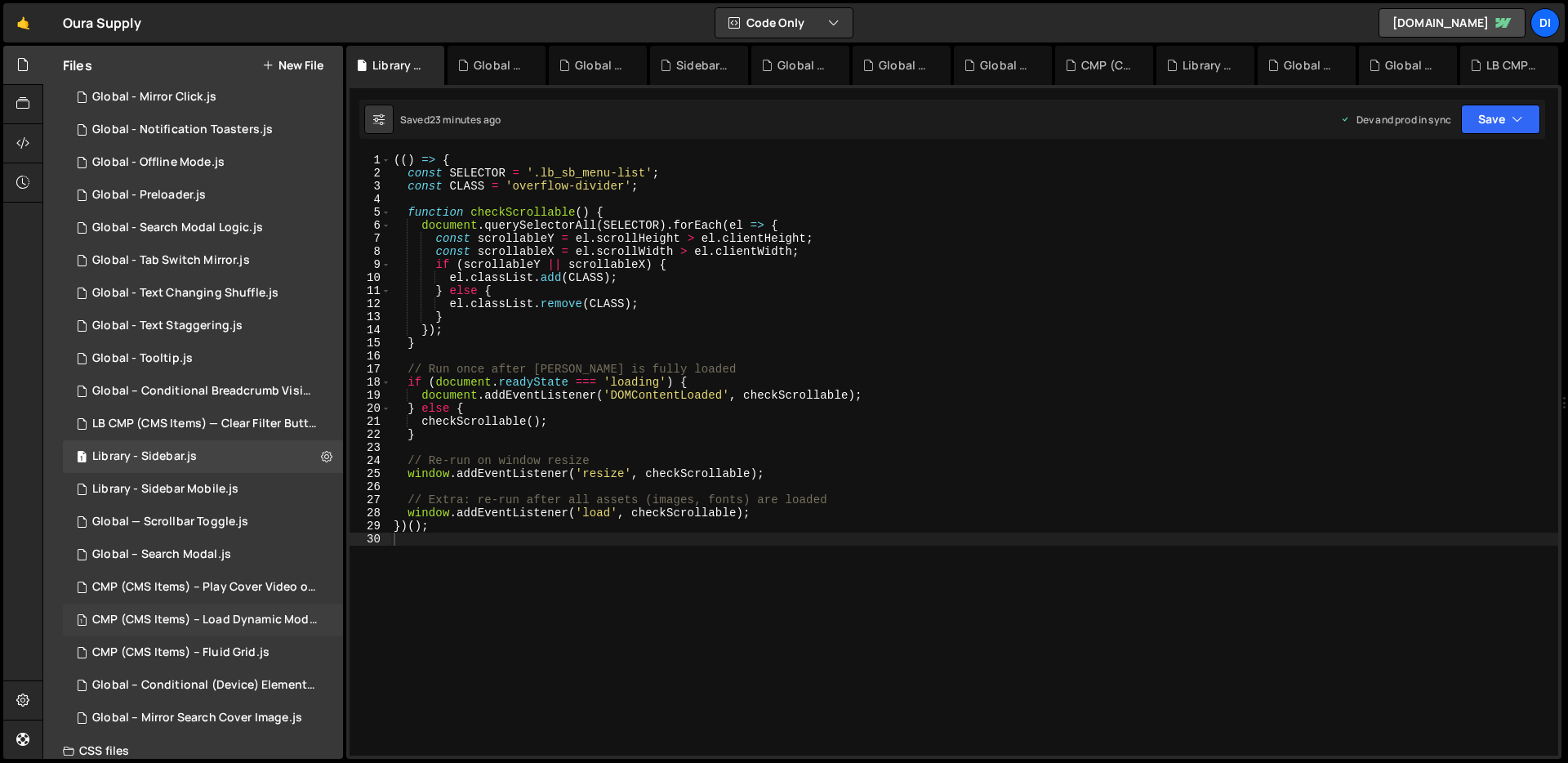
scroll to position [421, 0]
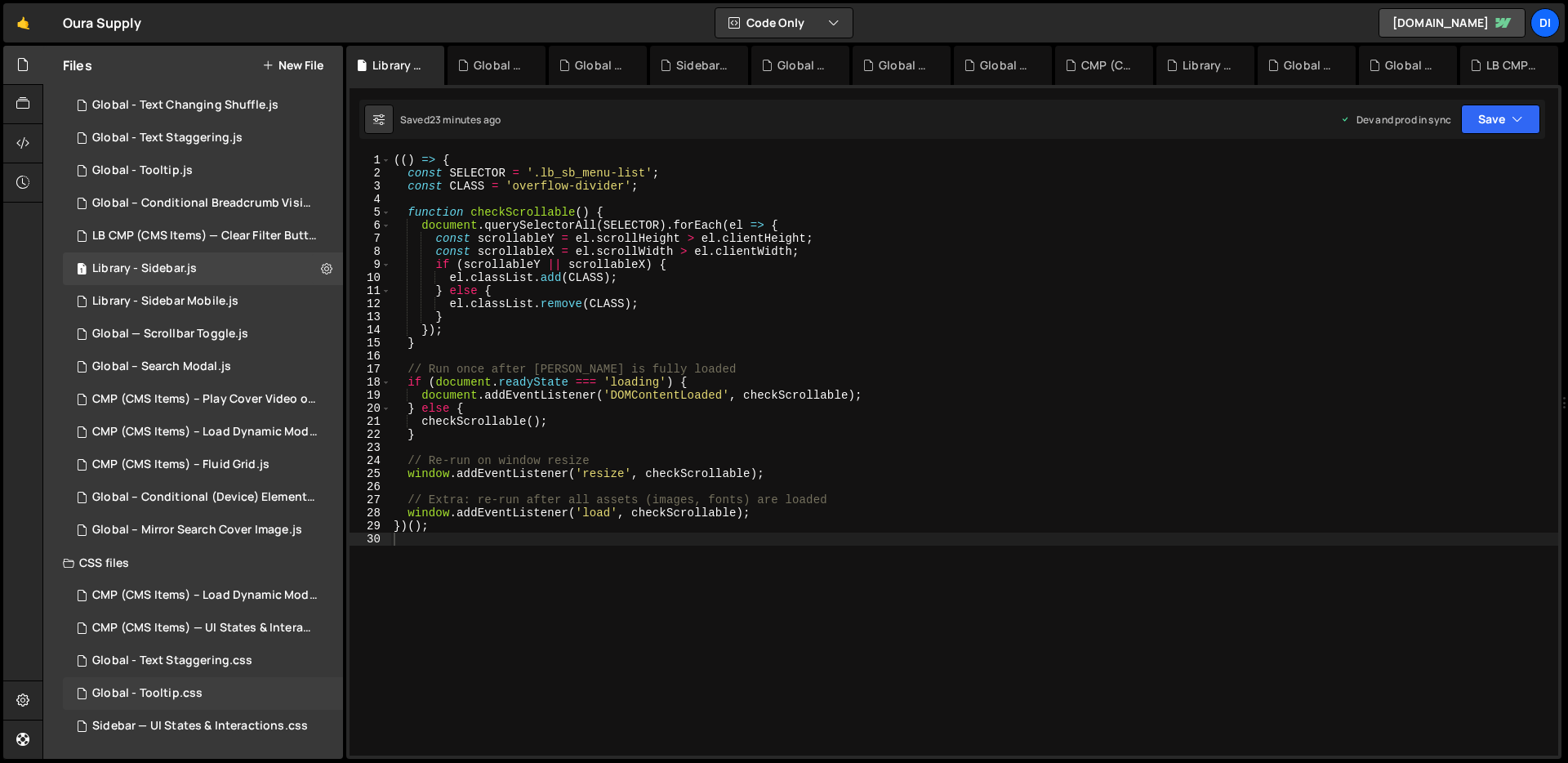
click at [204, 687] on div "Global - Tooltip.css 0" at bounding box center [203, 693] width 280 height 32
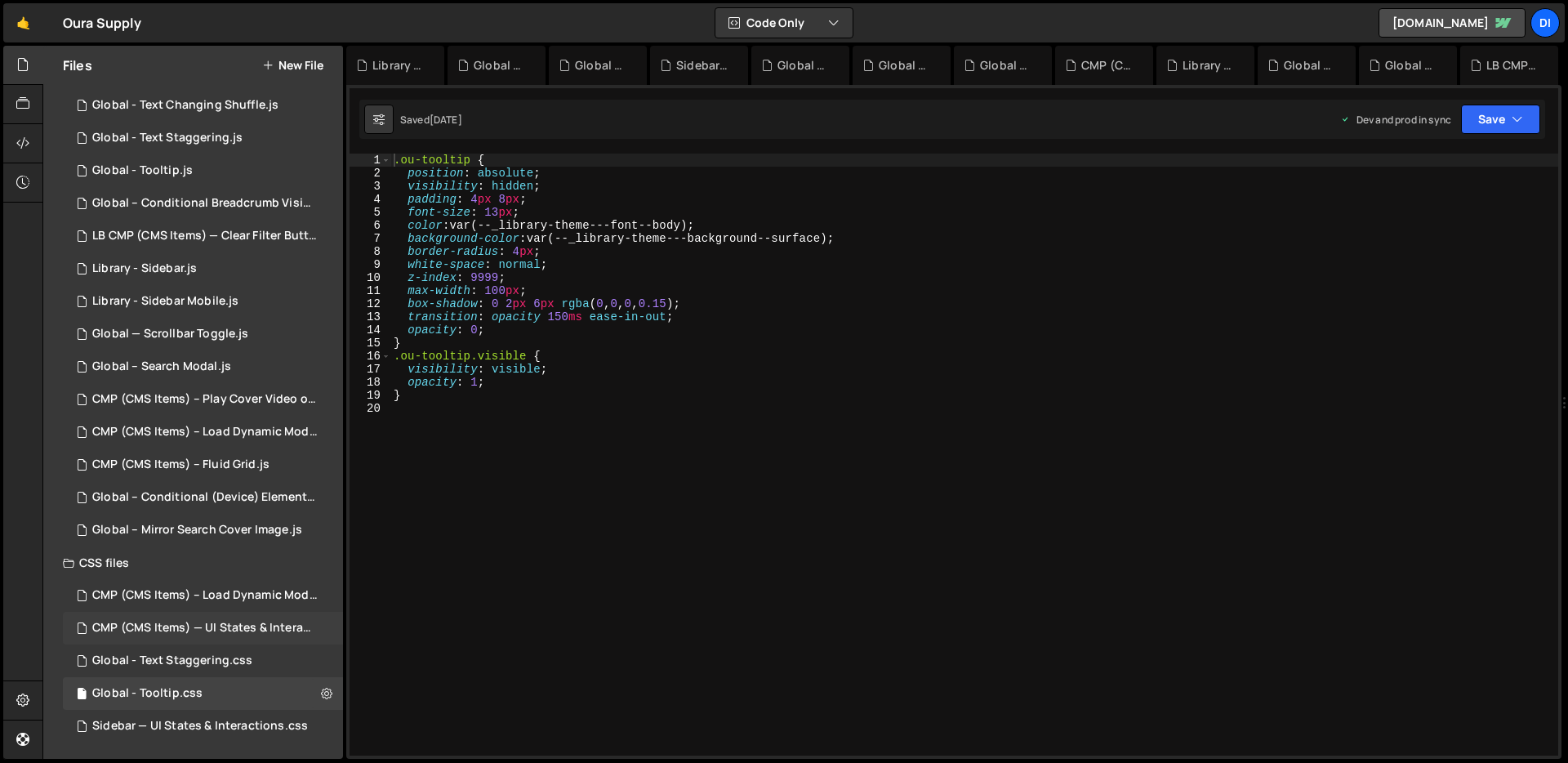
click at [214, 632] on div "CMP (CMS Items) — UI States & Interactions.css" at bounding box center [205, 628] width 226 height 14
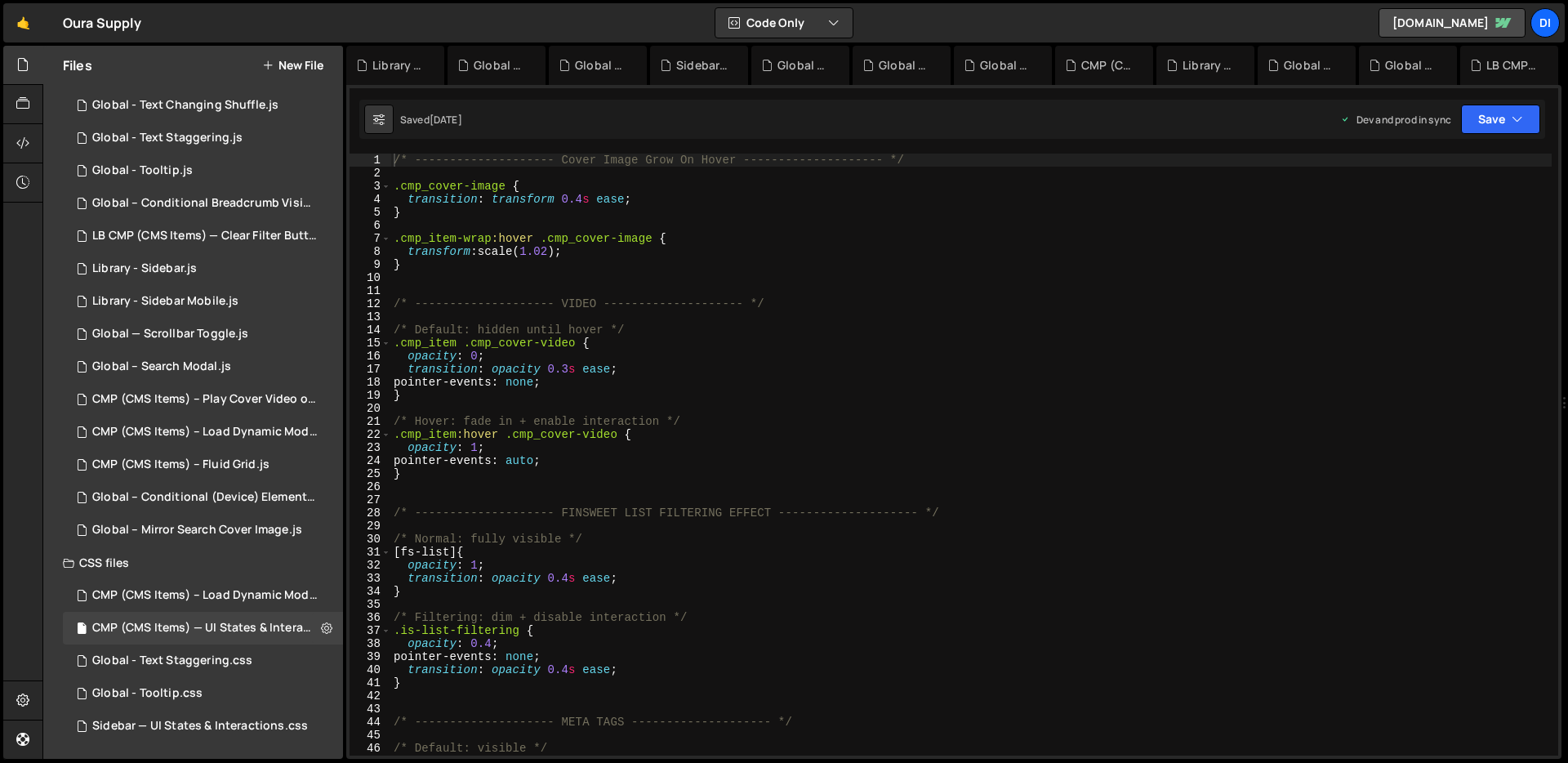
click at [509, 487] on div "/* -------------------- Cover Image Grow On Hover -------------------- */ .cmp_…" at bounding box center [970, 467] width 1161 height 628
click at [174, 732] on div "Sidebar — UI States & Interactions.css" at bounding box center [200, 726] width 216 height 14
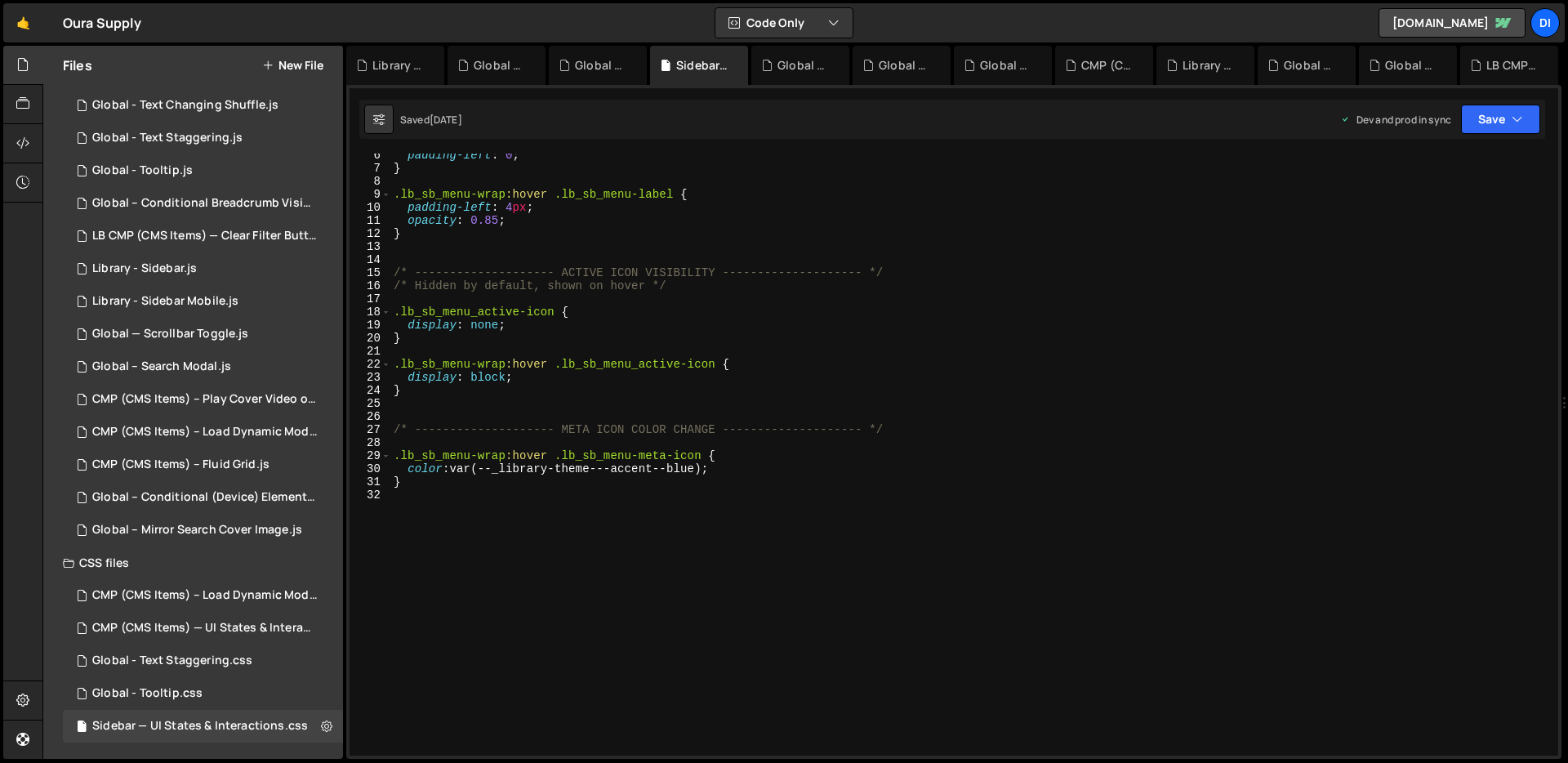
scroll to position [0, 0]
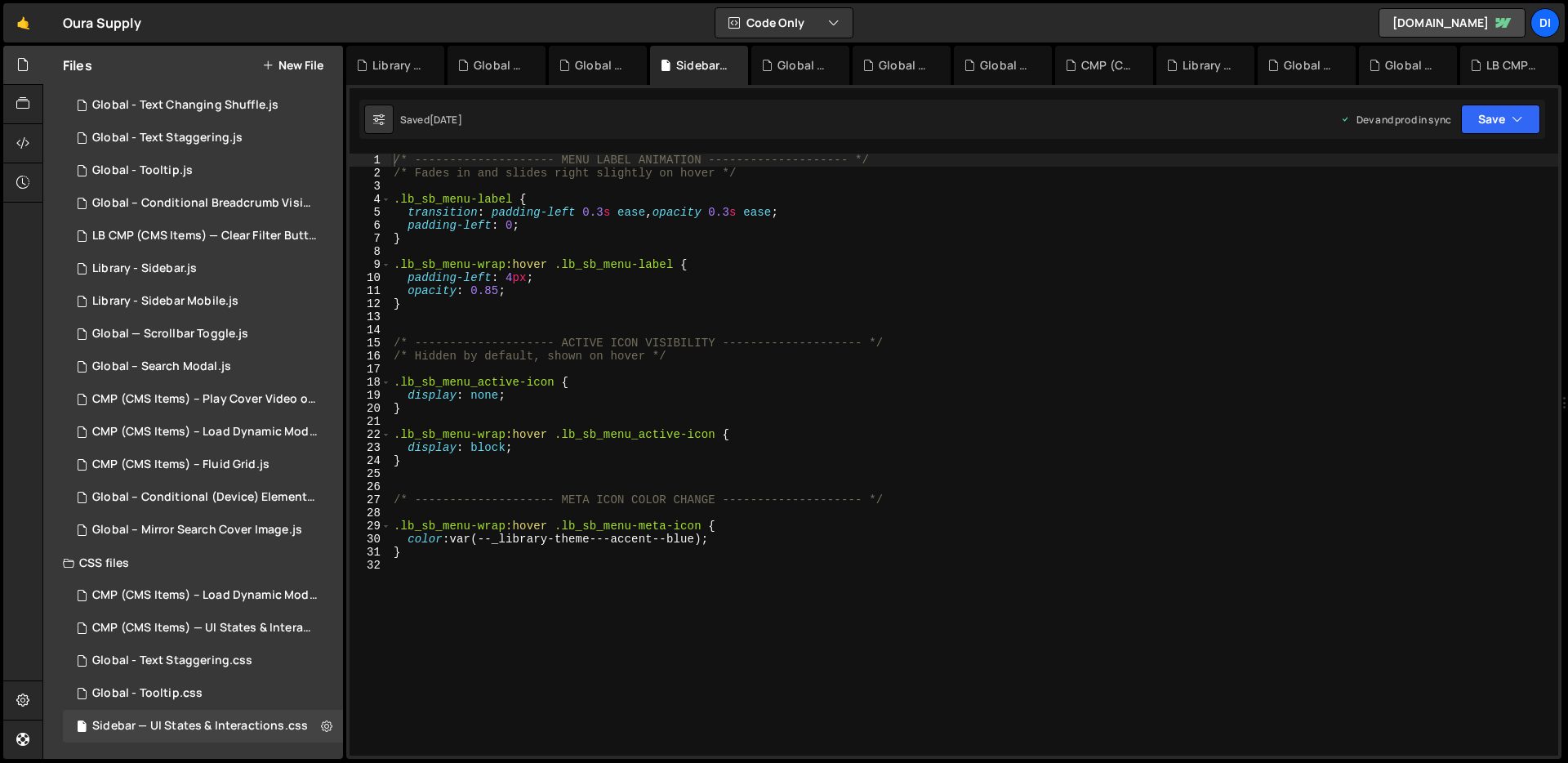
click at [760, 618] on div "/* -------------------- MENU LABEL ANIMATION -------------------- */ /* Fades i…" at bounding box center [974, 467] width 1168 height 628
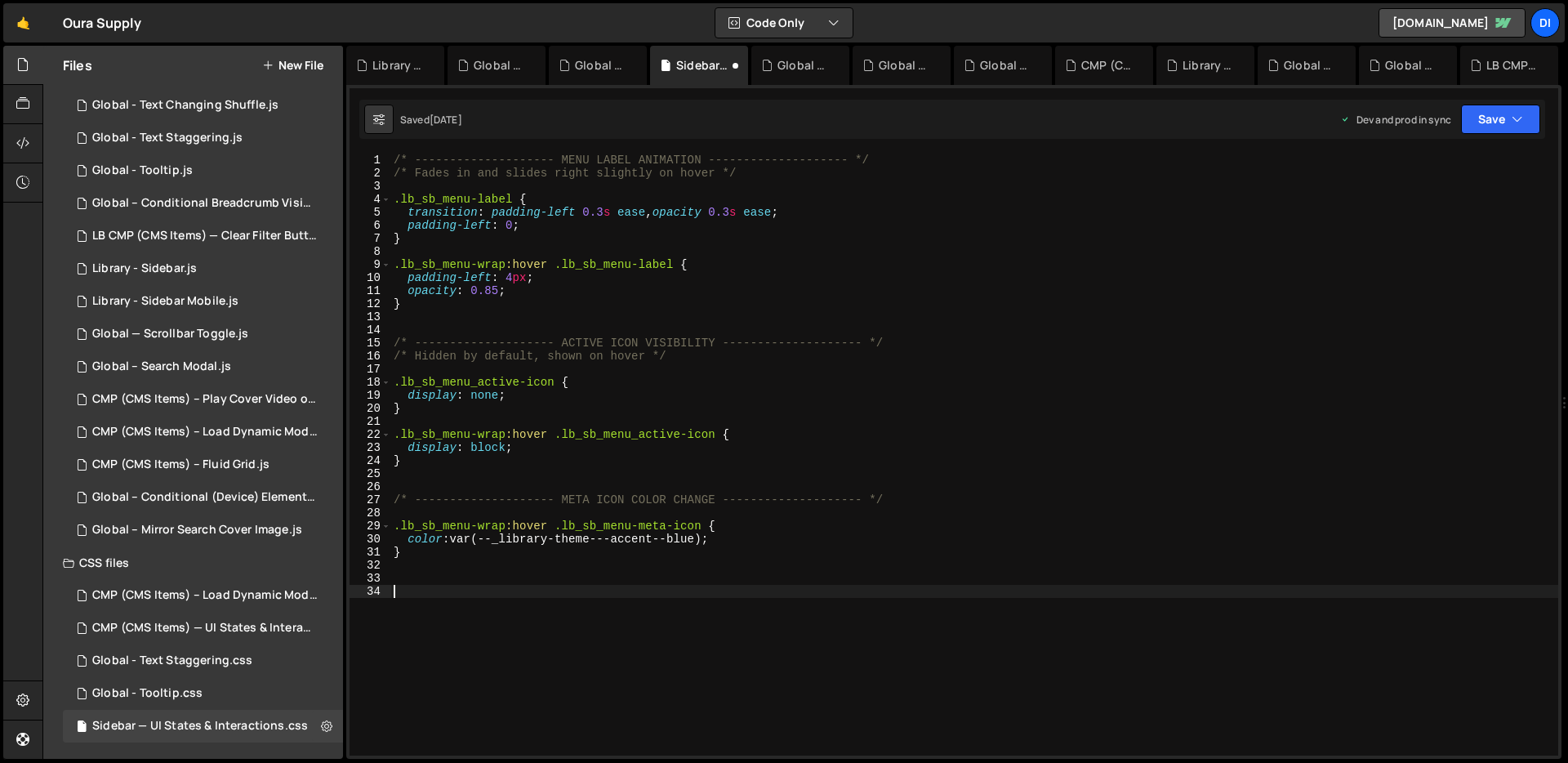
paste textarea "/* -------------------- META ICON COLOR CHANGE -------------------- */"
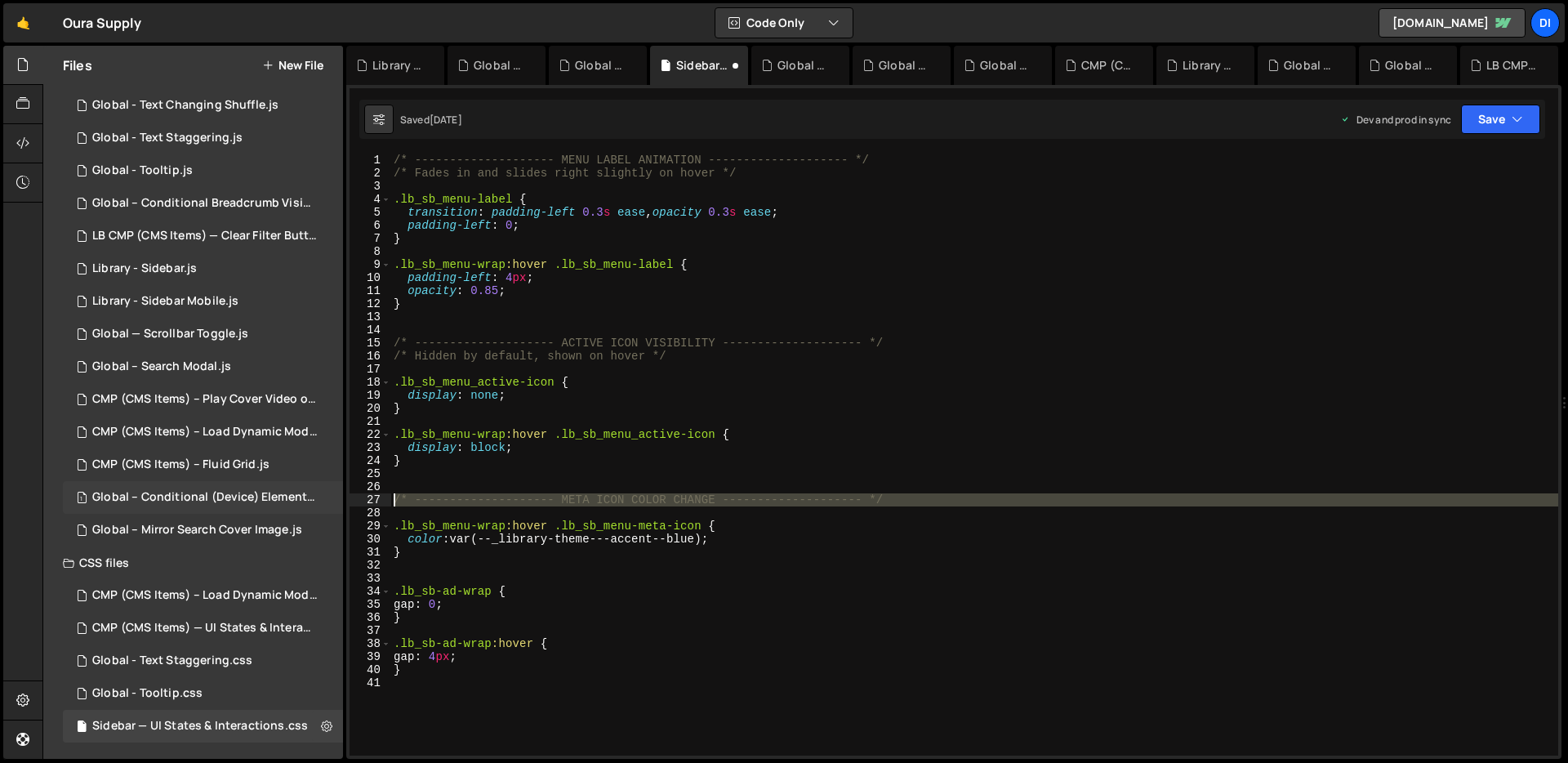
drag, startPoint x: 916, startPoint y: 506, endPoint x: 309, endPoint y: 501, distance: 607.0
click at [309, 501] on div "Files New File Javascript files 1 CMP (CMS Items) — Remove Hidden Tags on Load.…" at bounding box center [805, 403] width 1526 height 714
type textarea "/* -------------------- META ICON COLOR CHANGE -------------------- */"
click at [421, 573] on div "/* -------------------- MENU LABEL ANIMATION -------------------- */ /* Fades i…" at bounding box center [974, 467] width 1168 height 628
paste textarea "/* -------------------- META ICON COLOR CHANGE -------------------- */"
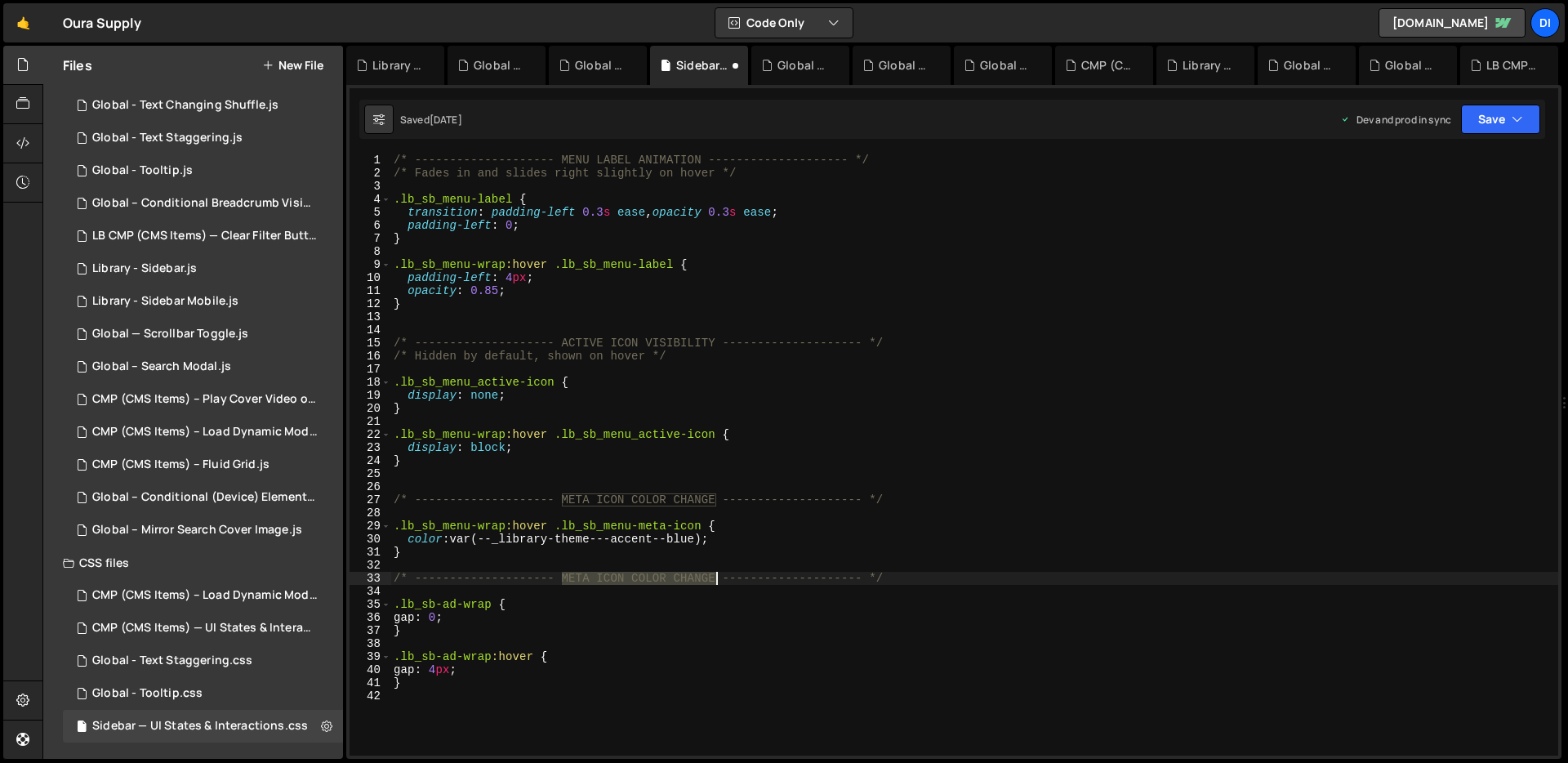
drag, startPoint x: 562, startPoint y: 577, endPoint x: 713, endPoint y: 579, distance: 151.0
click at [713, 579] on div "/* -------------------- MENU LABEL ANIMATION -------------------- */ /* Fades i…" at bounding box center [974, 467] width 1168 height 628
type textarea "/* -------------------- Ad Element -------------------- */"
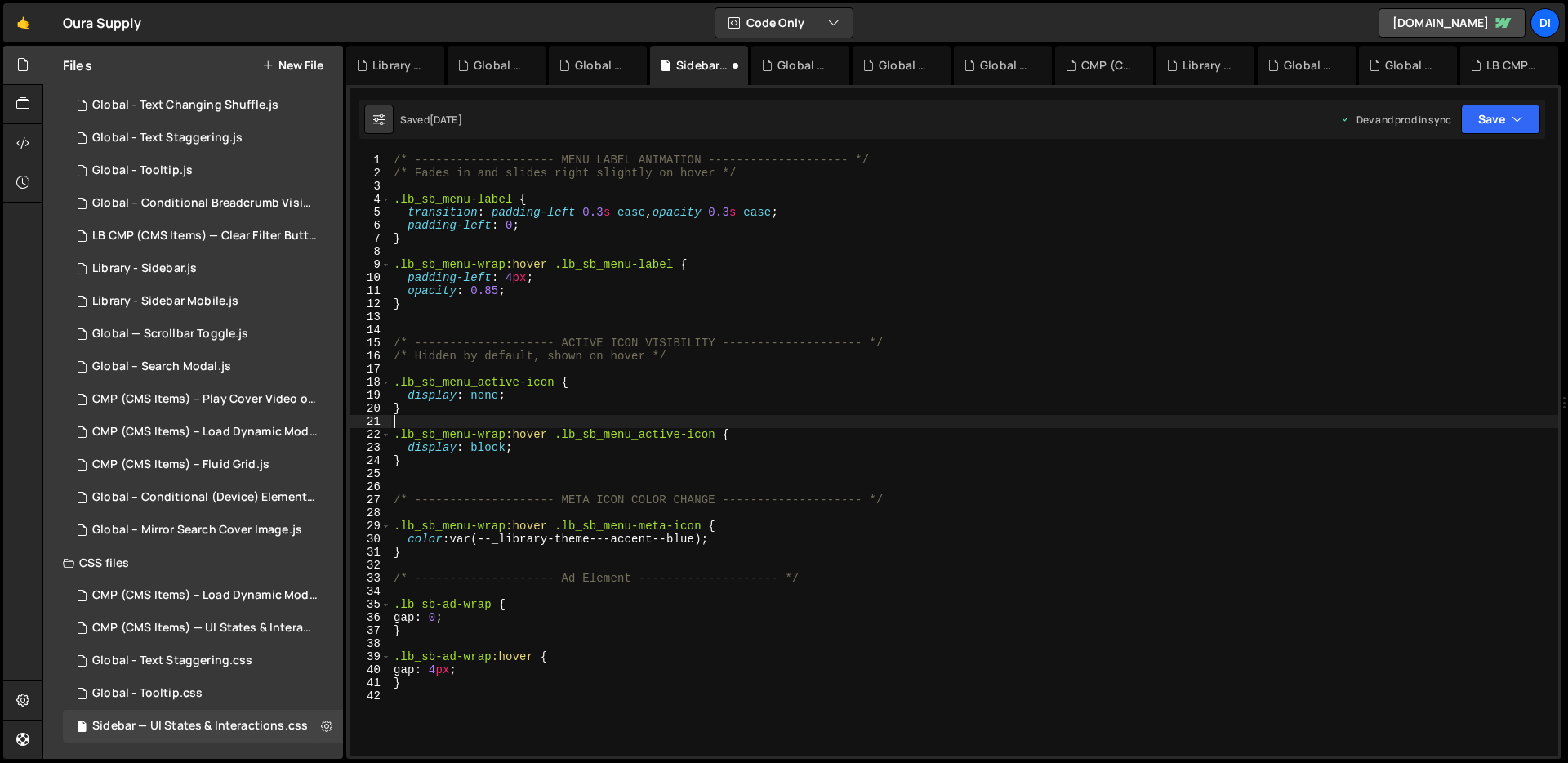
click at [802, 416] on div "/* -------------------- MENU LABEL ANIMATION -------------------- */ /* Fades i…" at bounding box center [974, 467] width 1168 height 628
click at [1518, 126] on icon "button" at bounding box center [1517, 120] width 12 height 16
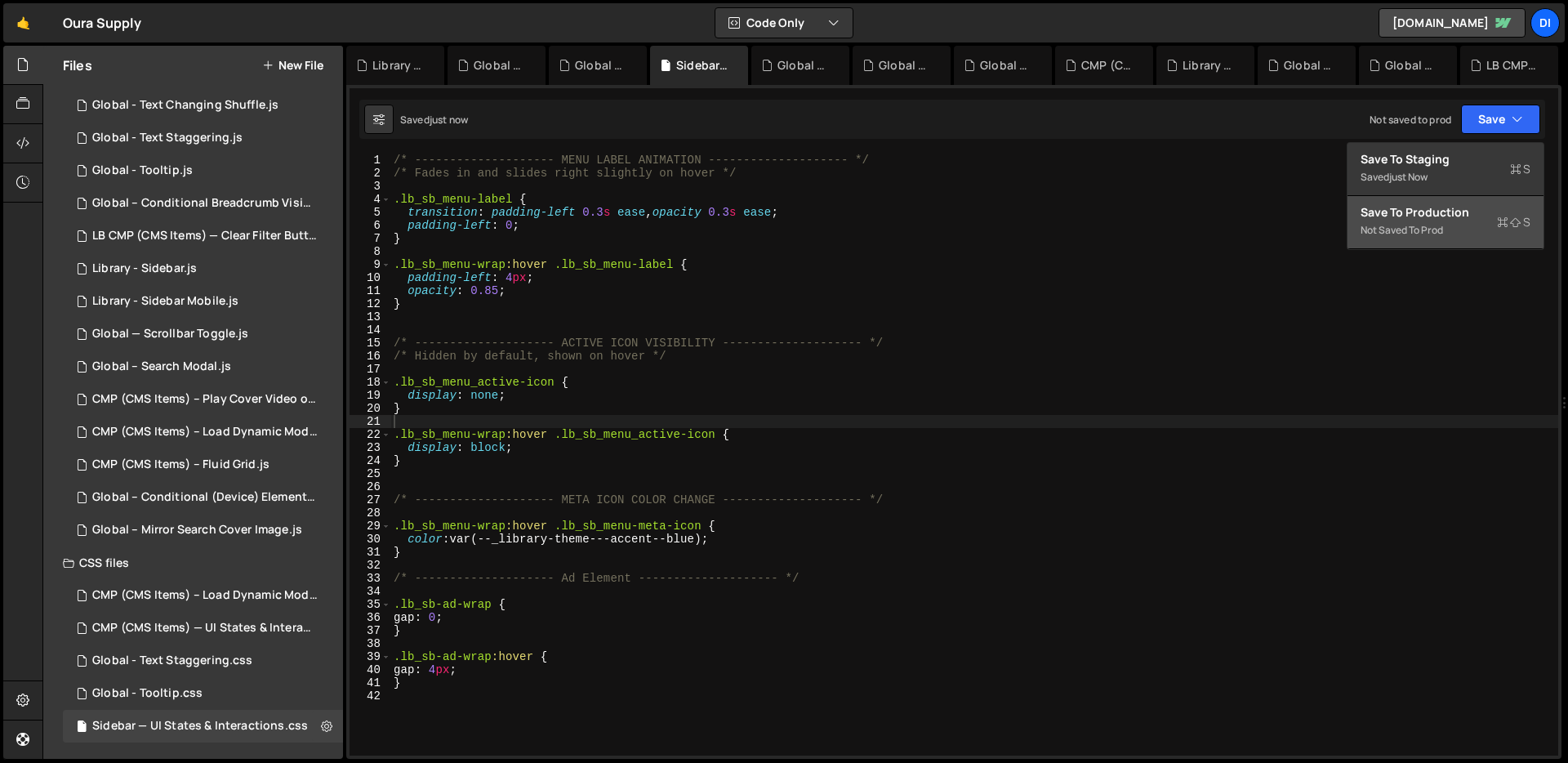
click at [1454, 222] on div "Not saved to prod" at bounding box center [1445, 230] width 170 height 20
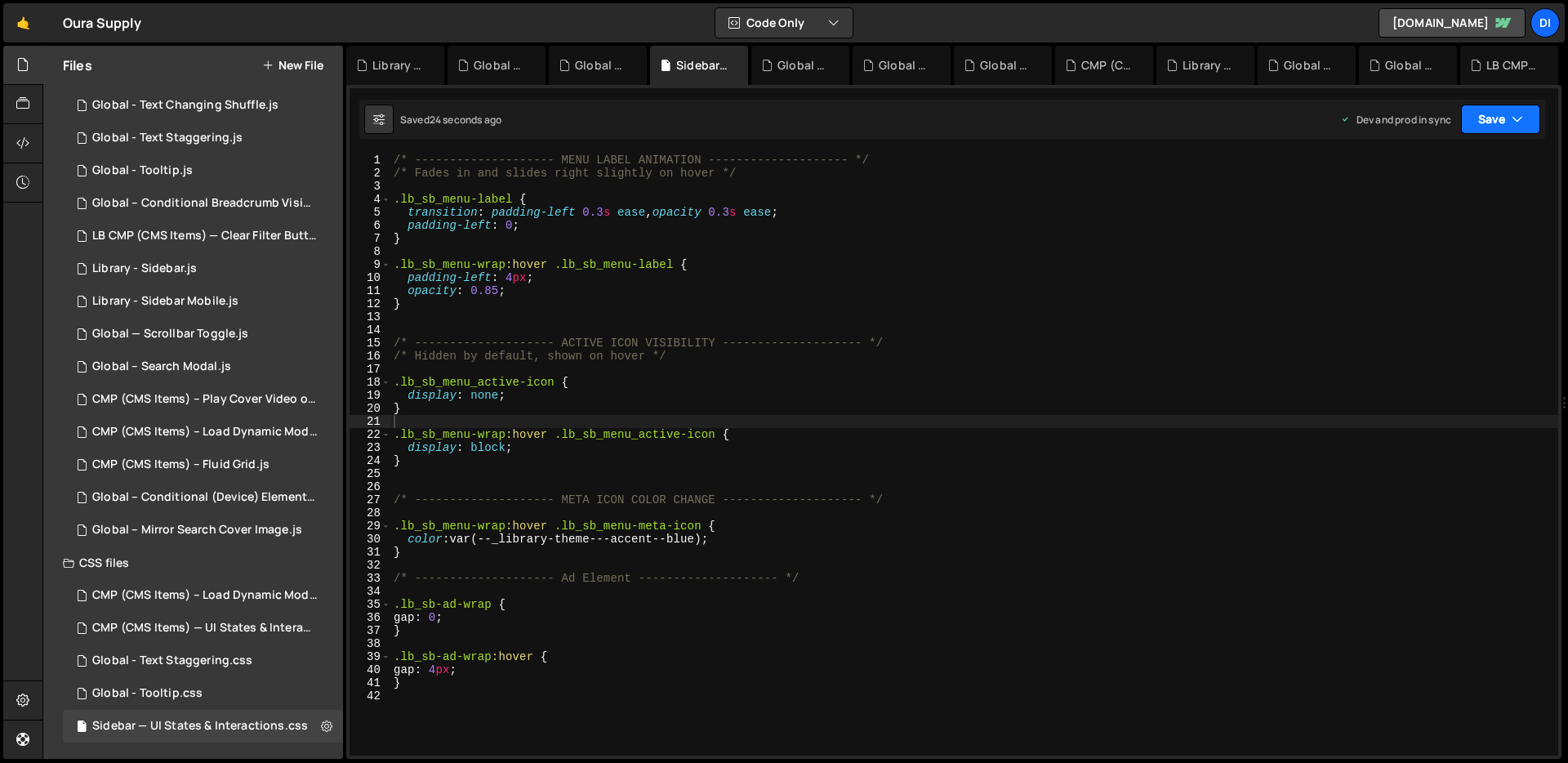
click at [1515, 120] on icon "button" at bounding box center [1517, 120] width 12 height 16
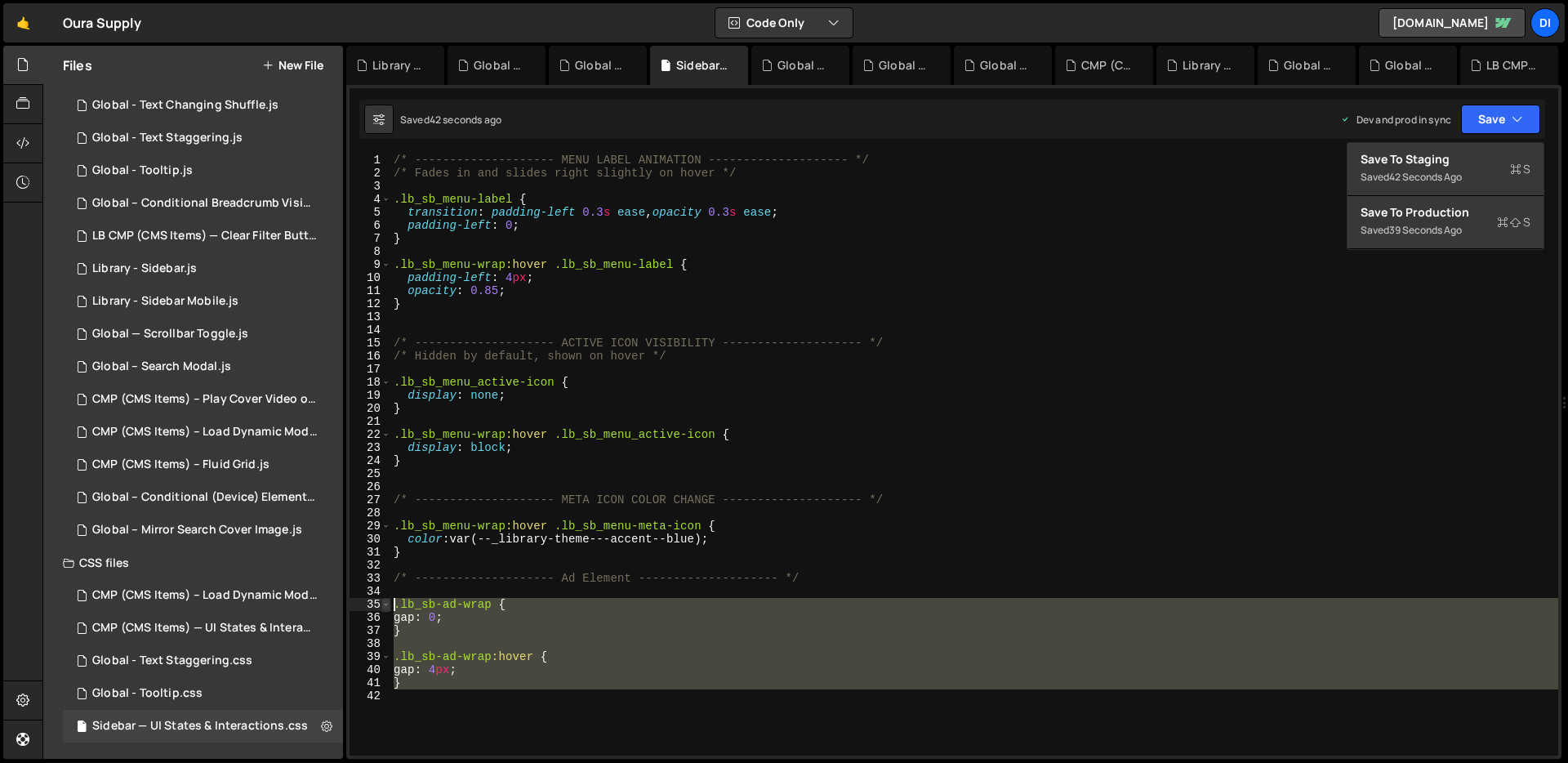
drag, startPoint x: 411, startPoint y: 692, endPoint x: 389, endPoint y: 608, distance: 86.8
click at [389, 608] on div "1 2 3 4 5 6 7 8 9 10 11 12 13 14 15 16 17 18 19 20 21 22 23 24 25 26 27 28 29 3…" at bounding box center [953, 455] width 1209 height 602
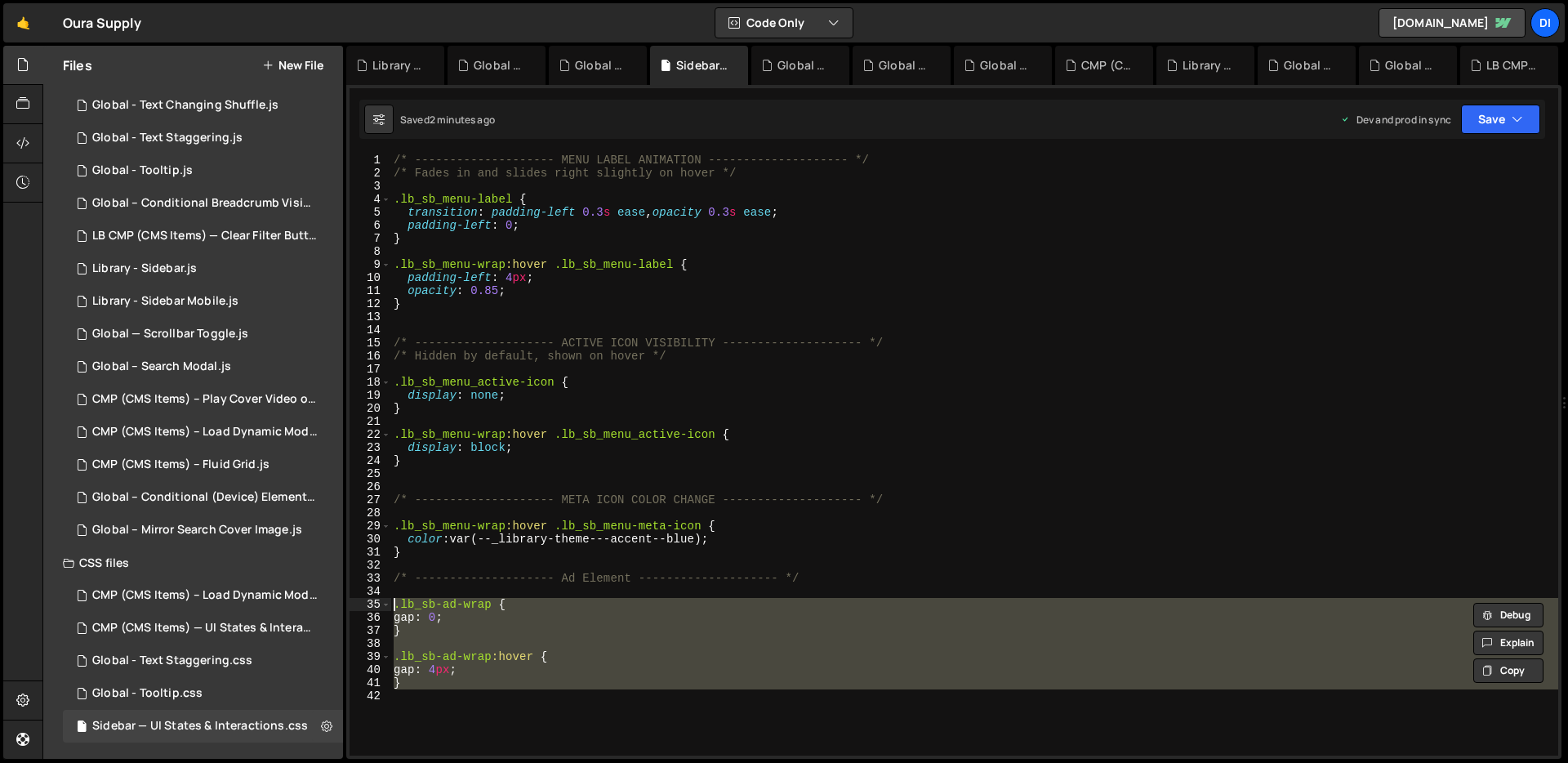
paste textarea "}"
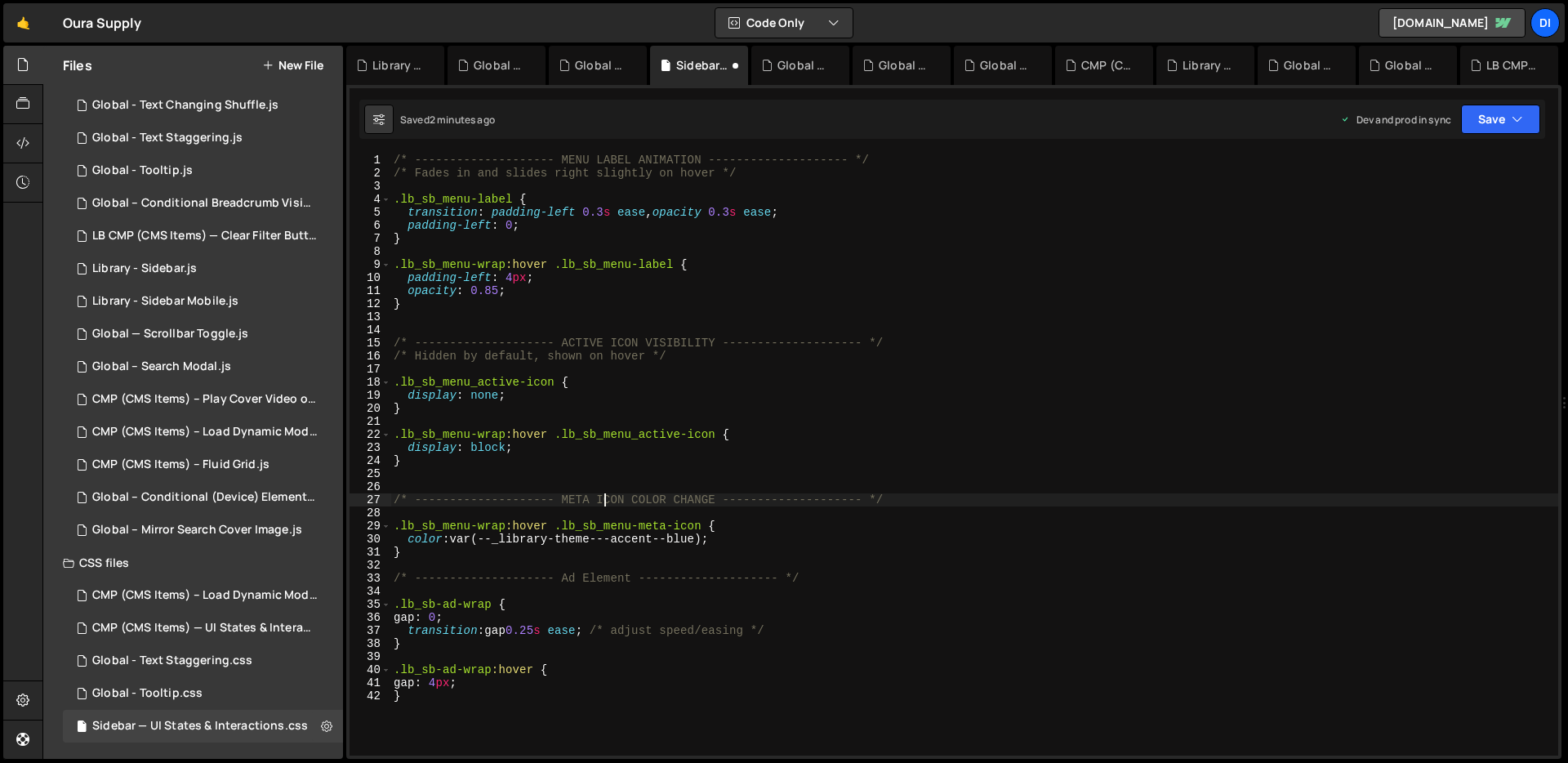
click at [604, 505] on div "/* -------------------- MENU LABEL ANIMATION -------------------- */ /* Fades i…" at bounding box center [974, 467] width 1168 height 628
click at [1522, 112] on icon "button" at bounding box center [1517, 120] width 12 height 16
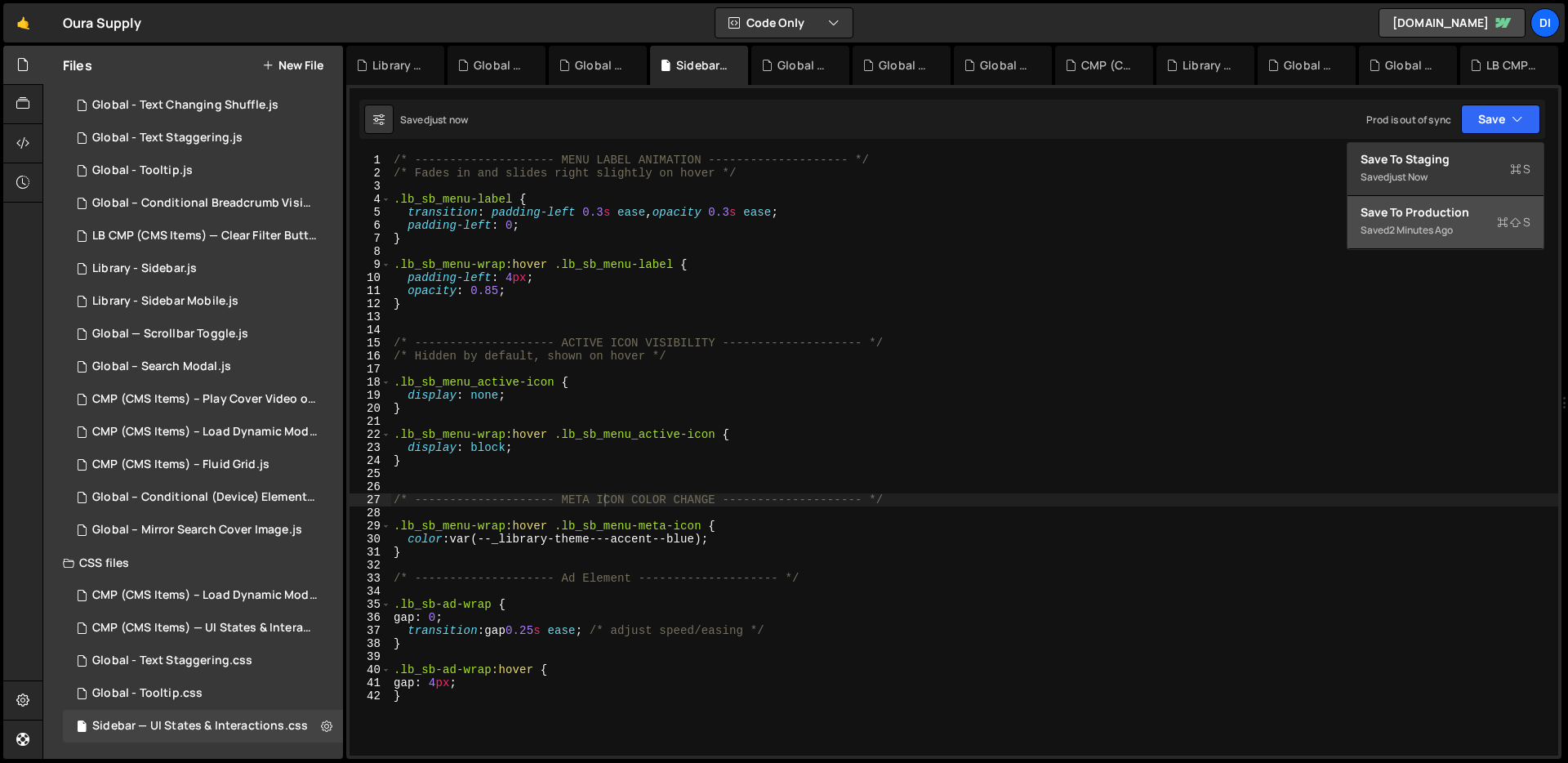
click at [1457, 230] on div "Saved 2 minutes ago" at bounding box center [1445, 230] width 170 height 20
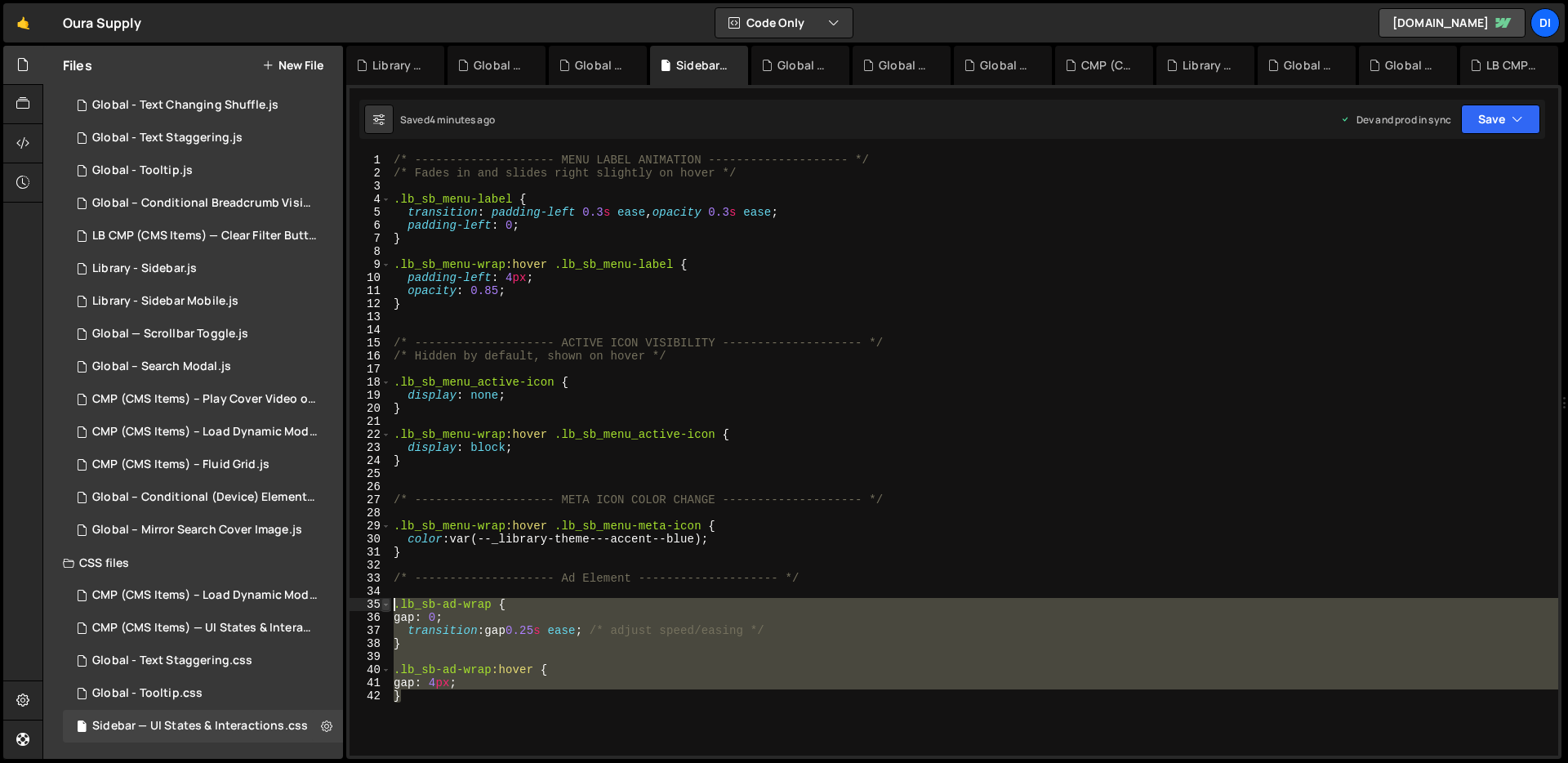
drag, startPoint x: 425, startPoint y: 703, endPoint x: 389, endPoint y: 607, distance: 102.5
click at [389, 607] on div "} 1 2 3 4 5 6 7 8 9 10 11 12 13 14 15 16 17 18 19 20 21 22 23 24 25 26 27 28 29…" at bounding box center [953, 455] width 1209 height 602
type textarea ".lb_sb-ad-wrap { gap: 0;"
paste textarea
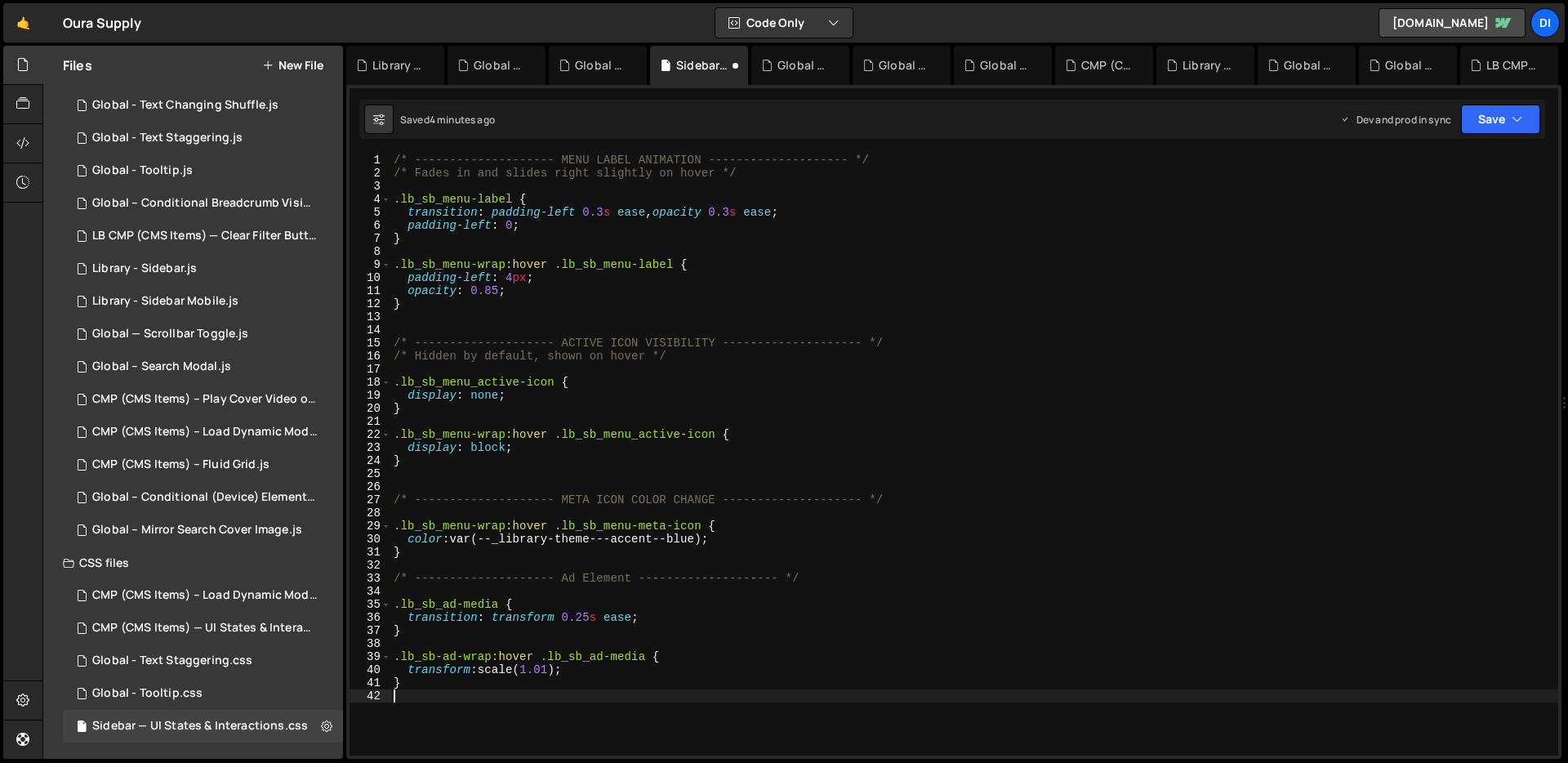
click at [716, 475] on div "/* -------------------- MENU LABEL ANIMATION -------------------- */ /* Fades i…" at bounding box center [974, 467] width 1168 height 628
click at [1519, 130] on button "Save" at bounding box center [1501, 119] width 79 height 30
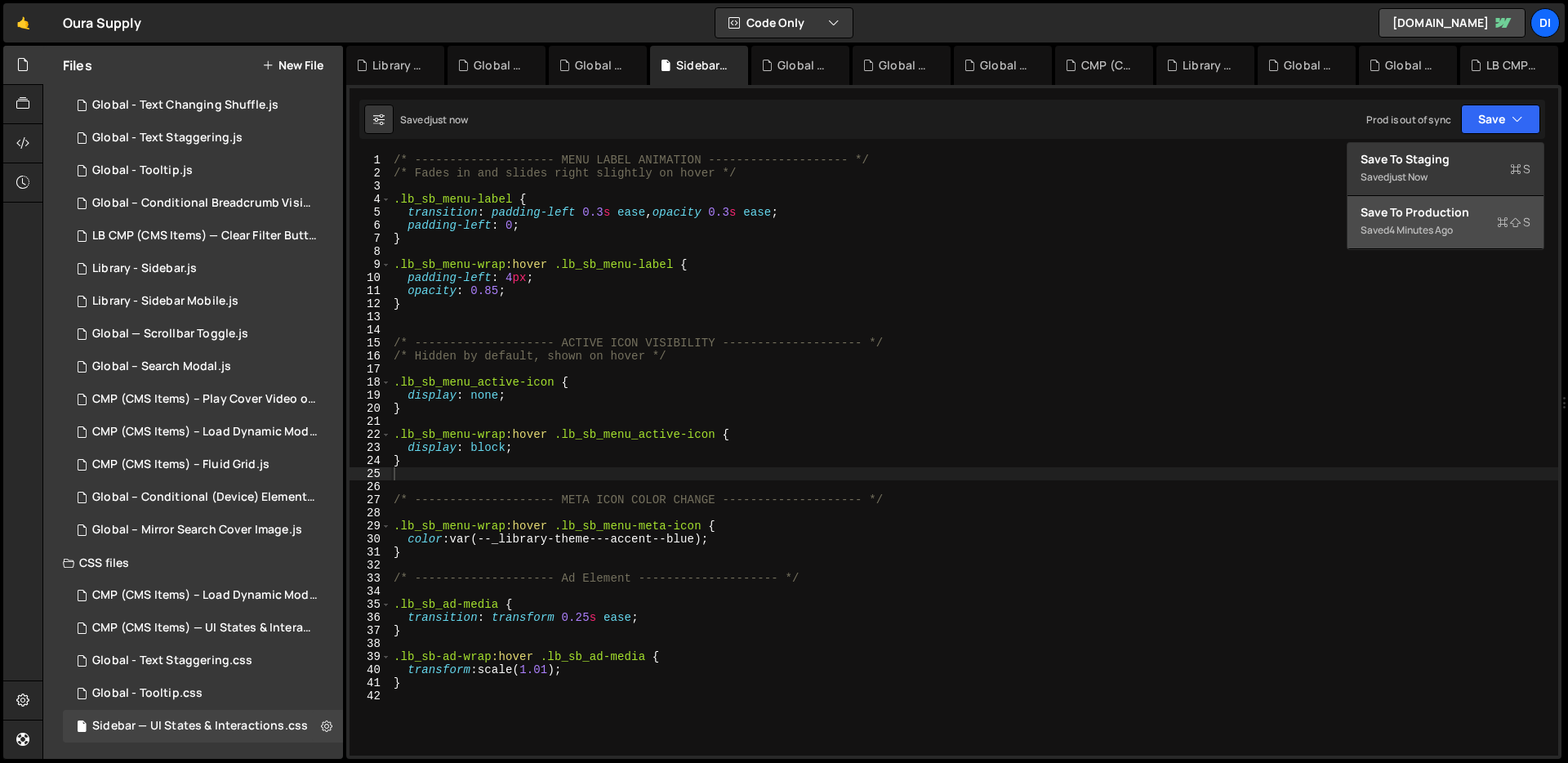
click at [1451, 239] on div "Saved 4 minutes ago" at bounding box center [1445, 230] width 170 height 20
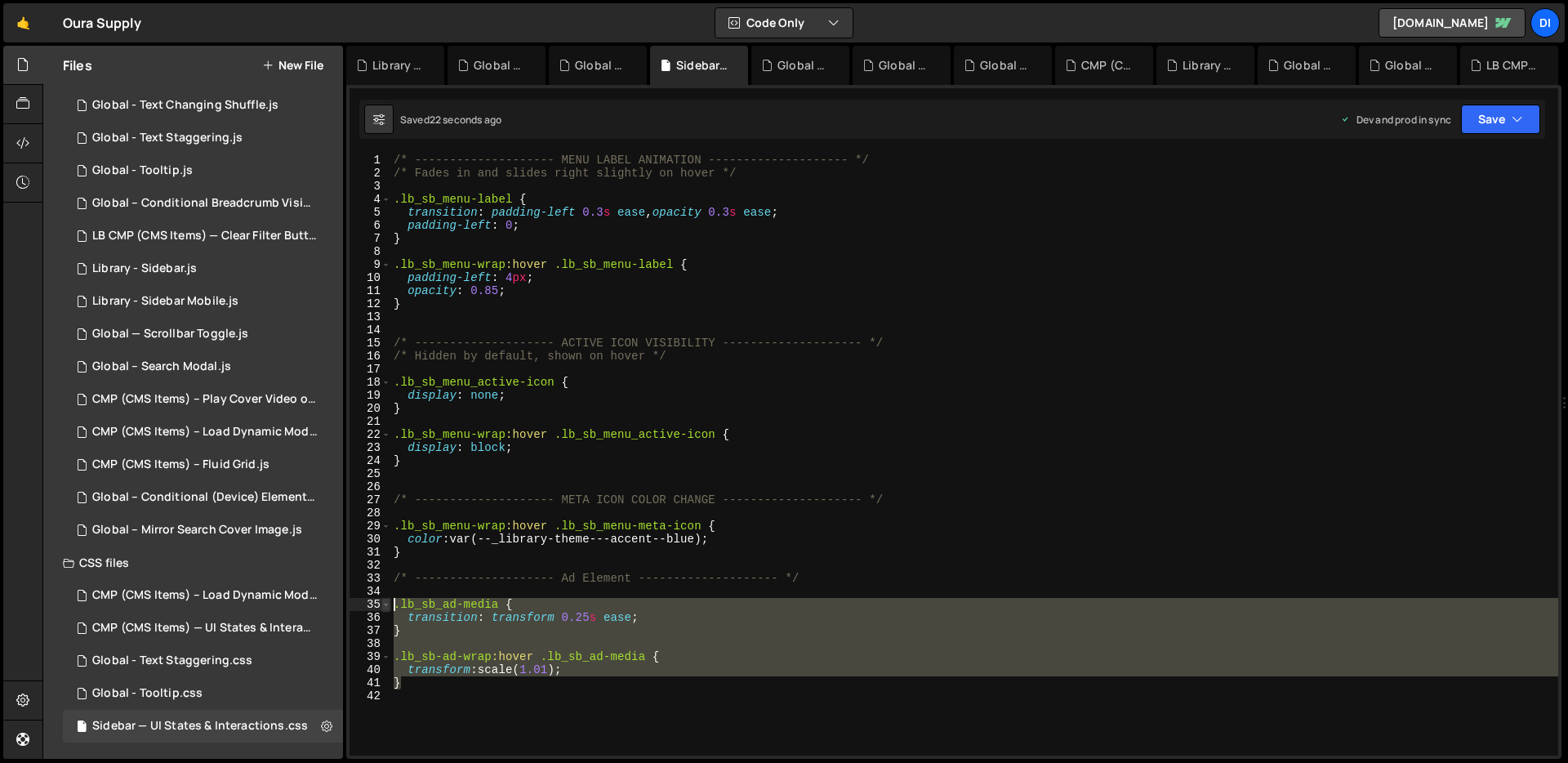
drag, startPoint x: 428, startPoint y: 688, endPoint x: 384, endPoint y: 604, distance: 94.8
click at [384, 604] on div "} 1 2 3 4 5 6 7 8 9 10 11 12 13 14 15 16 17 18 19 20 21 22 23 24 25 26 27 28 29…" at bounding box center [953, 455] width 1209 height 602
type textarea ".lb_sb_ad-media { transition: transform 0.25s ease;"
paste textarea
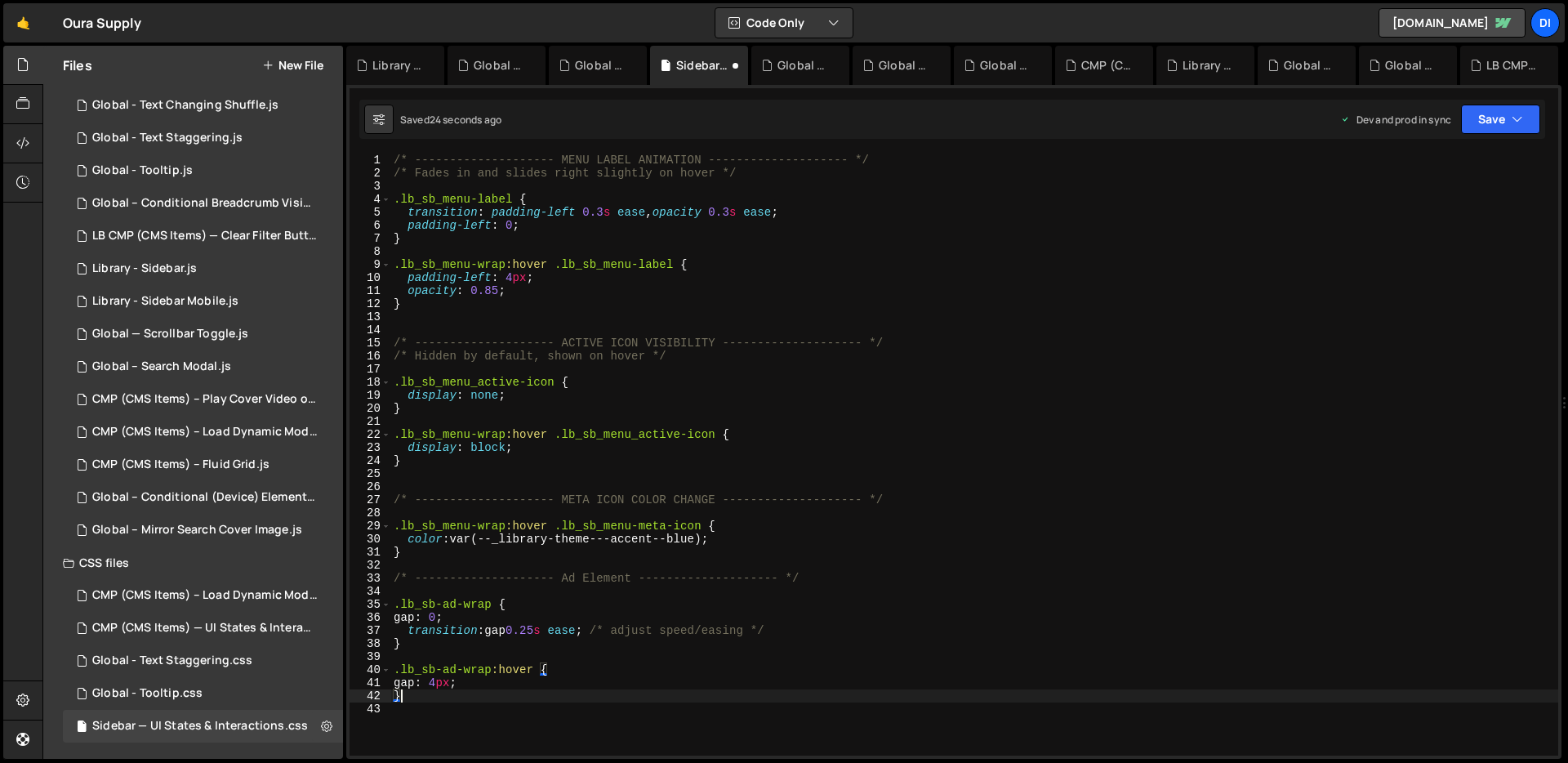
click at [529, 497] on div "/* -------------------- MENU LABEL ANIMATION -------------------- */ /* Fades i…" at bounding box center [974, 467] width 1168 height 628
click at [1524, 115] on button "Save" at bounding box center [1501, 119] width 79 height 30
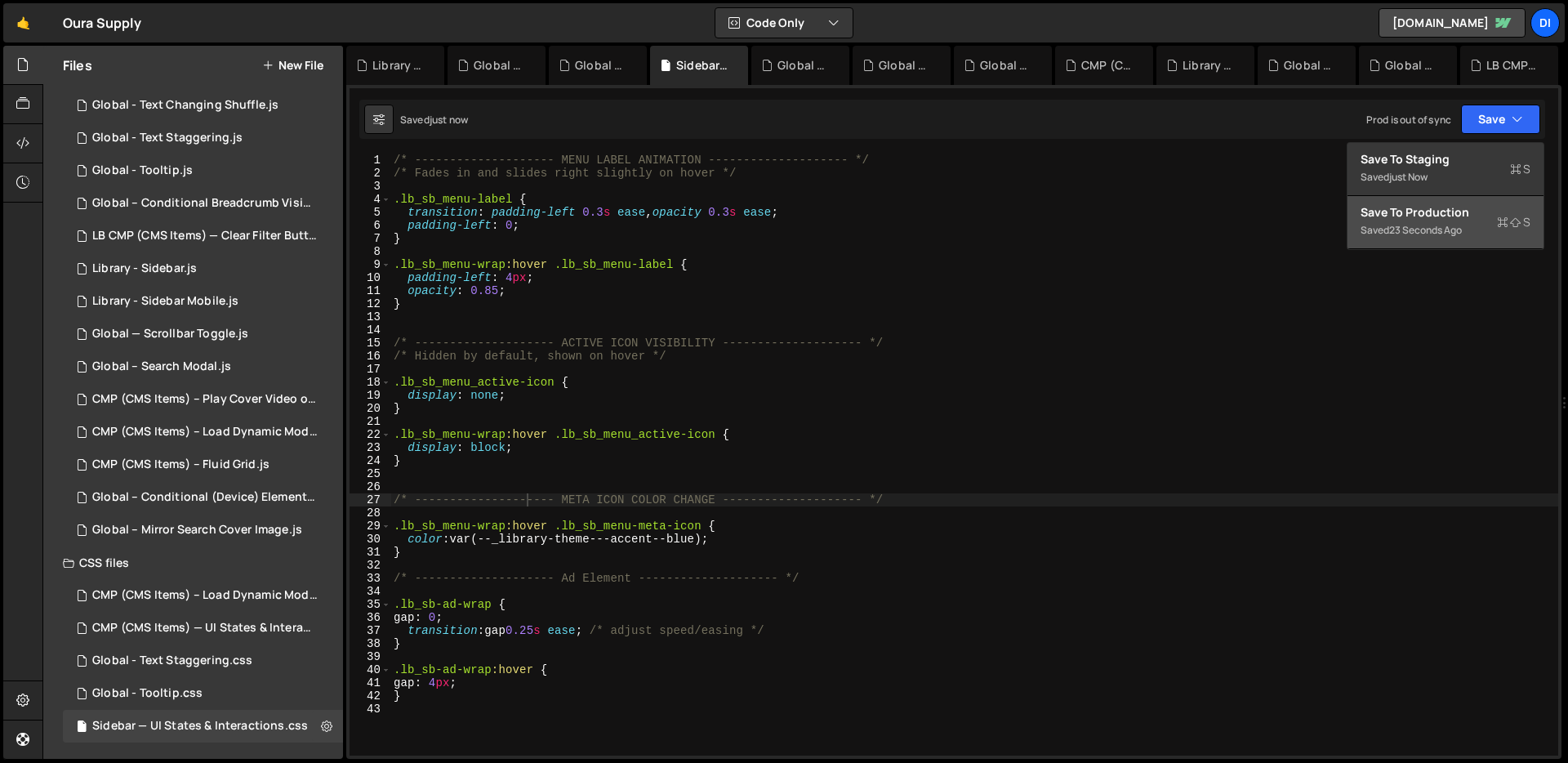
click at [1454, 228] on div "23 seconds ago" at bounding box center [1425, 229] width 73 height 13
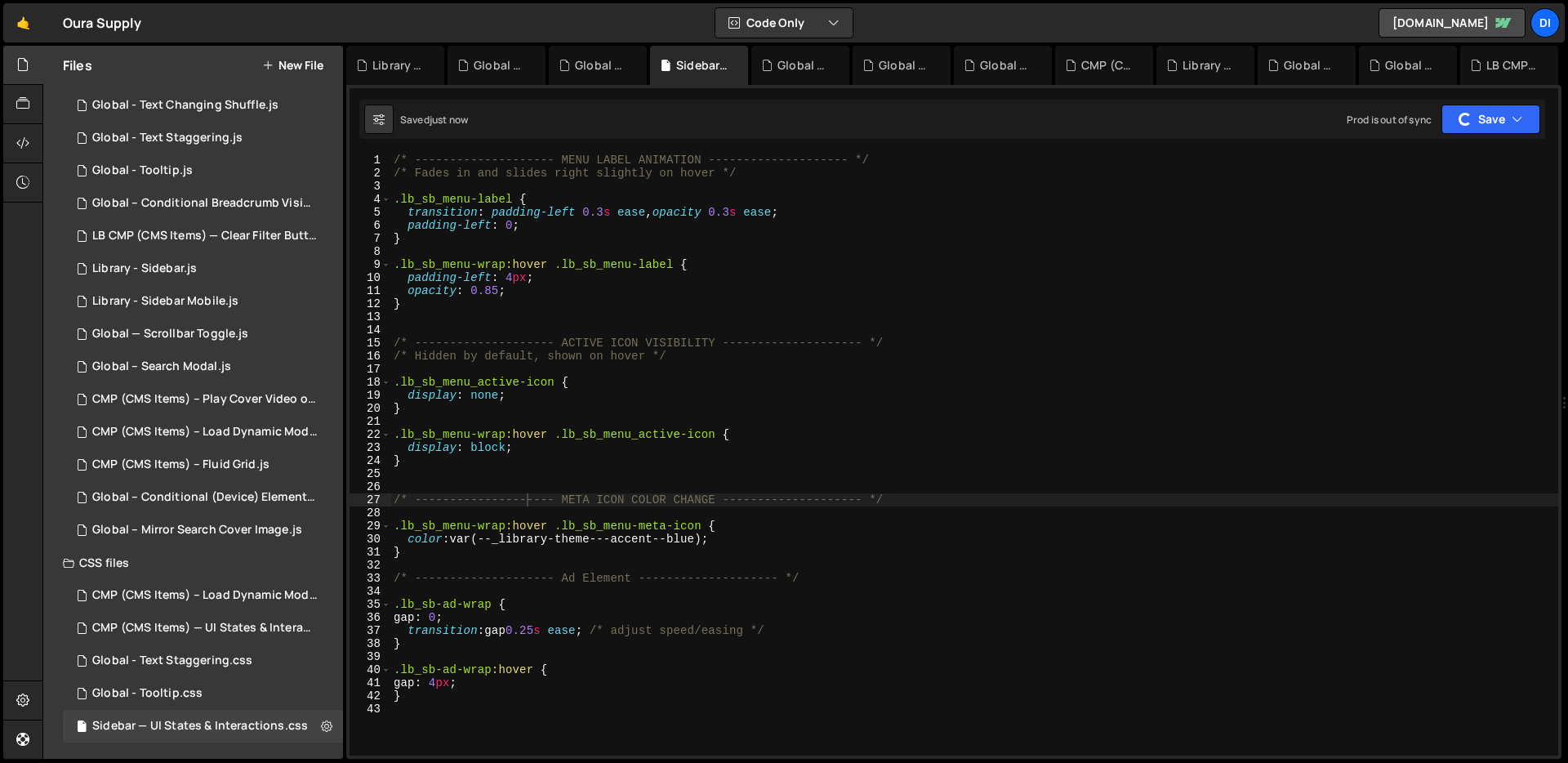
type textarea "}"
click at [1028, 237] on div "/* -------------------- MENU LABEL ANIMATION -------------------- */ /* Fades i…" at bounding box center [974, 467] width 1168 height 628
